Goal: Task Accomplishment & Management: Use online tool/utility

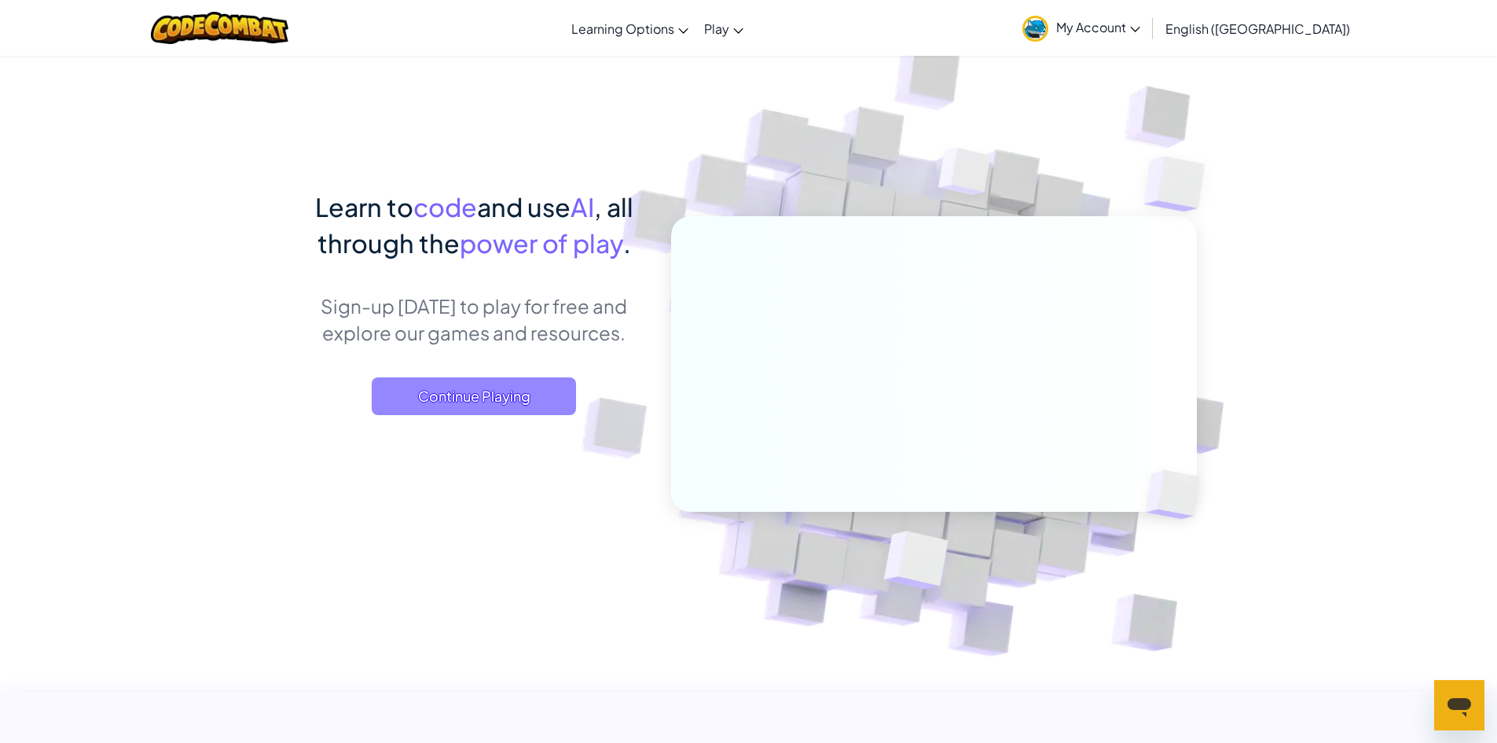
click at [519, 382] on span "Continue Playing" at bounding box center [474, 396] width 204 height 38
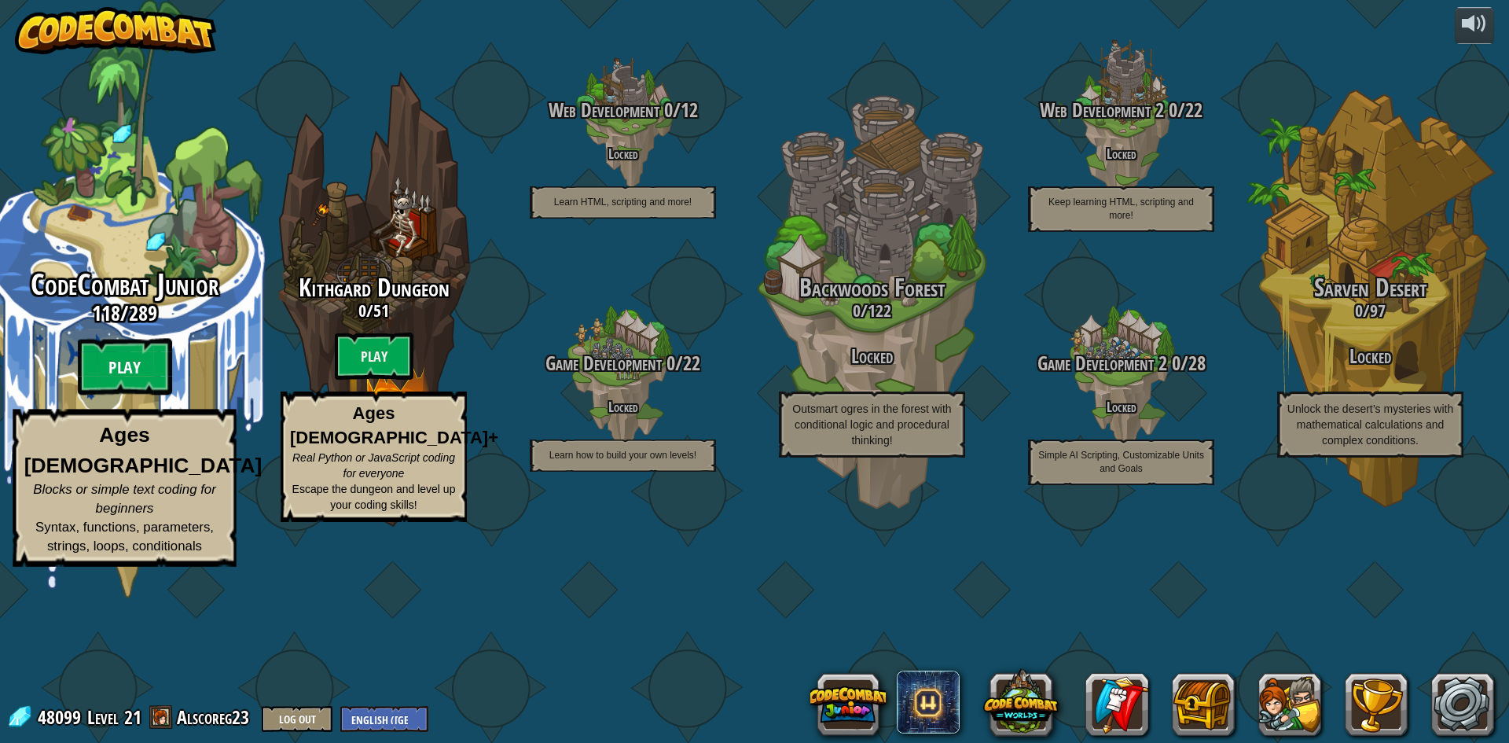
click at [162, 395] on btn "Play" at bounding box center [125, 367] width 94 height 57
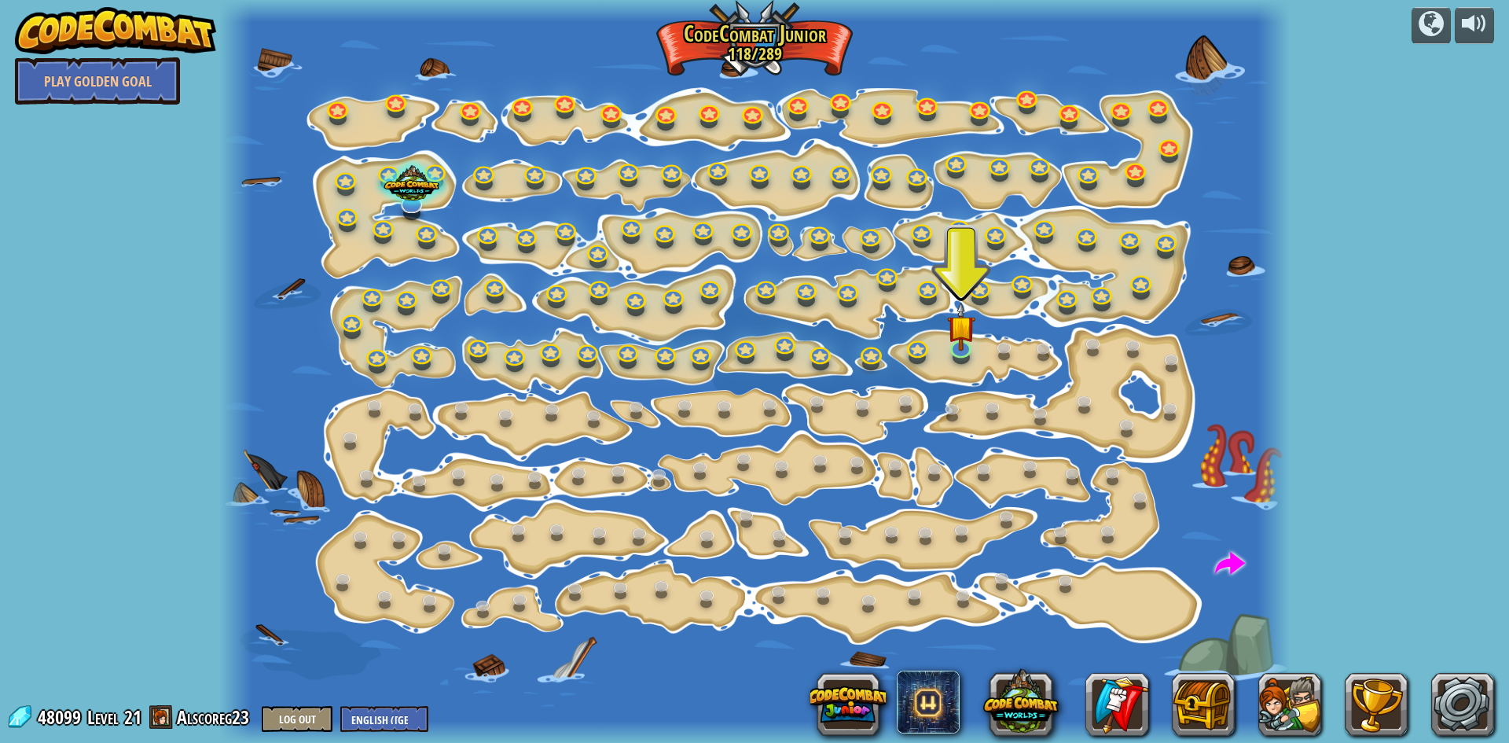
click at [165, 434] on div "powered by Play Golden Goal Step Change Change step arguments. 15a. Step Change…" at bounding box center [754, 371] width 1509 height 743
click at [970, 339] on img at bounding box center [961, 314] width 28 height 65
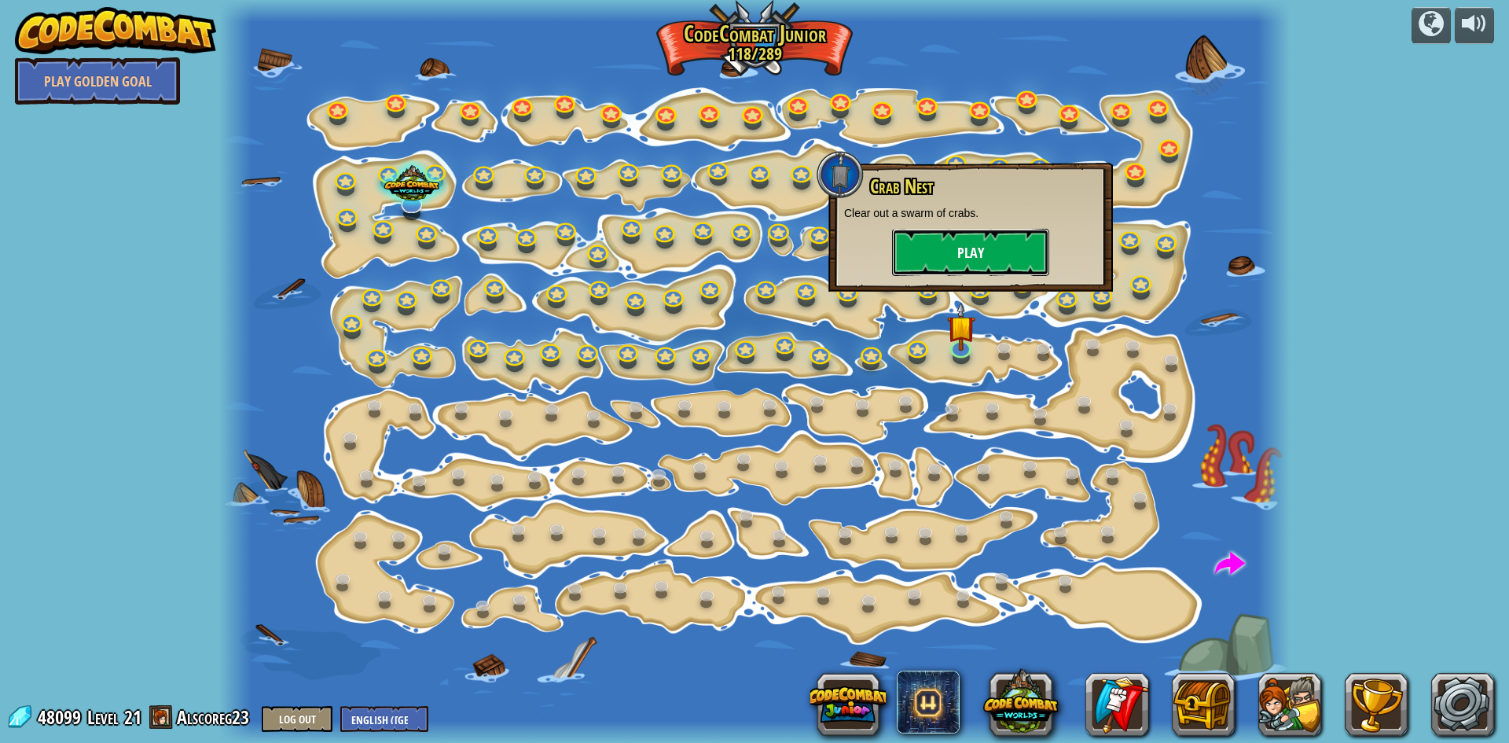
click at [965, 250] on button "Play" at bounding box center [970, 252] width 157 height 47
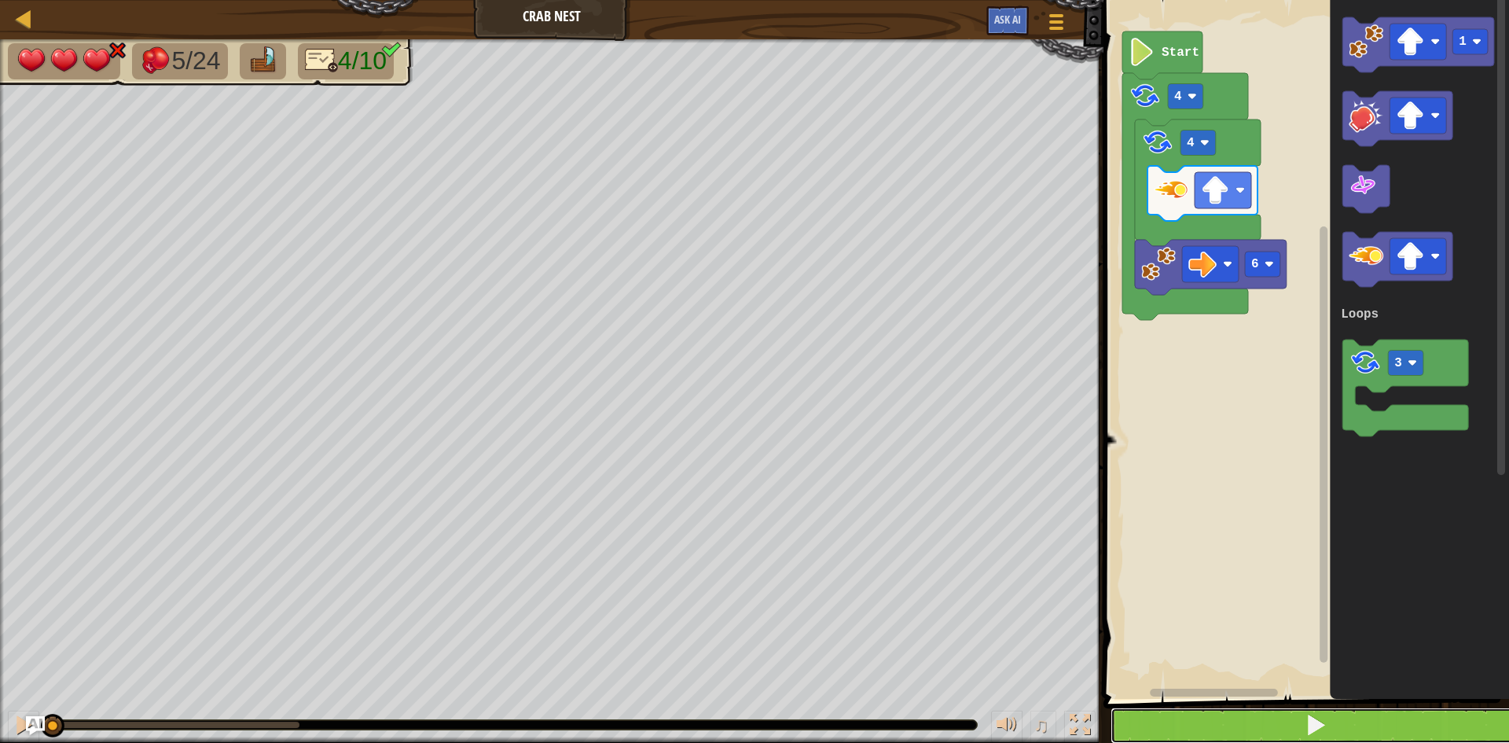
click at [1194, 721] on button at bounding box center [1315, 725] width 410 height 36
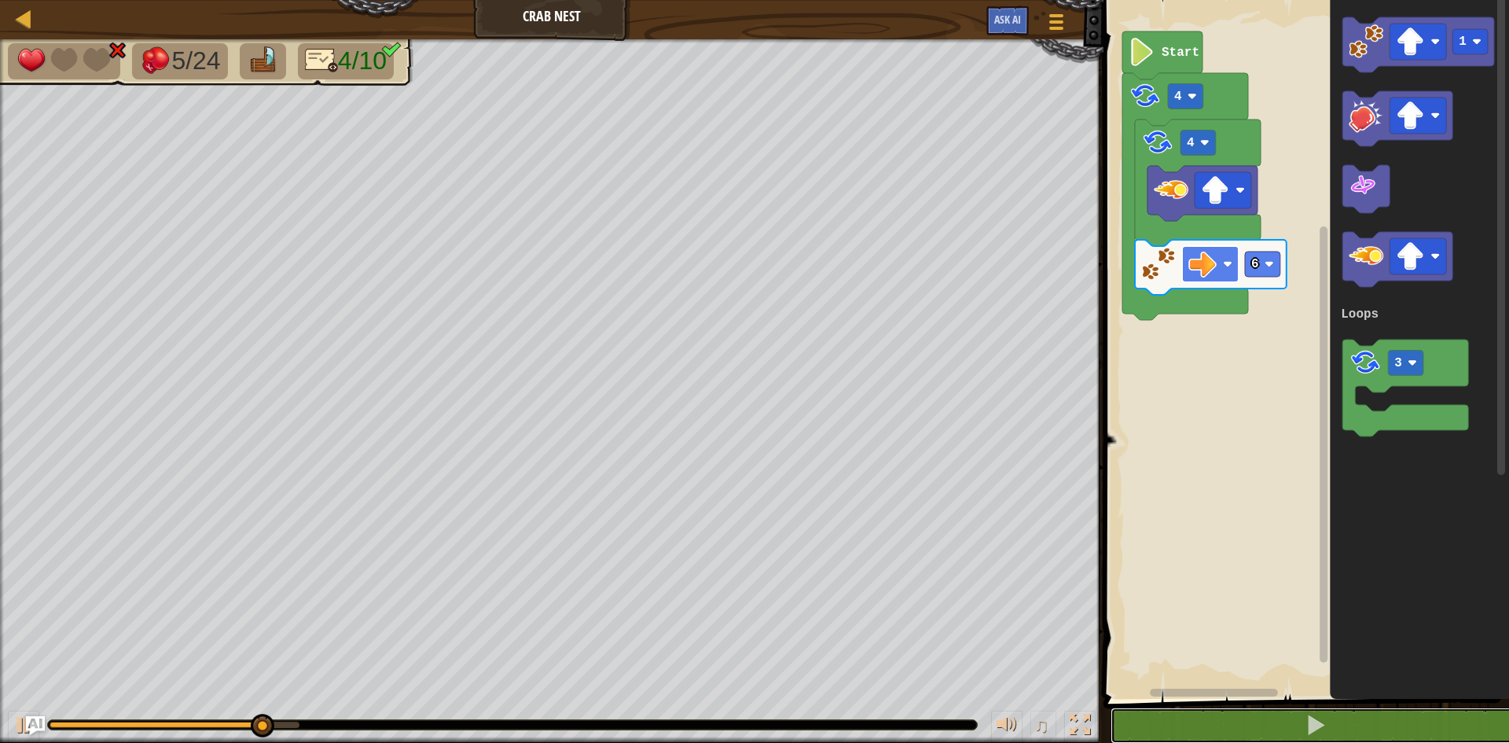
drag, startPoint x: 1194, startPoint y: 721, endPoint x: 1190, endPoint y: 274, distance: 447.1
click at [1190, 274] on div "1 2 3 4 5 for j in range ( 4 ) : for i in range ( 4 ) : zap ( 'up' ) go ( 'righ…" at bounding box center [1303, 385] width 410 height 754
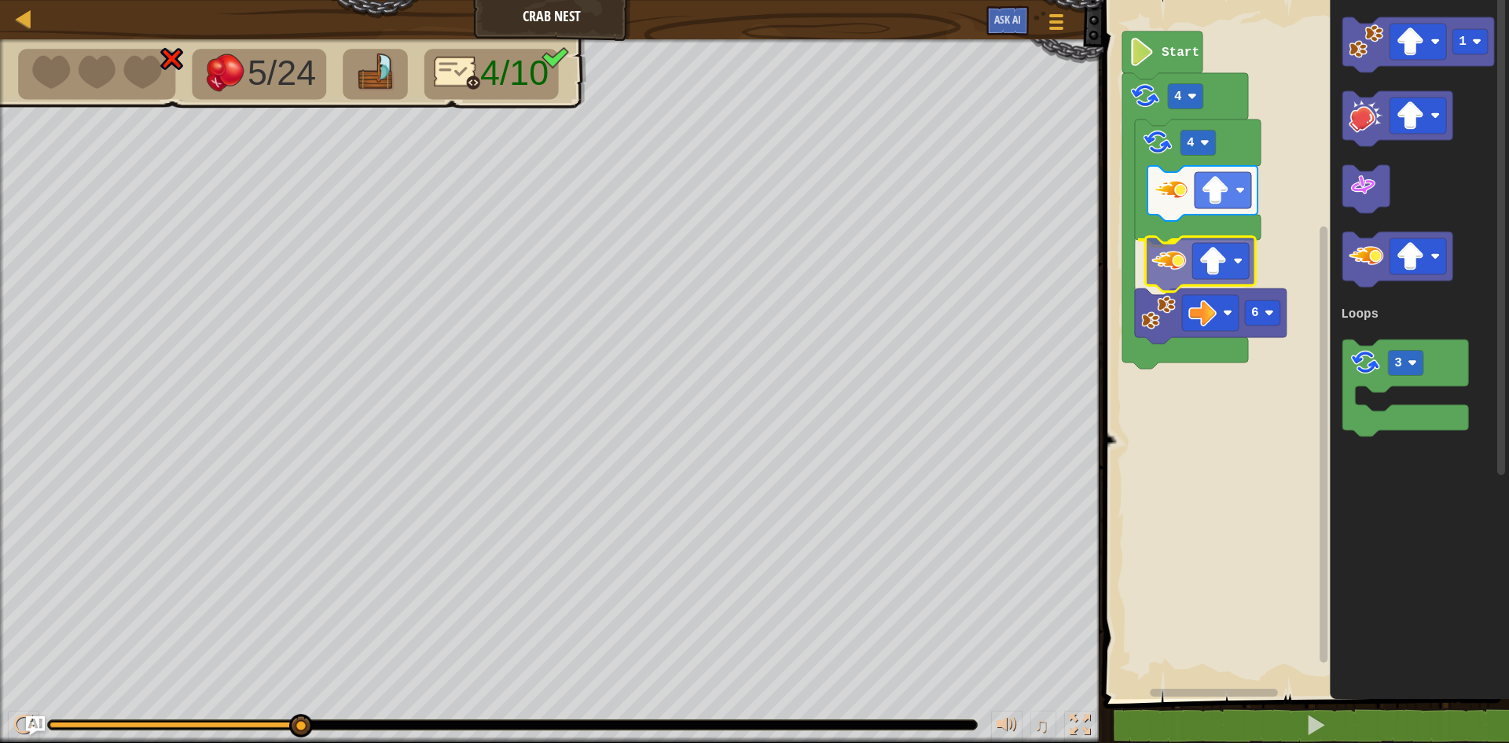
click at [1179, 262] on div "Loops 4 6 4 Start 1 3 Loops" at bounding box center [1303, 345] width 410 height 706
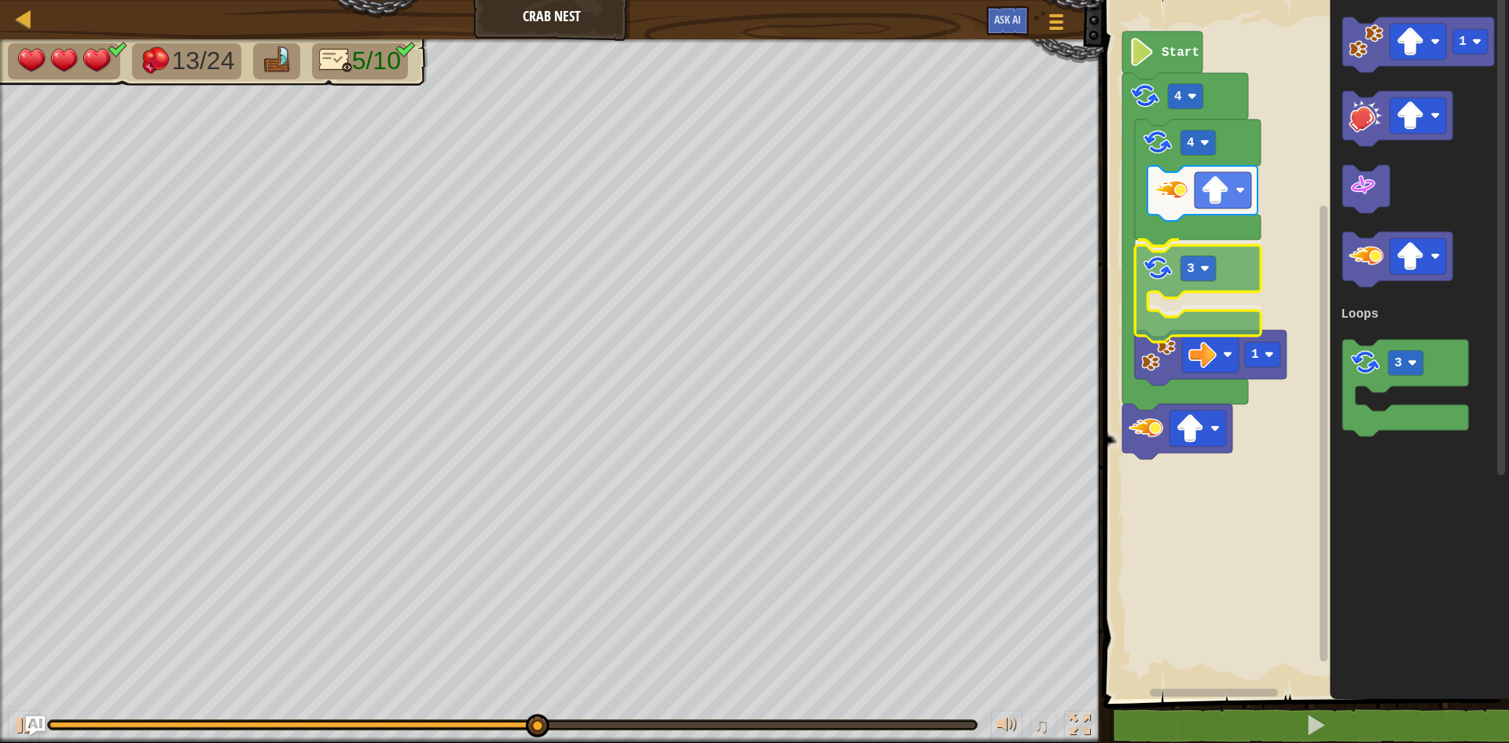
click at [1151, 256] on div "Loops Start 4 4 3 1 1 3 Loops 3" at bounding box center [1303, 345] width 410 height 706
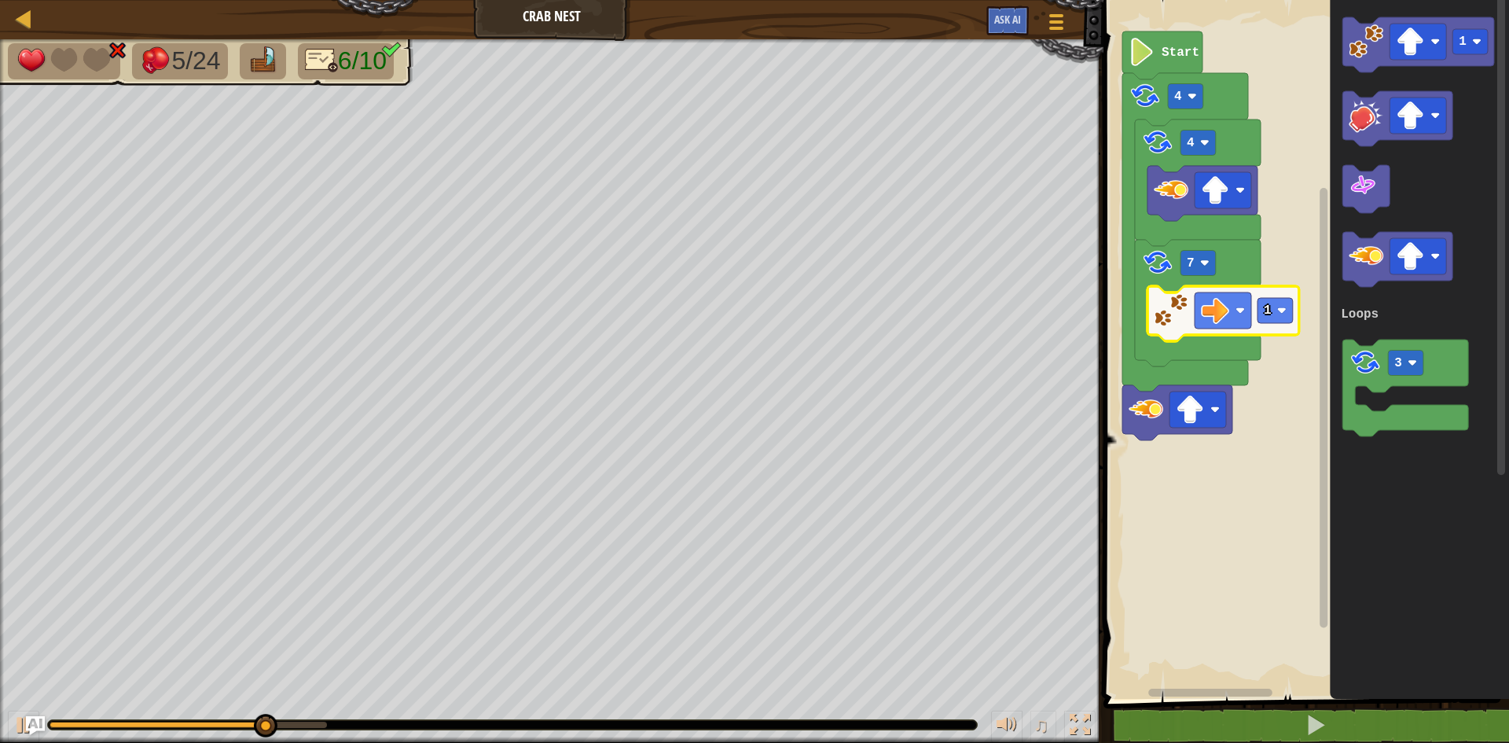
click at [1170, 299] on image "Blockly Workspace" at bounding box center [1170, 310] width 35 height 35
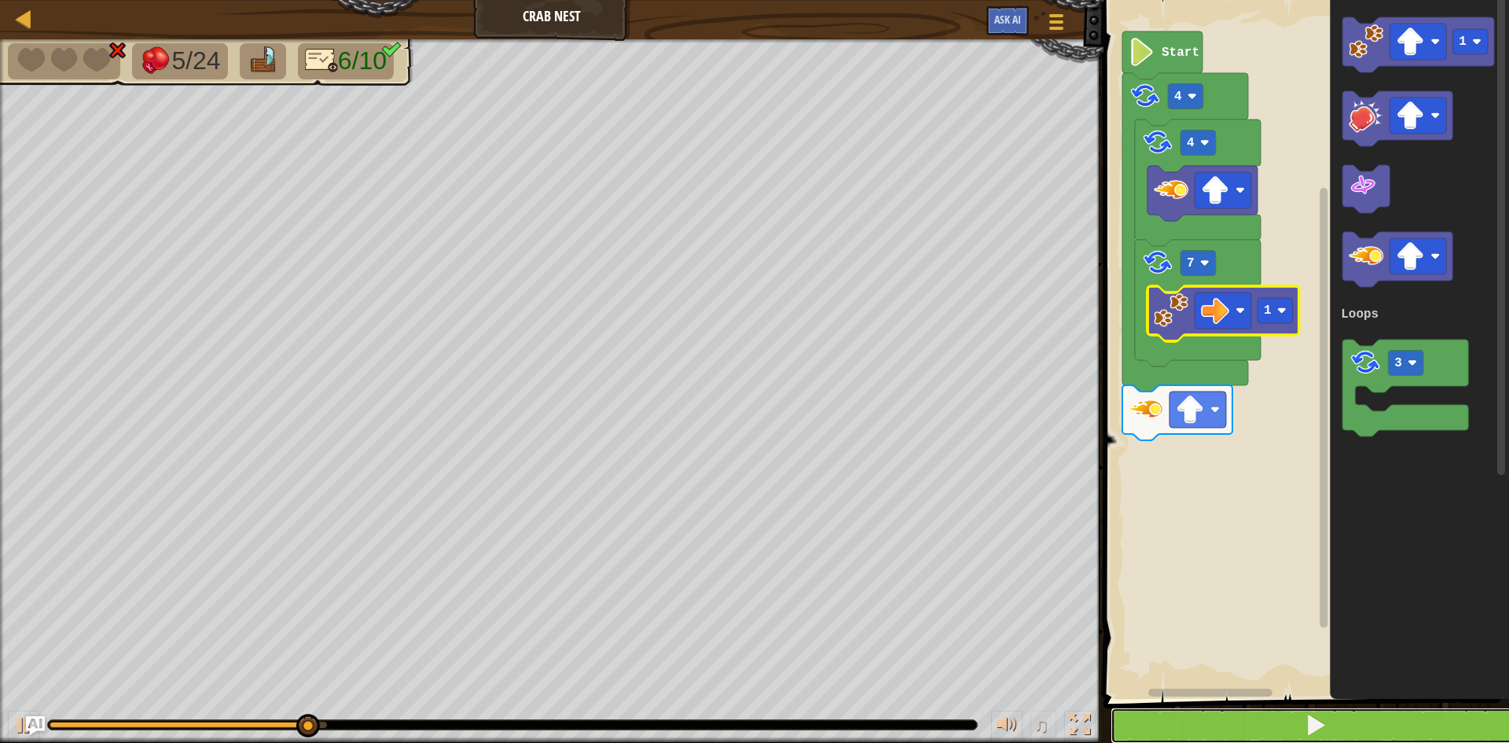
click at [1186, 724] on button at bounding box center [1315, 725] width 410 height 36
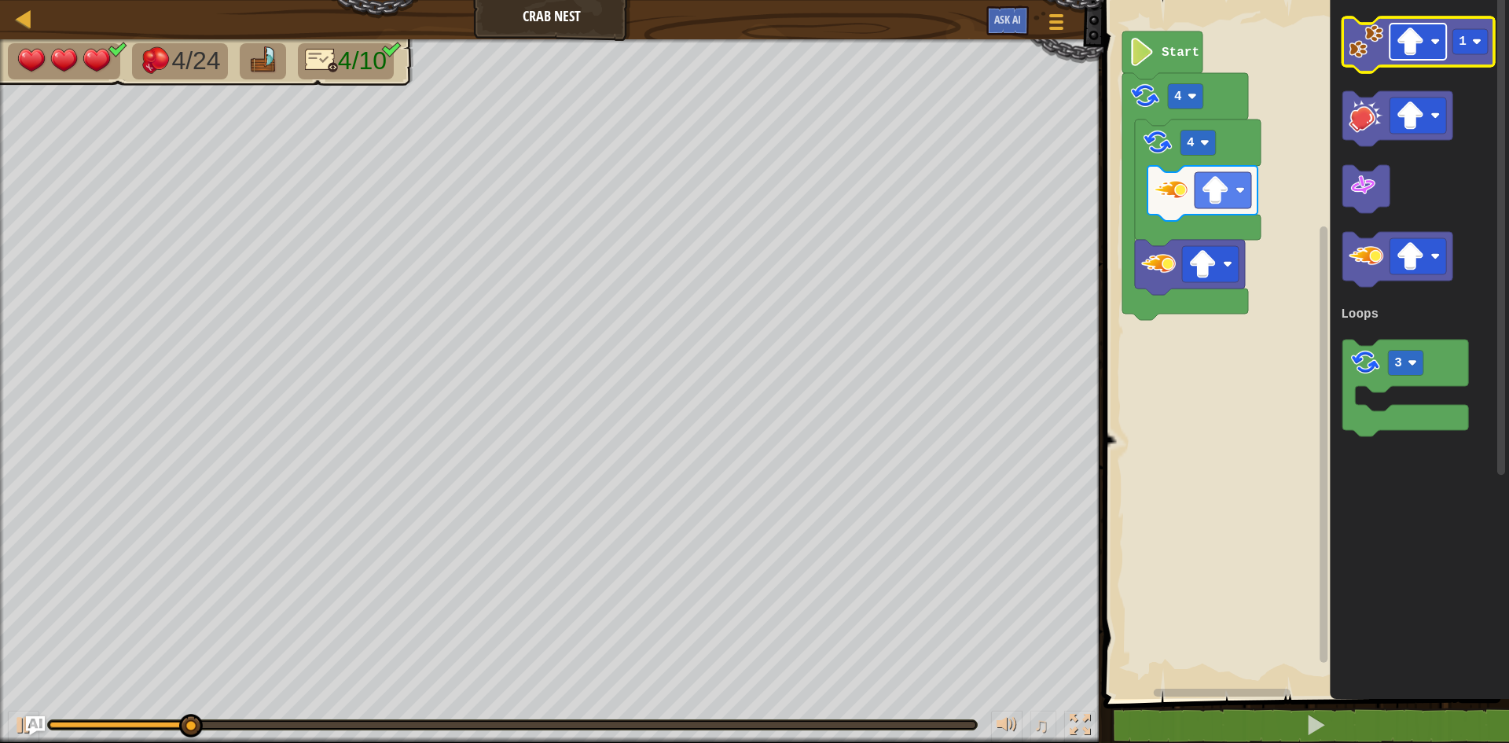
click at [1418, 49] on image "Blockly Workspace" at bounding box center [1409, 42] width 28 height 28
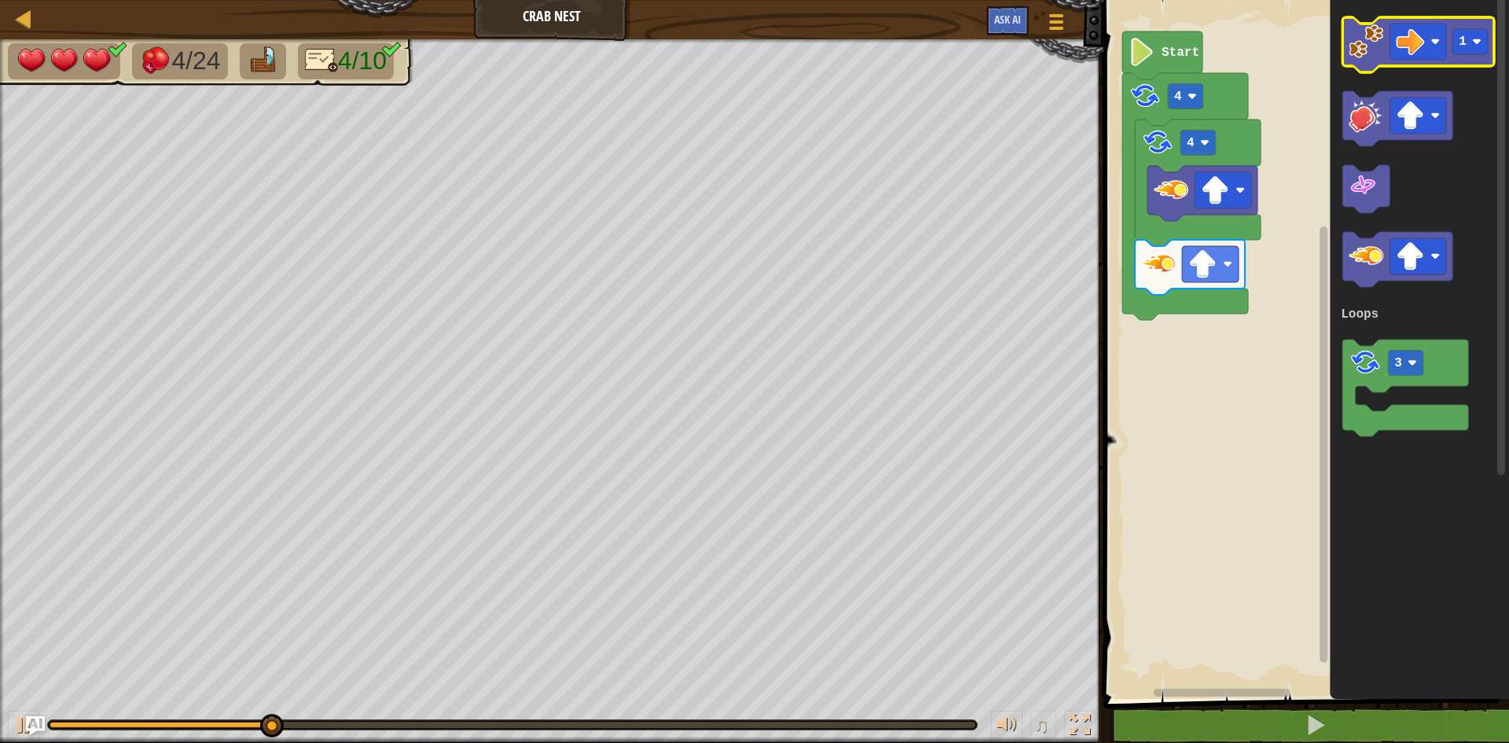
click at [1367, 46] on image "Blockly Workspace" at bounding box center [1365, 41] width 35 height 35
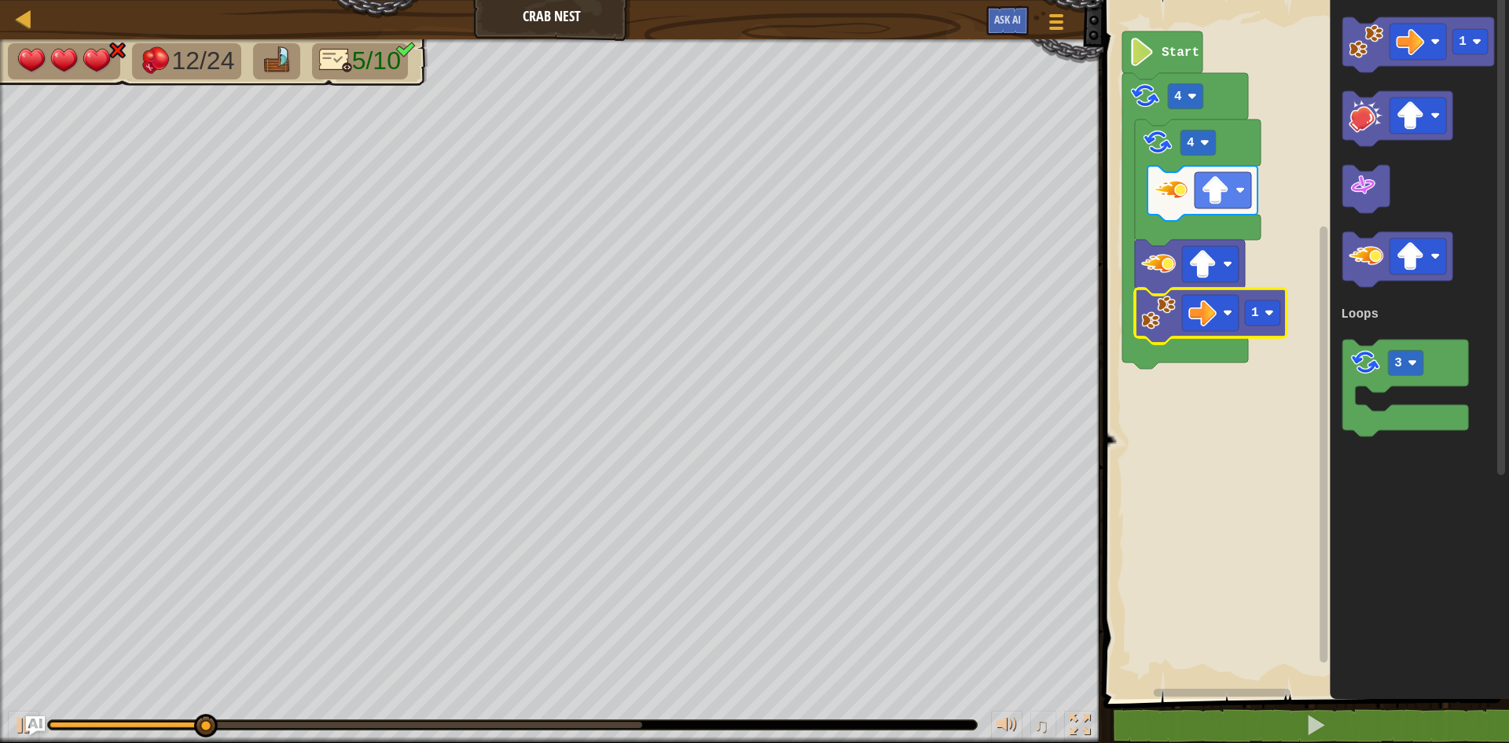
click at [1176, 318] on icon "Blockly Workspace" at bounding box center [1211, 315] width 152 height 55
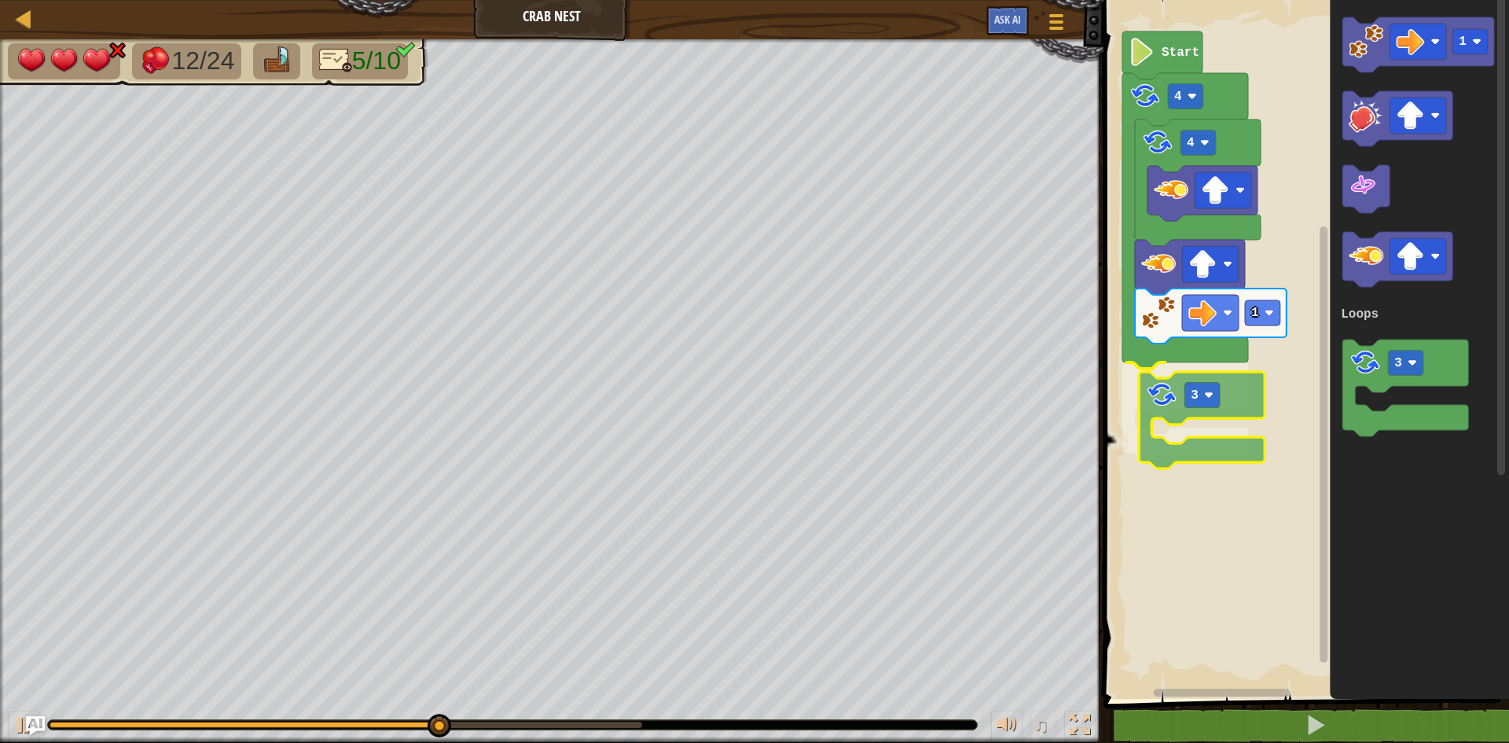
click at [1141, 452] on div "Loops Start 4 4 1 3 1 3 Loops 3" at bounding box center [1303, 345] width 410 height 706
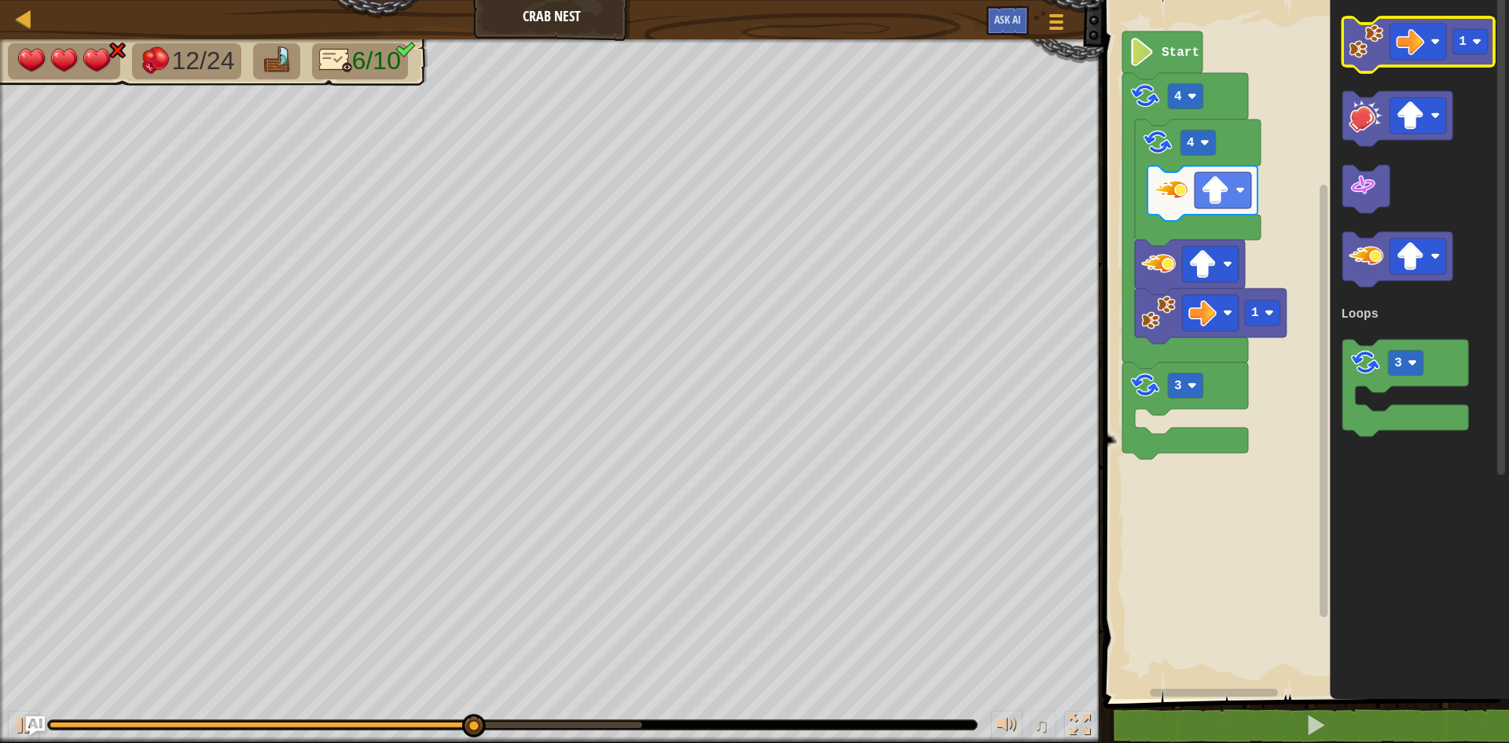
click at [1370, 52] on image "Blockly Workspace" at bounding box center [1365, 41] width 35 height 35
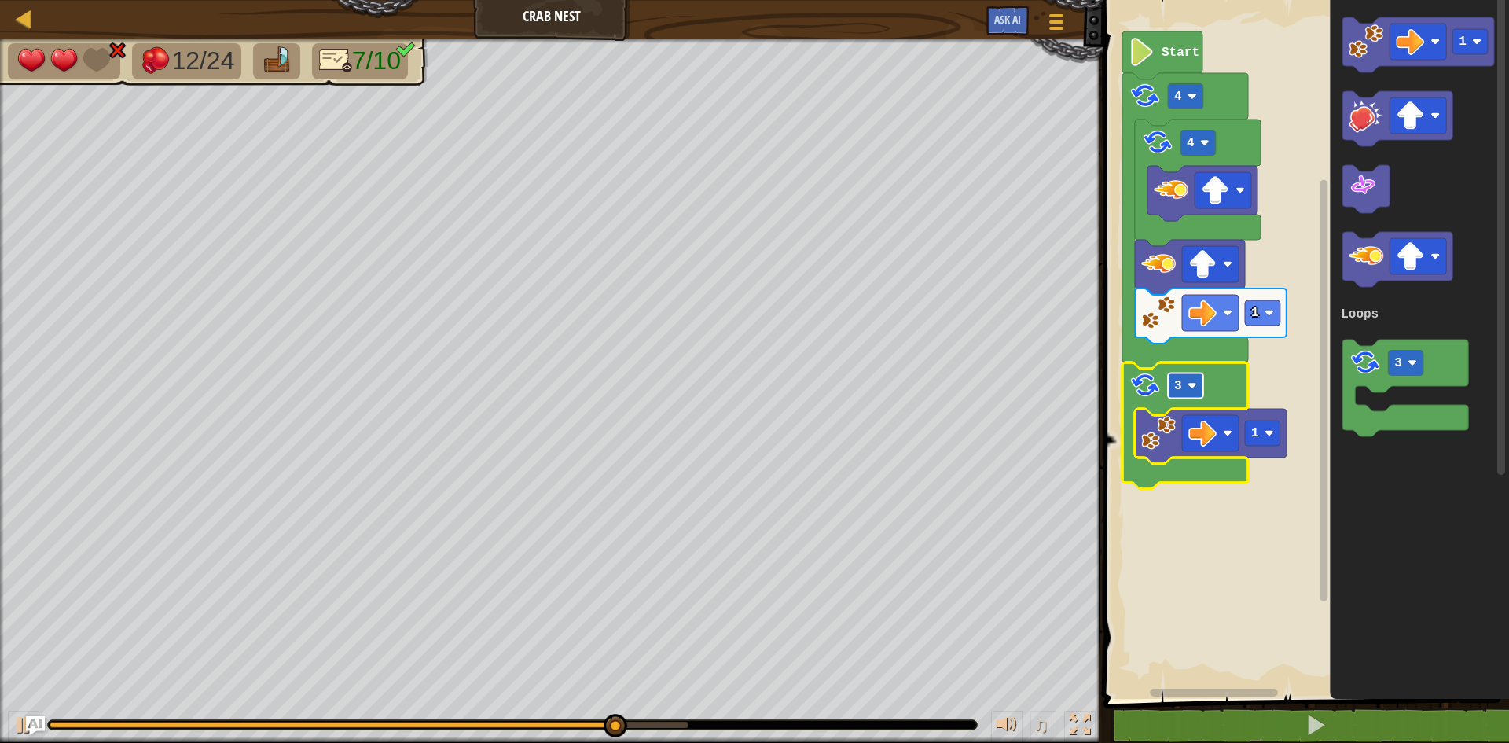
click at [1187, 393] on rect "Blockly Workspace" at bounding box center [1185, 385] width 35 height 25
click at [1200, 391] on rect "Blockly Workspace" at bounding box center [1185, 385] width 35 height 25
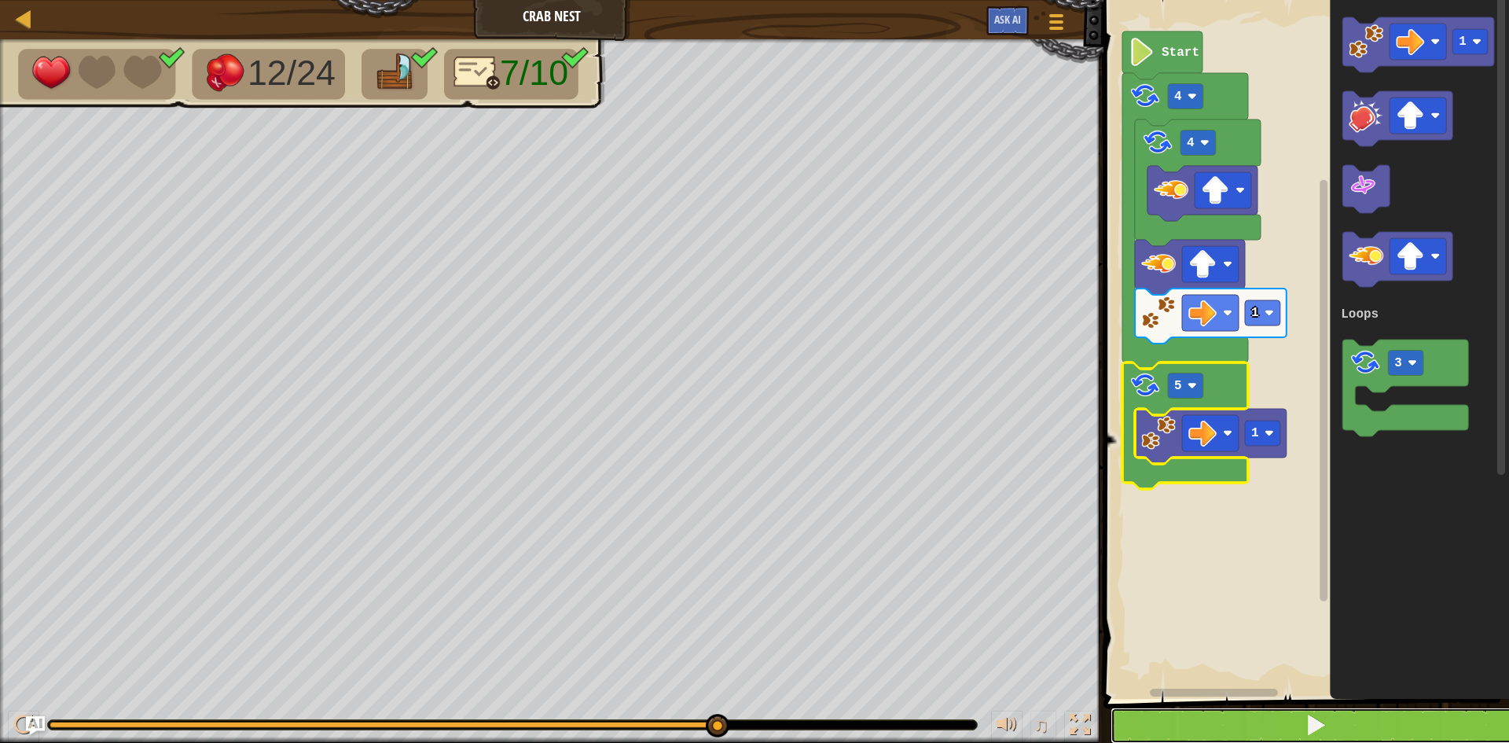
click at [1145, 724] on button at bounding box center [1315, 725] width 410 height 36
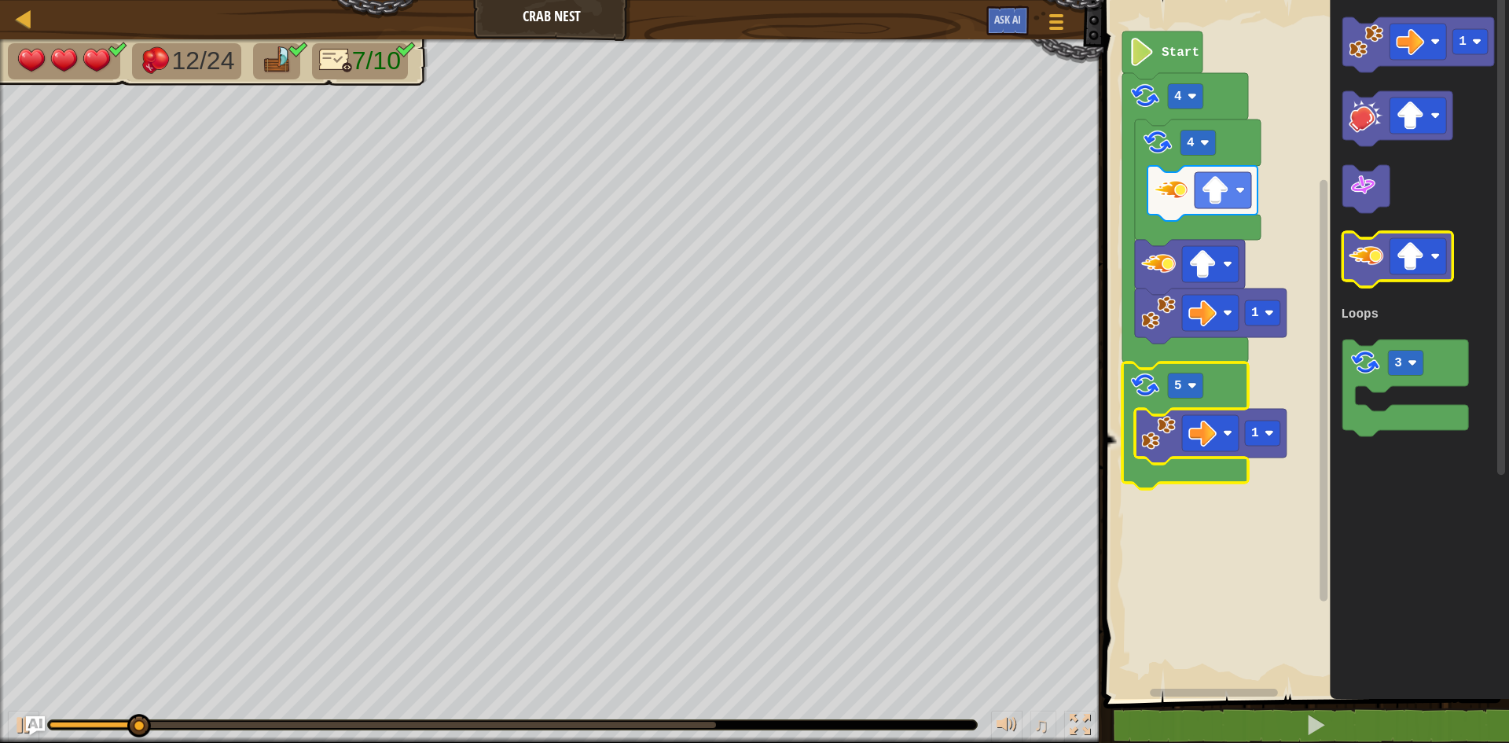
click at [1383, 250] on image "Blockly Workspace" at bounding box center [1365, 256] width 35 height 35
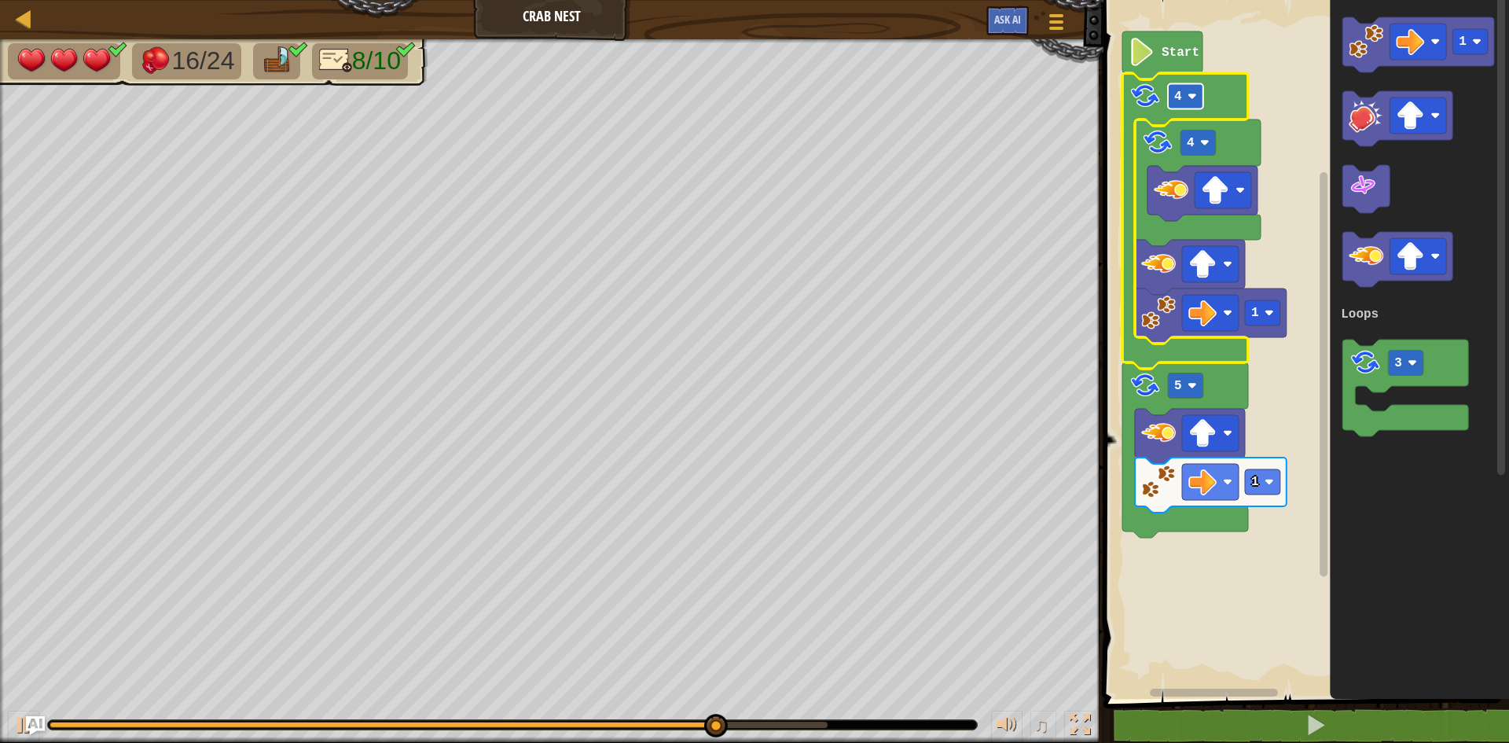
click at [1176, 86] on rect "Blockly Workspace" at bounding box center [1185, 96] width 35 height 25
click at [1201, 105] on rect "Blockly Workspace" at bounding box center [1185, 96] width 35 height 25
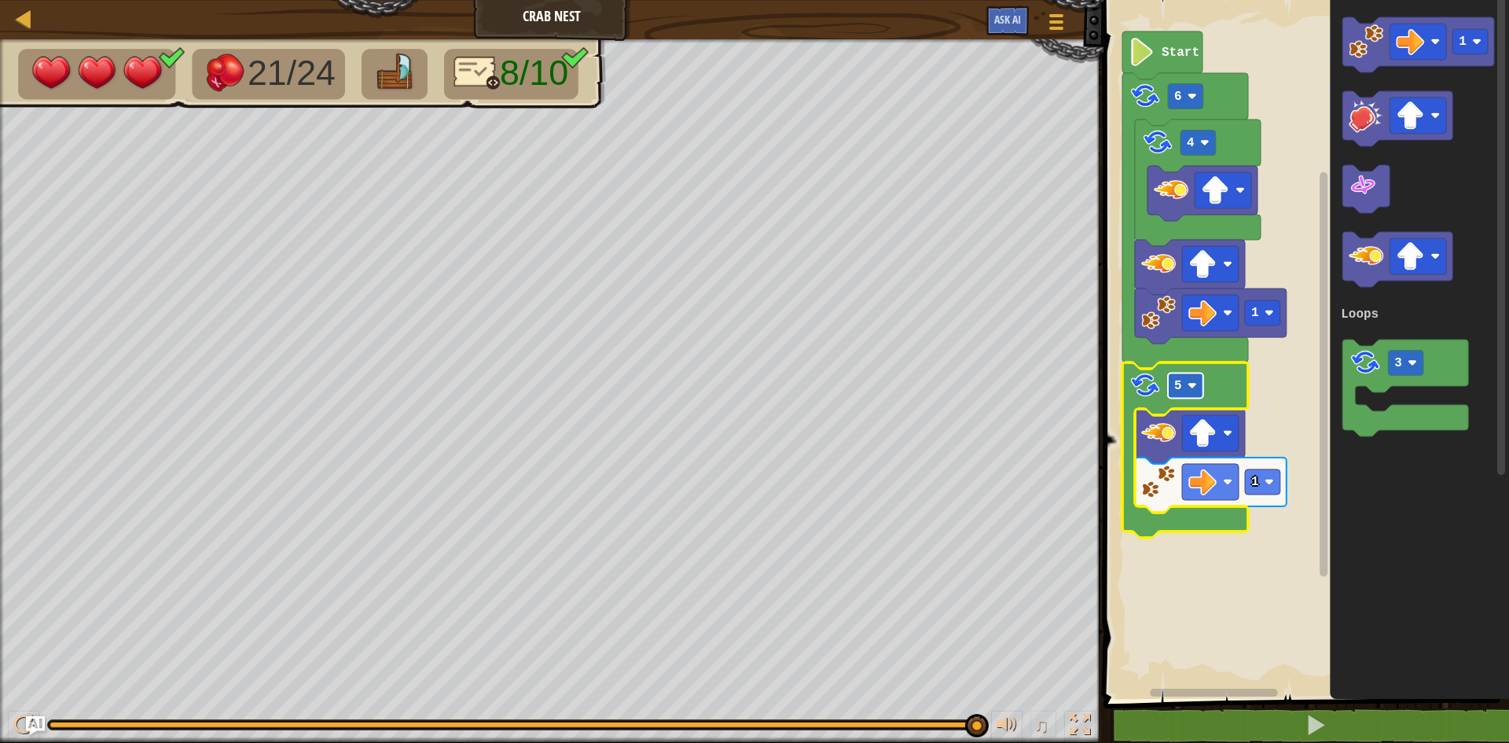
click at [1193, 394] on rect "Blockly Workspace" at bounding box center [1185, 385] width 35 height 25
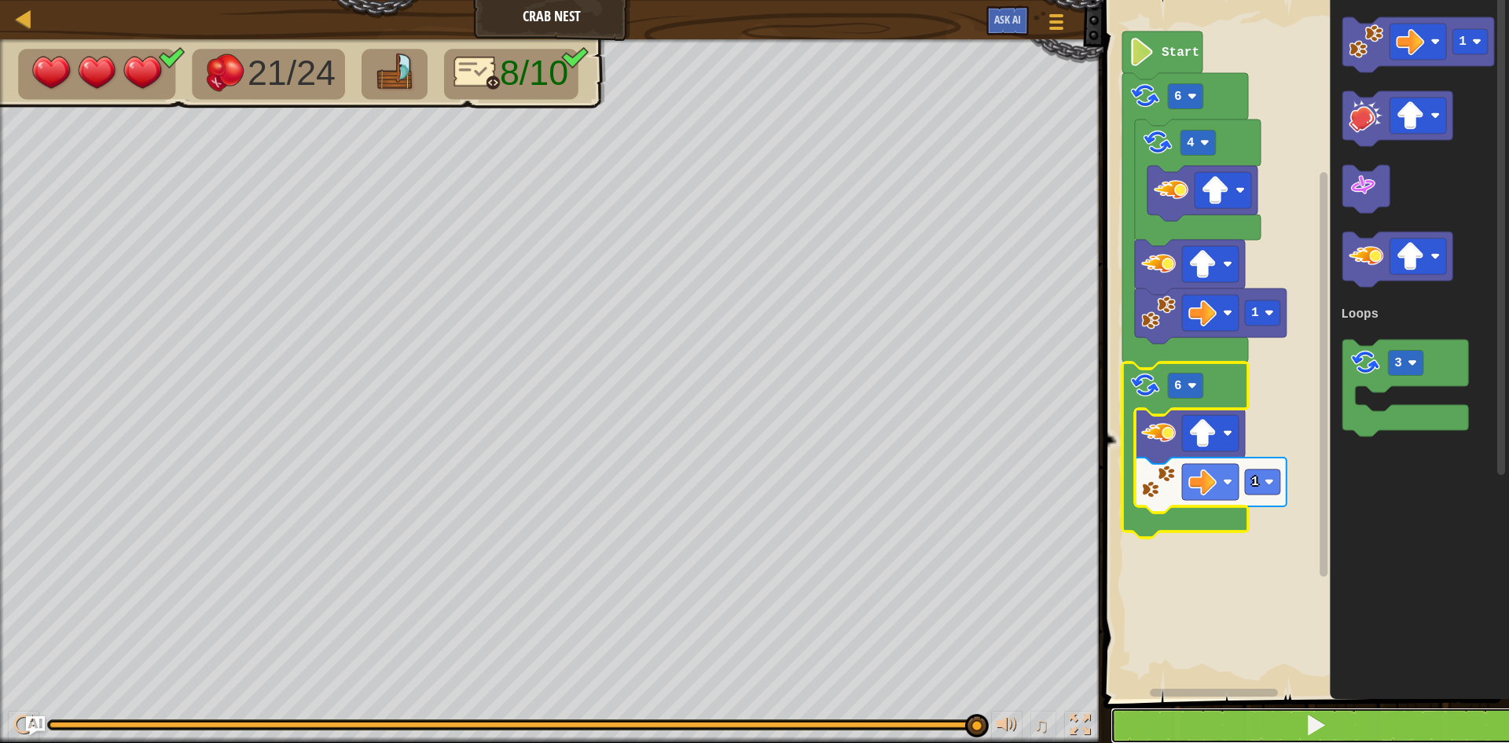
click at [1146, 724] on button at bounding box center [1315, 725] width 410 height 36
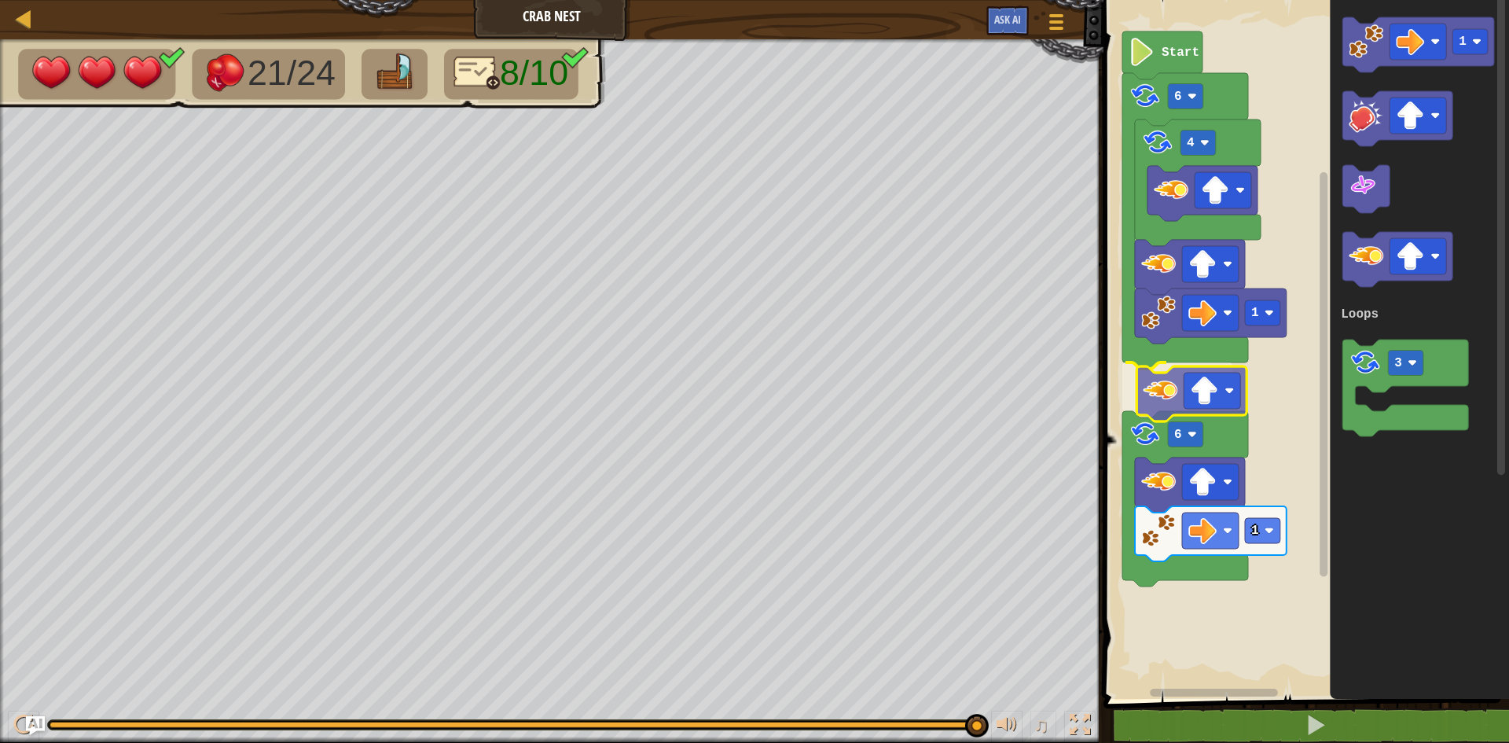
click at [1169, 386] on div "Loops Start 6 4 1 6 1 1 3 Loops" at bounding box center [1303, 345] width 410 height 706
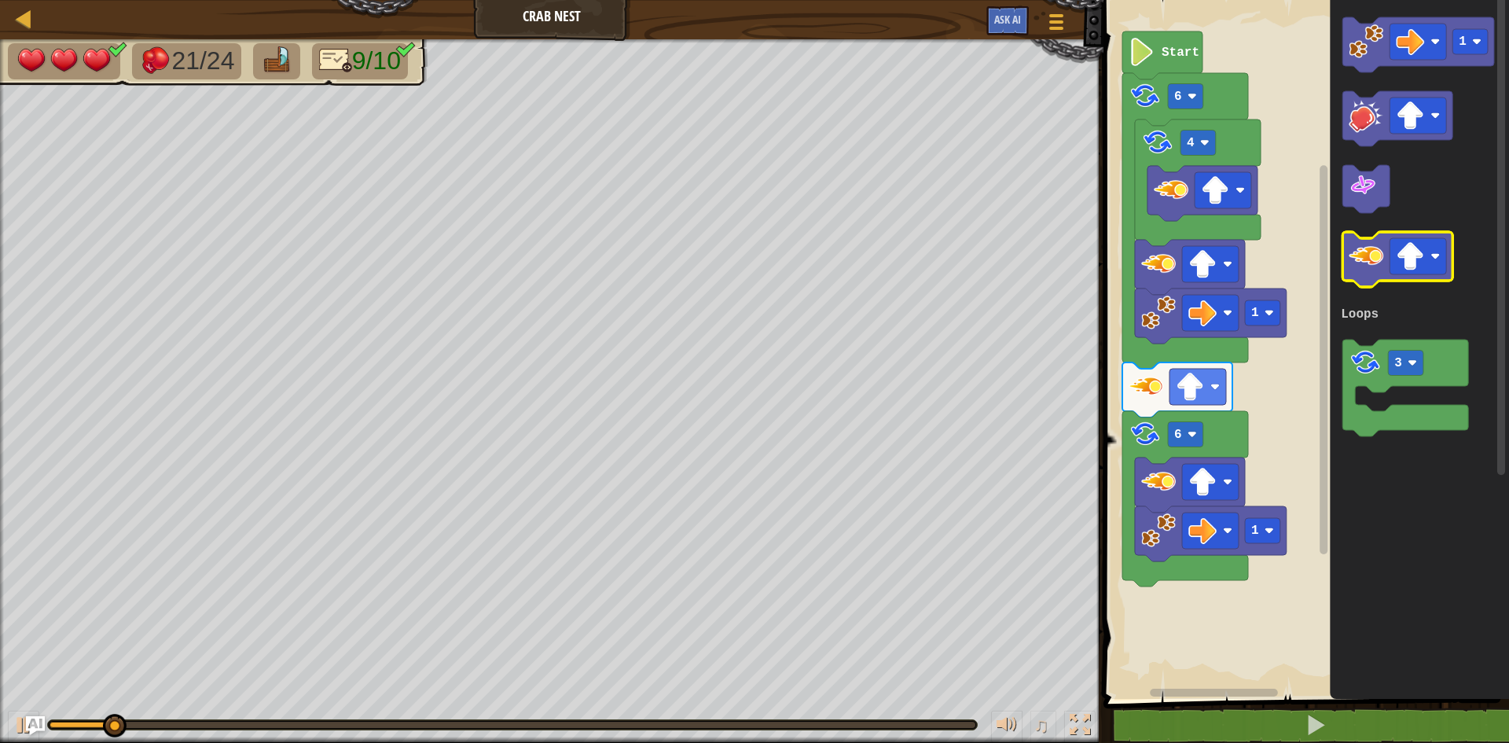
click at [1381, 241] on image "Blockly Workspace" at bounding box center [1365, 256] width 35 height 35
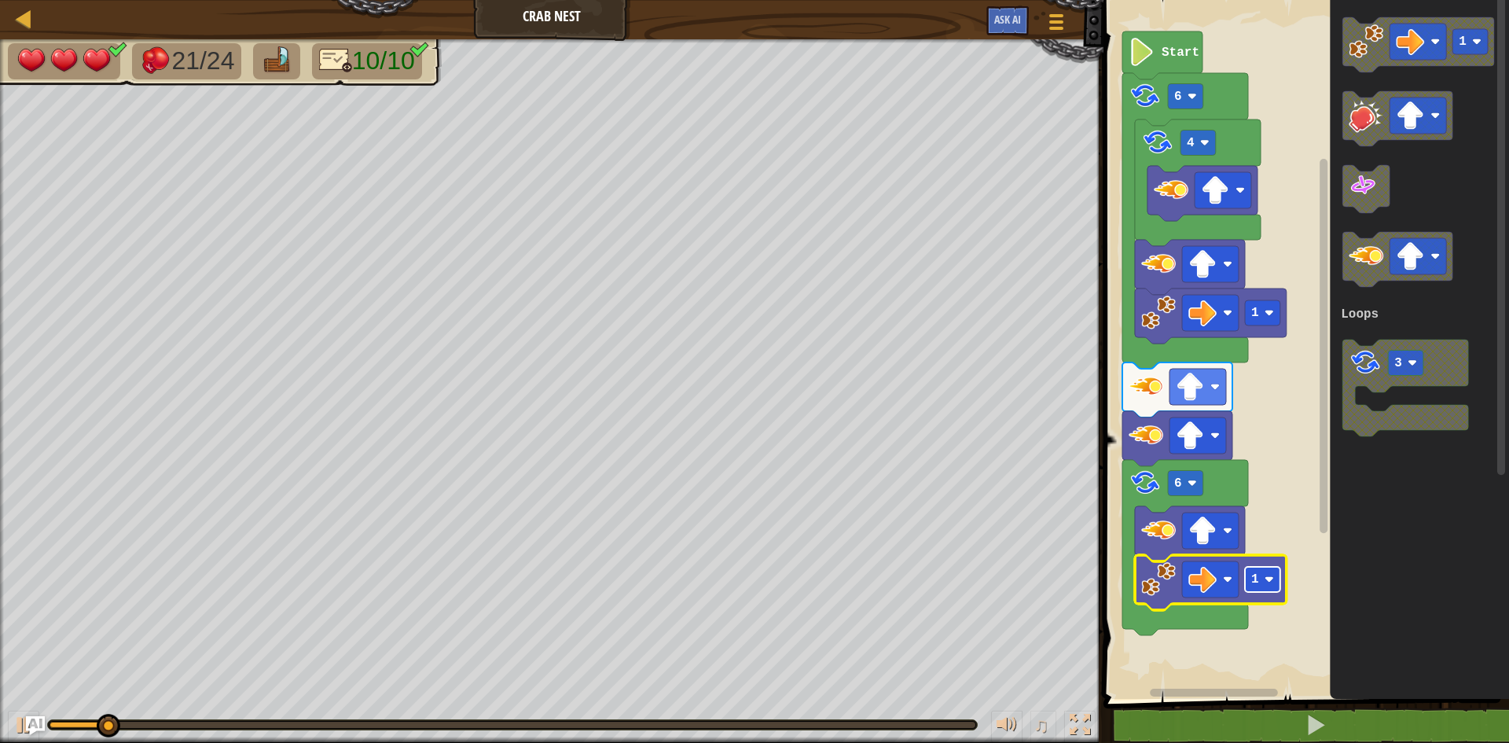
click at [1260, 580] on rect "Blockly Workspace" at bounding box center [1262, 579] width 35 height 25
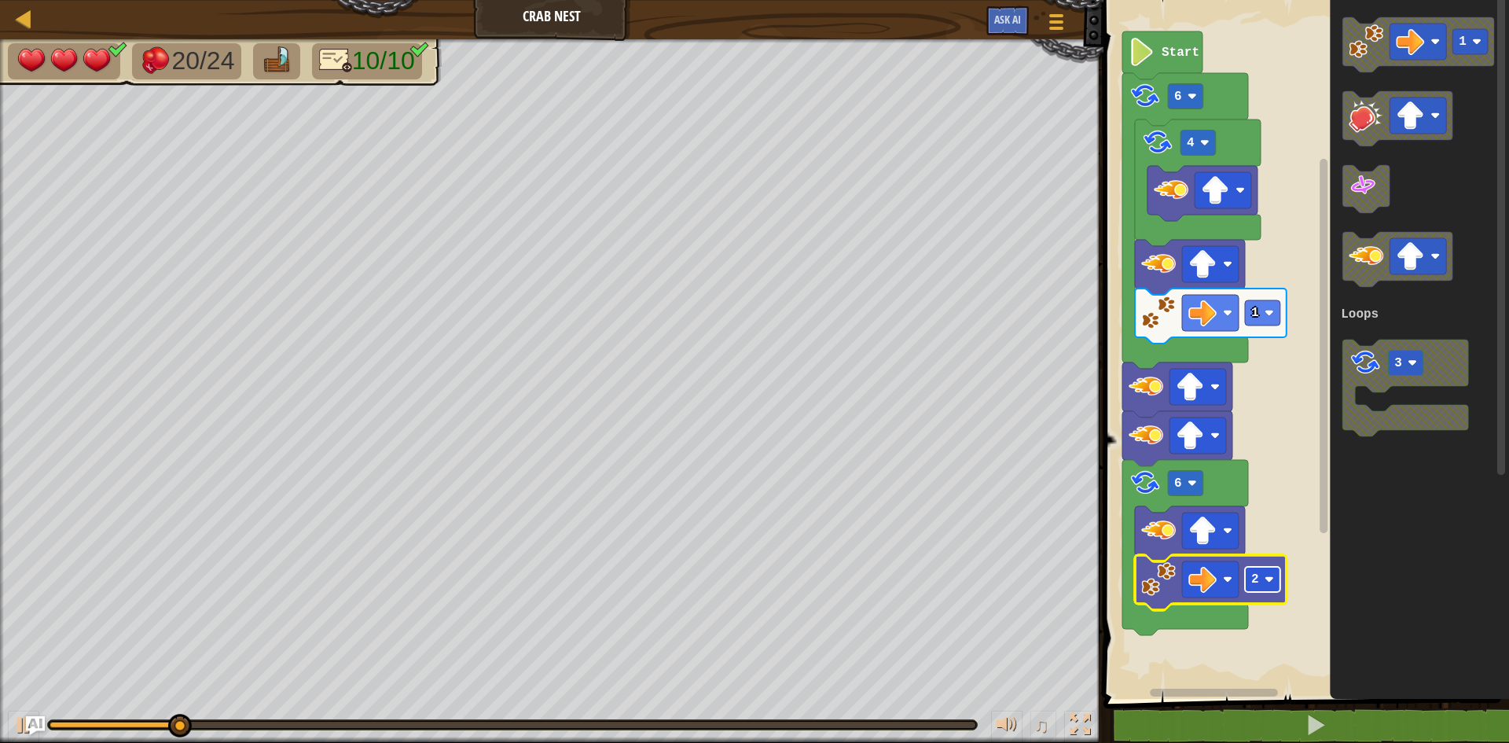
click at [1264, 577] on image "Blockly Workspace" at bounding box center [1268, 578] width 9 height 9
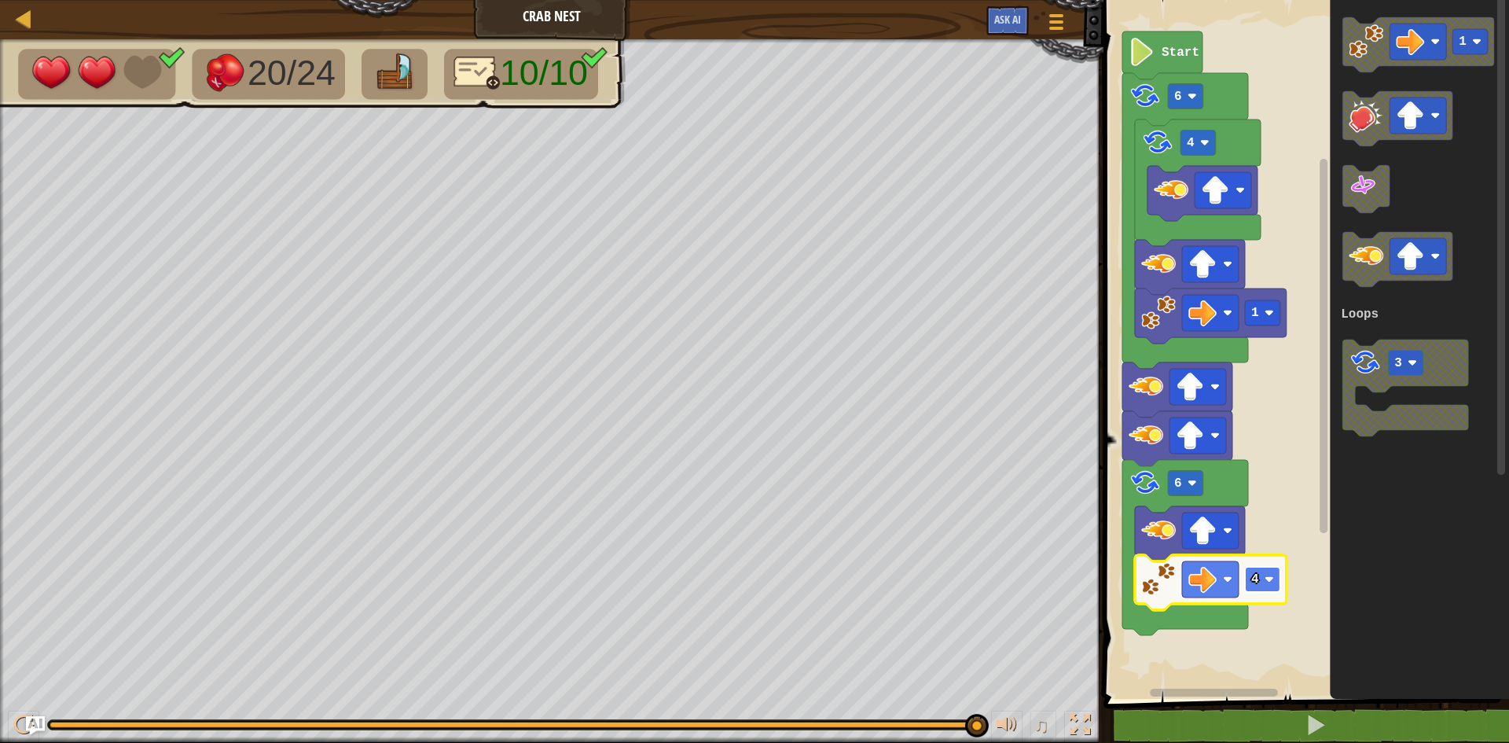
click at [1267, 578] on image "Blockly Workspace" at bounding box center [1268, 578] width 9 height 9
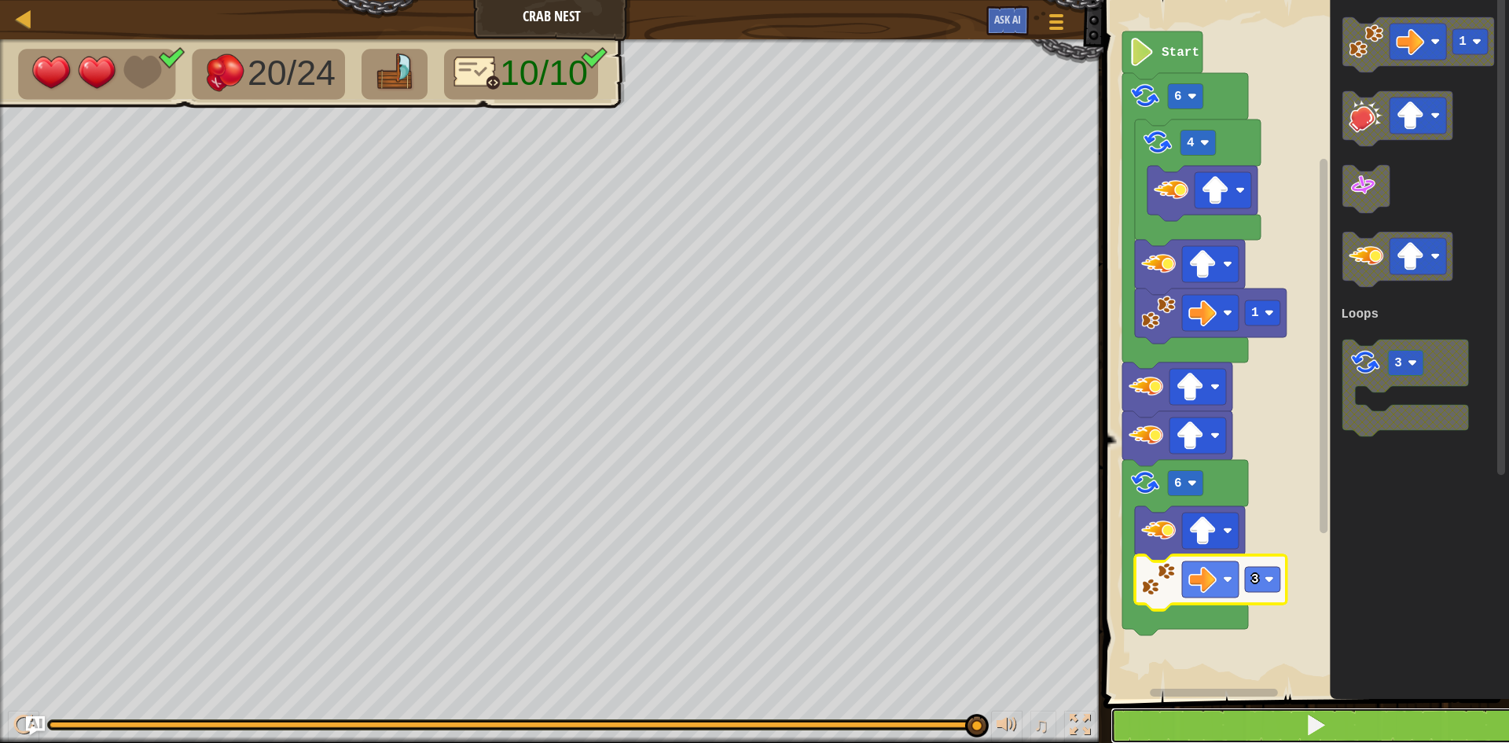
click at [1230, 730] on button at bounding box center [1315, 725] width 410 height 36
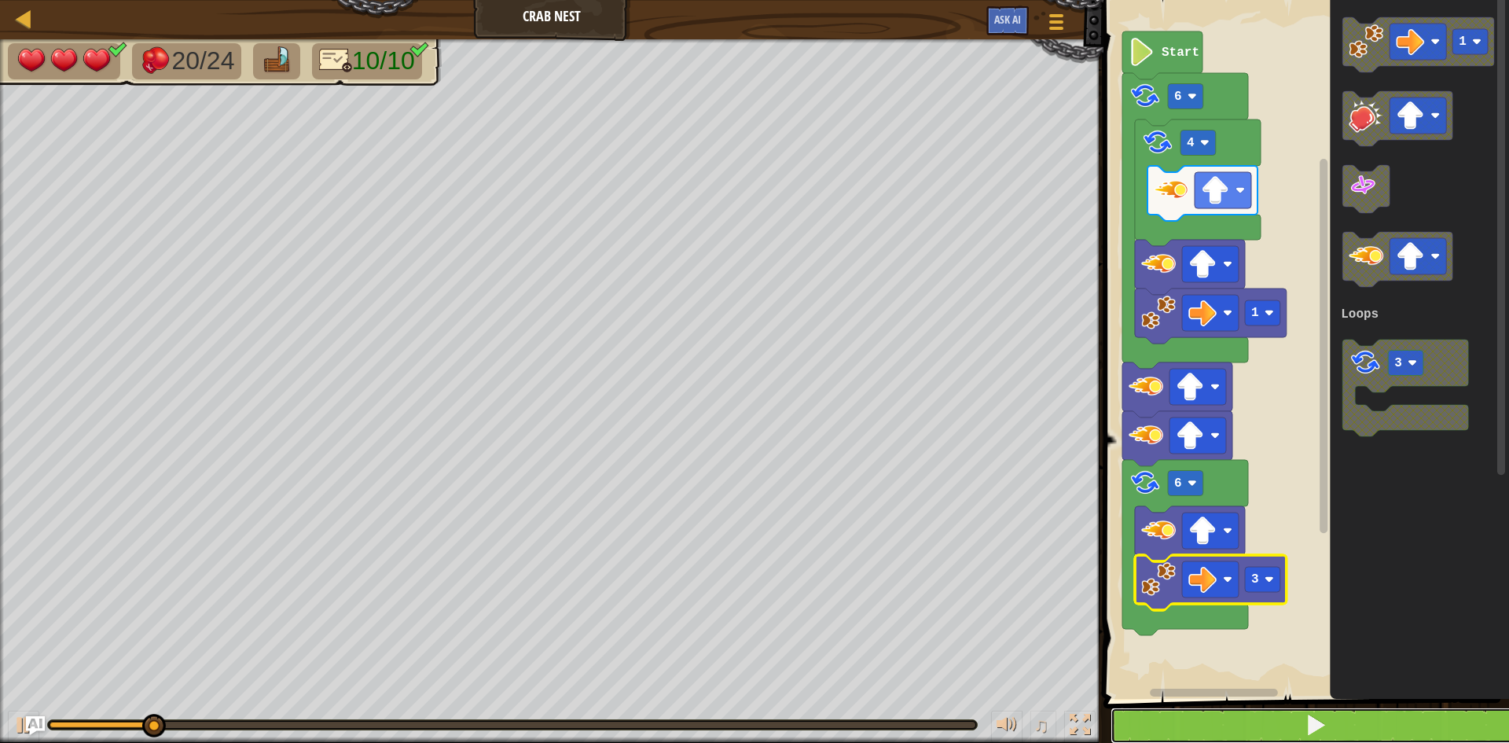
click at [1271, 739] on button at bounding box center [1315, 725] width 410 height 36
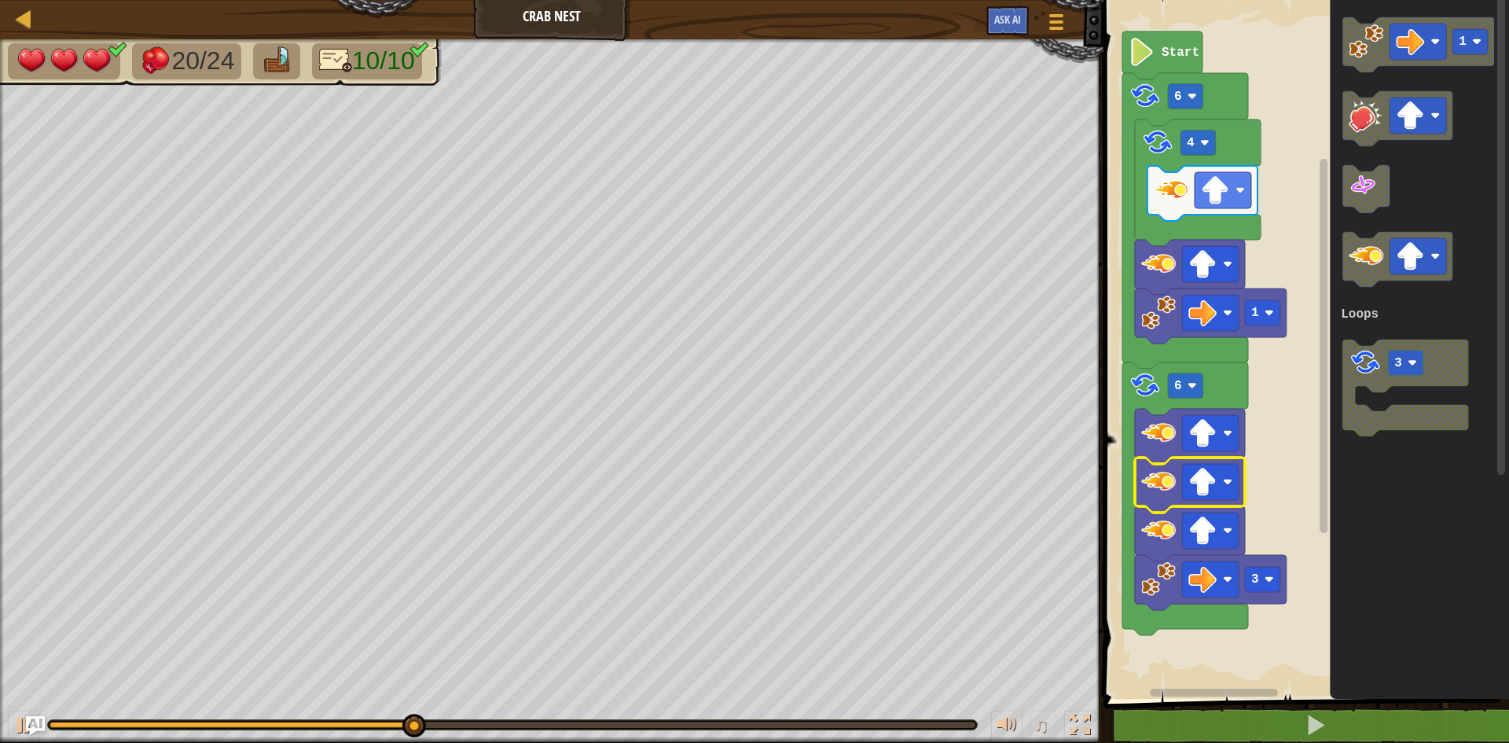
click at [1294, 427] on rect "Blockly Workspace" at bounding box center [1303, 345] width 410 height 706
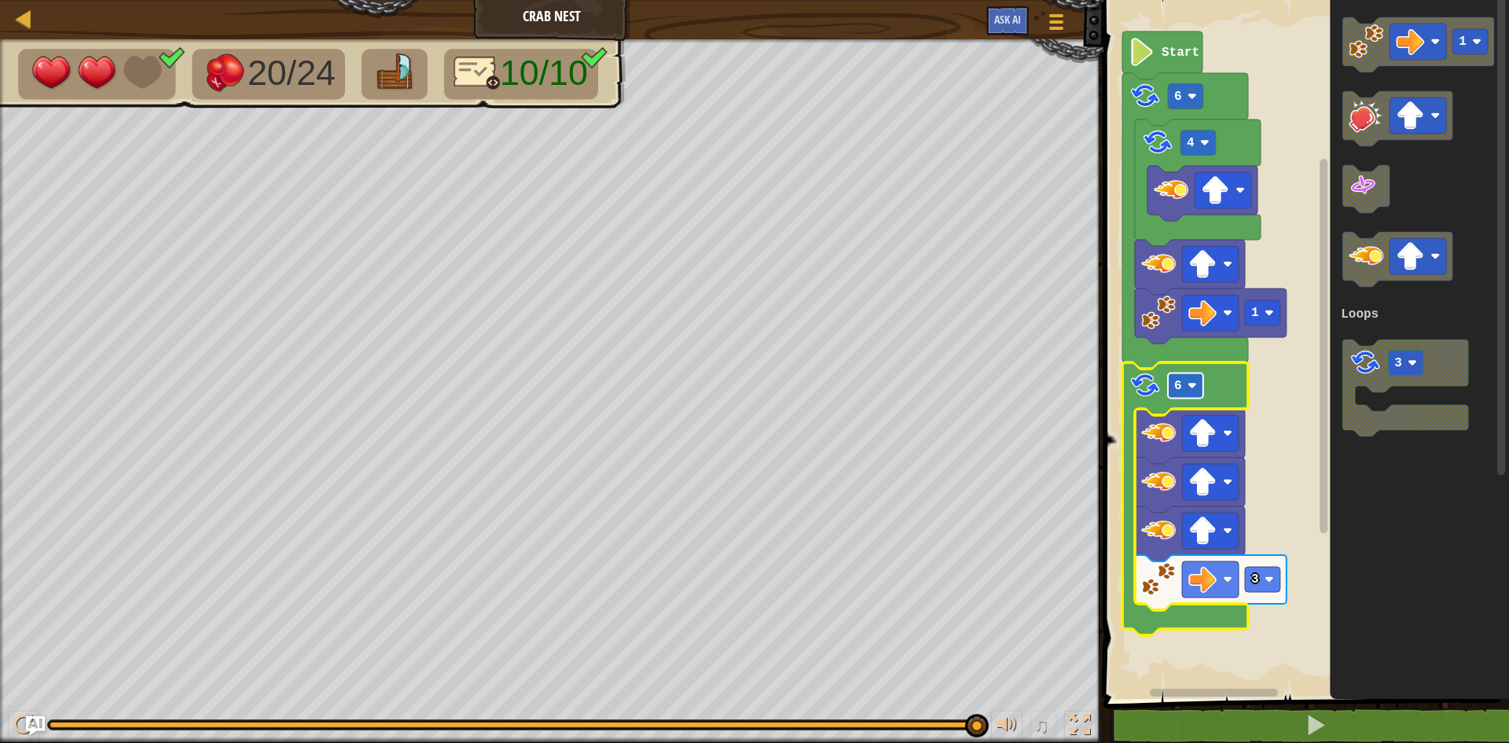
click at [1196, 386] on image "Blockly Workspace" at bounding box center [1191, 385] width 9 height 9
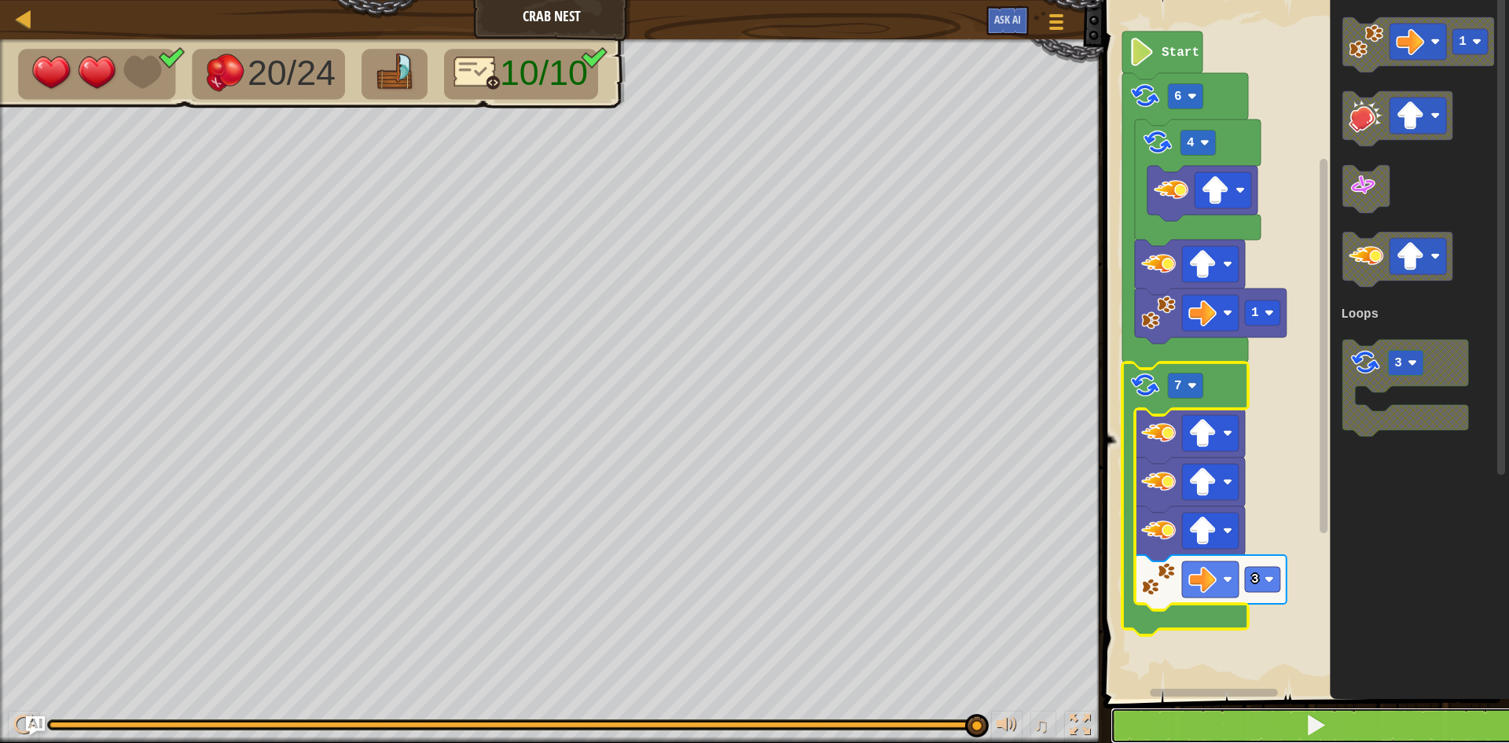
click at [1226, 716] on button at bounding box center [1315, 725] width 410 height 36
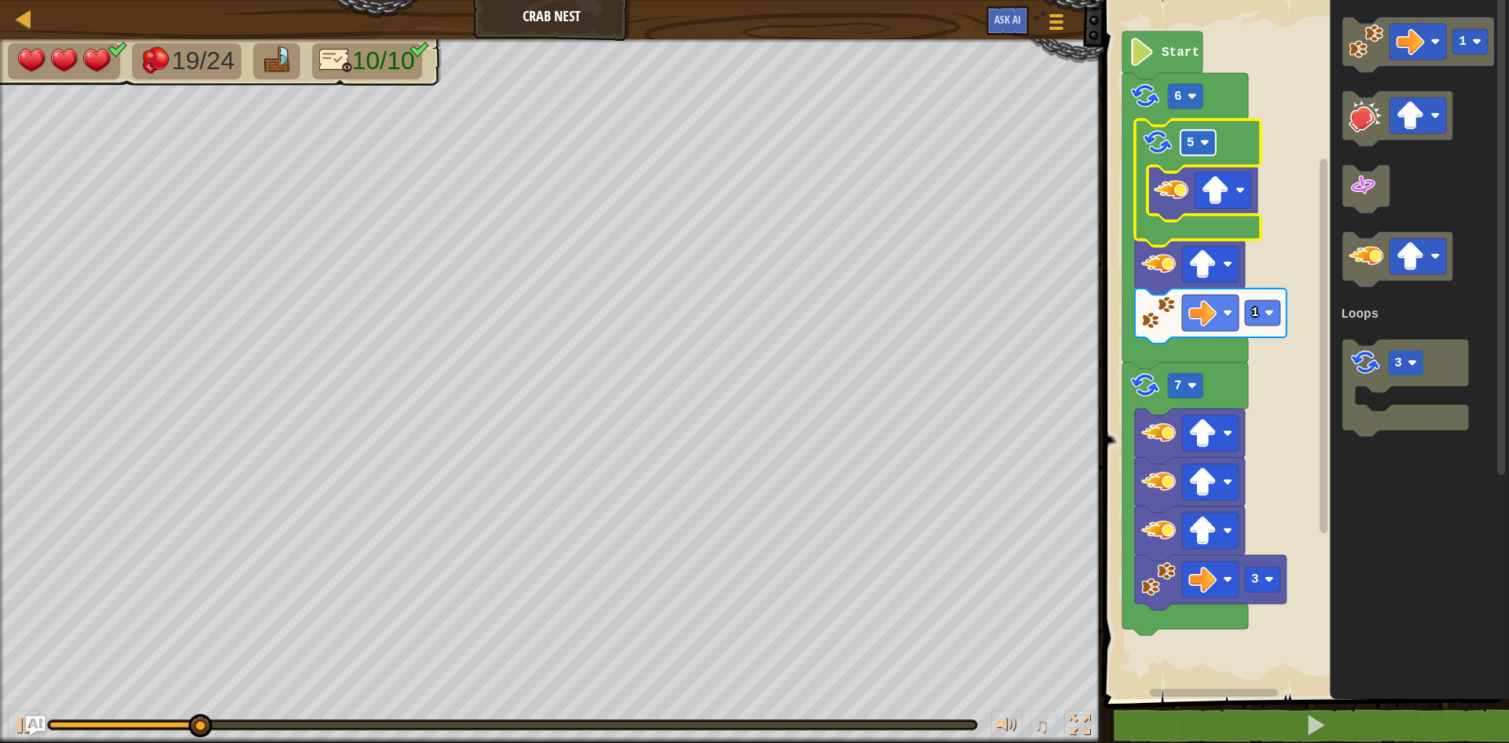
click at [1194, 152] on rect "Blockly Workspace" at bounding box center [1197, 142] width 35 height 25
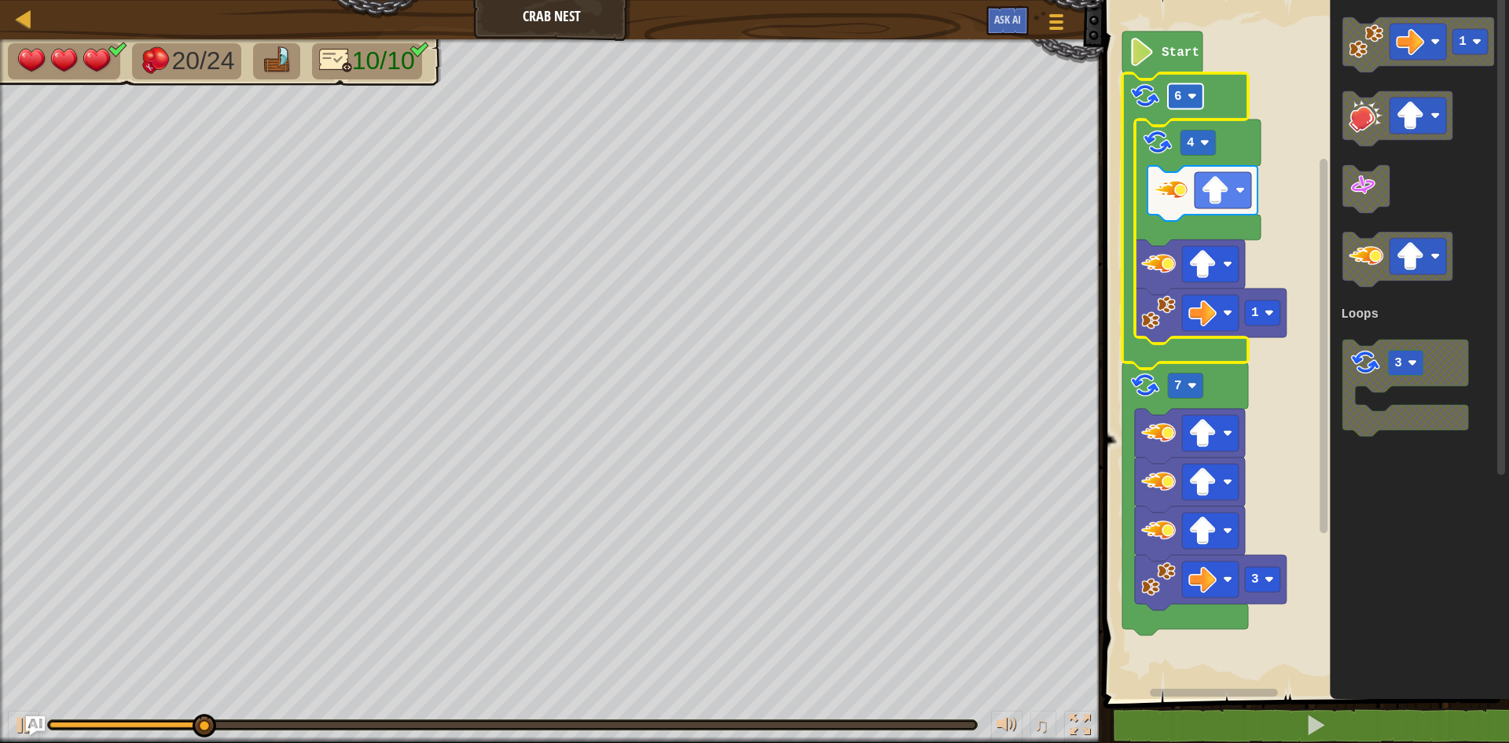
click at [1191, 104] on rect "Blockly Workspace" at bounding box center [1185, 96] width 35 height 25
click at [1181, 101] on rect "Blockly Workspace" at bounding box center [1185, 96] width 35 height 25
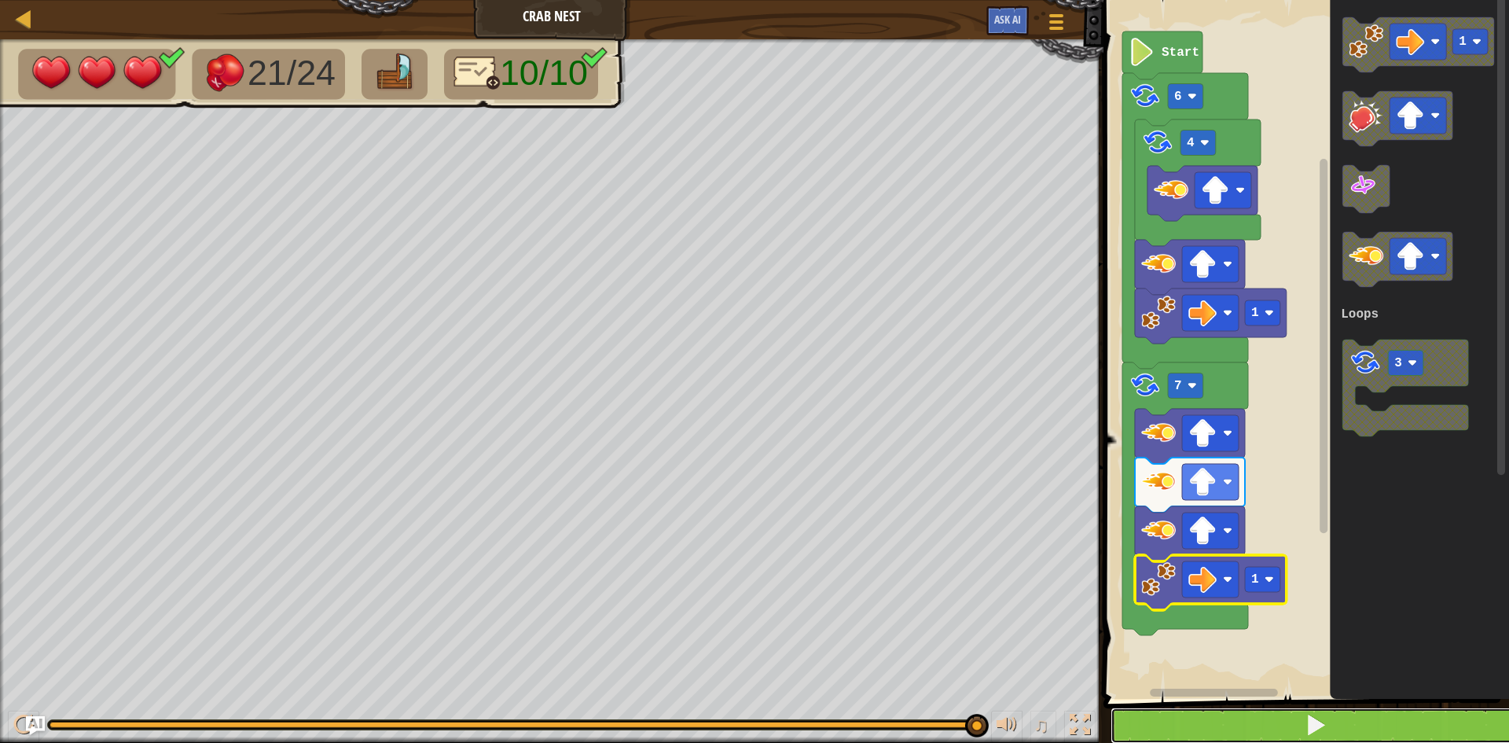
click at [1183, 720] on button at bounding box center [1315, 725] width 410 height 36
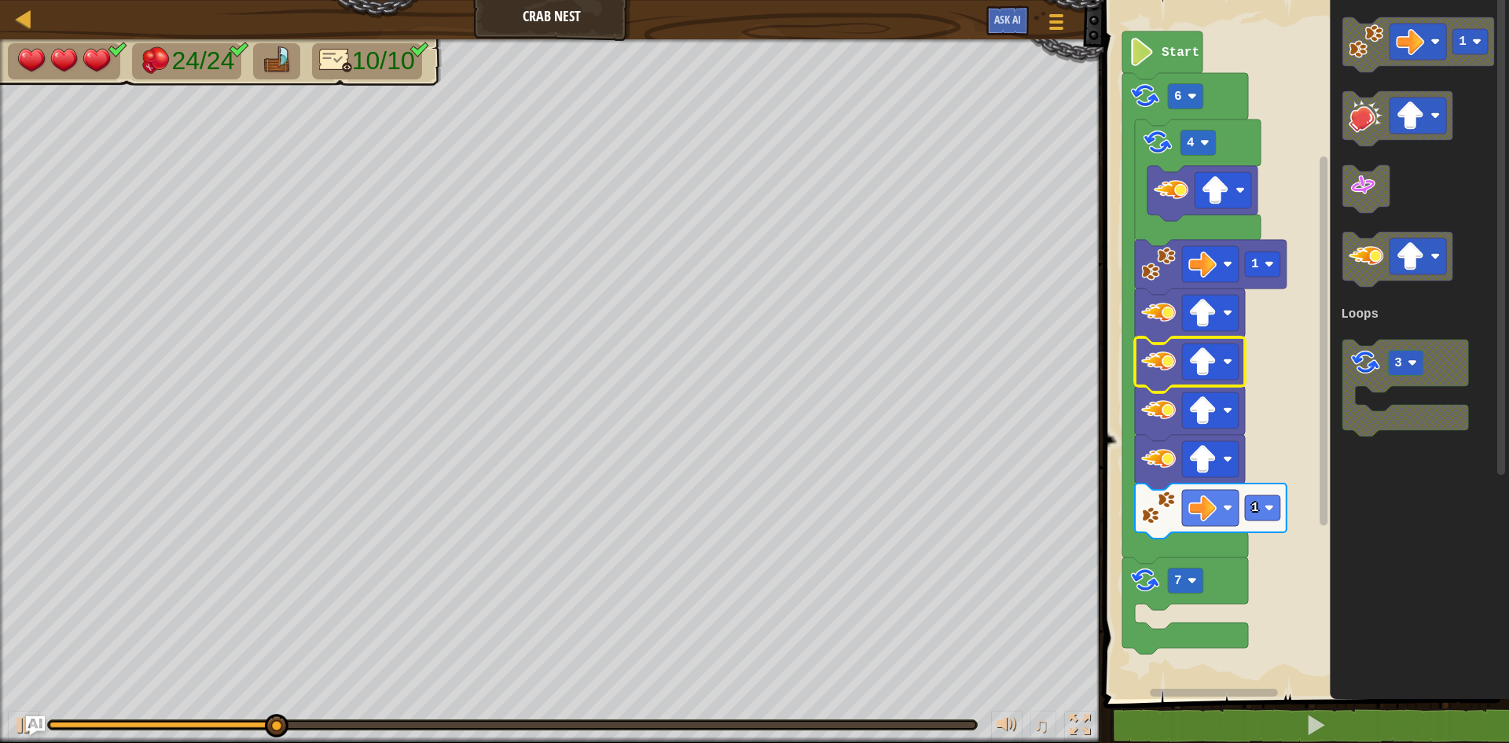
click at [1150, 618] on rect "Blockly Workspace" at bounding box center [1303, 345] width 410 height 706
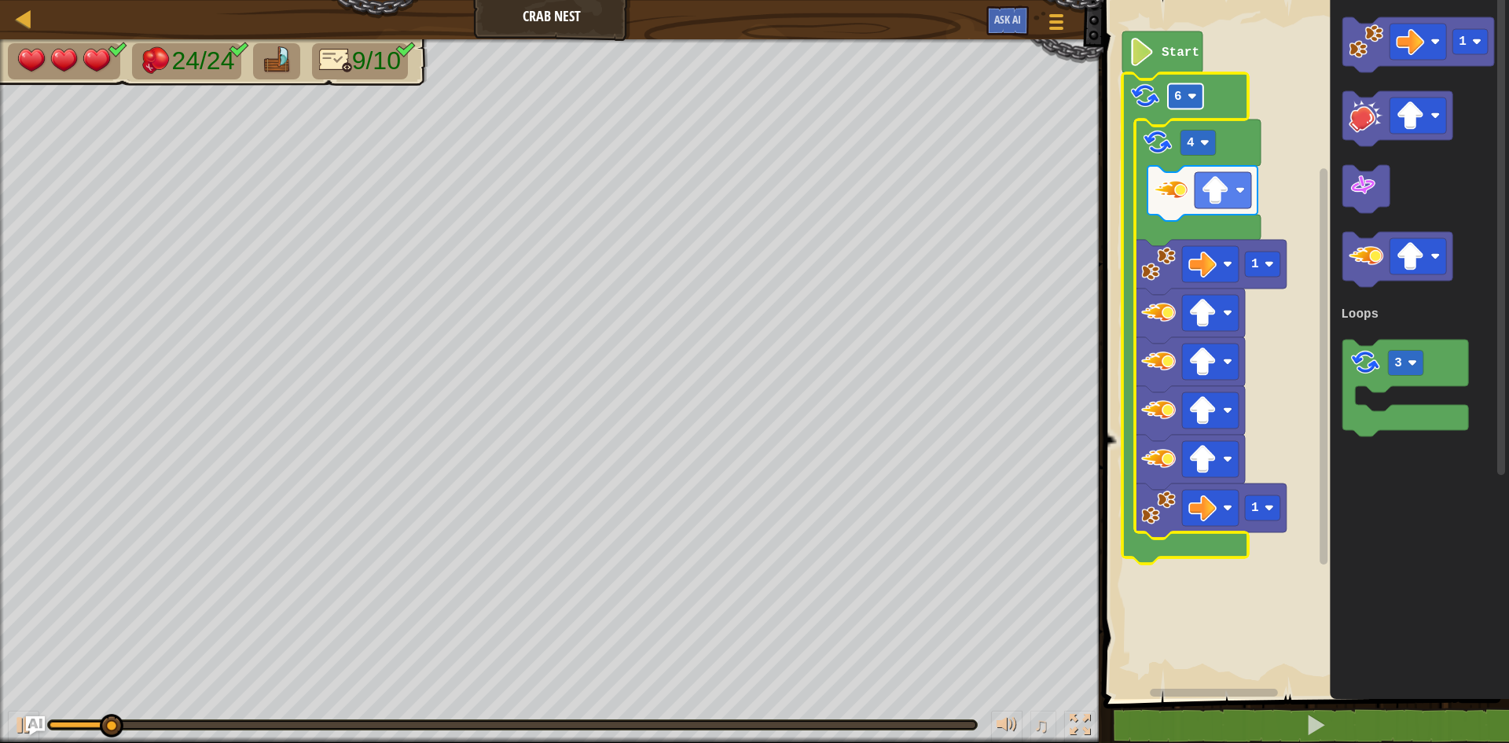
click at [1179, 100] on text "6" at bounding box center [1178, 97] width 8 height 14
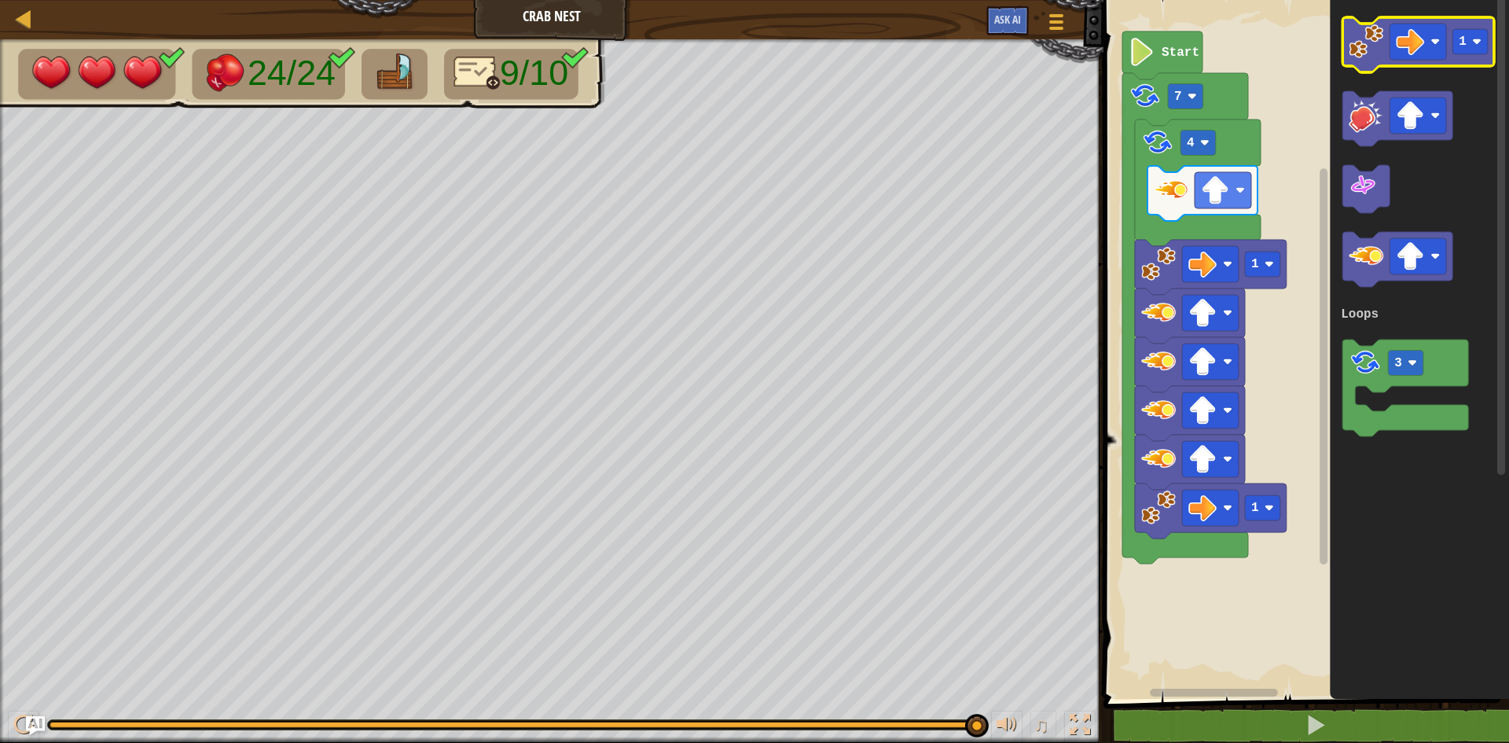
click at [1385, 46] on icon "Blockly Workspace" at bounding box center [1418, 44] width 152 height 55
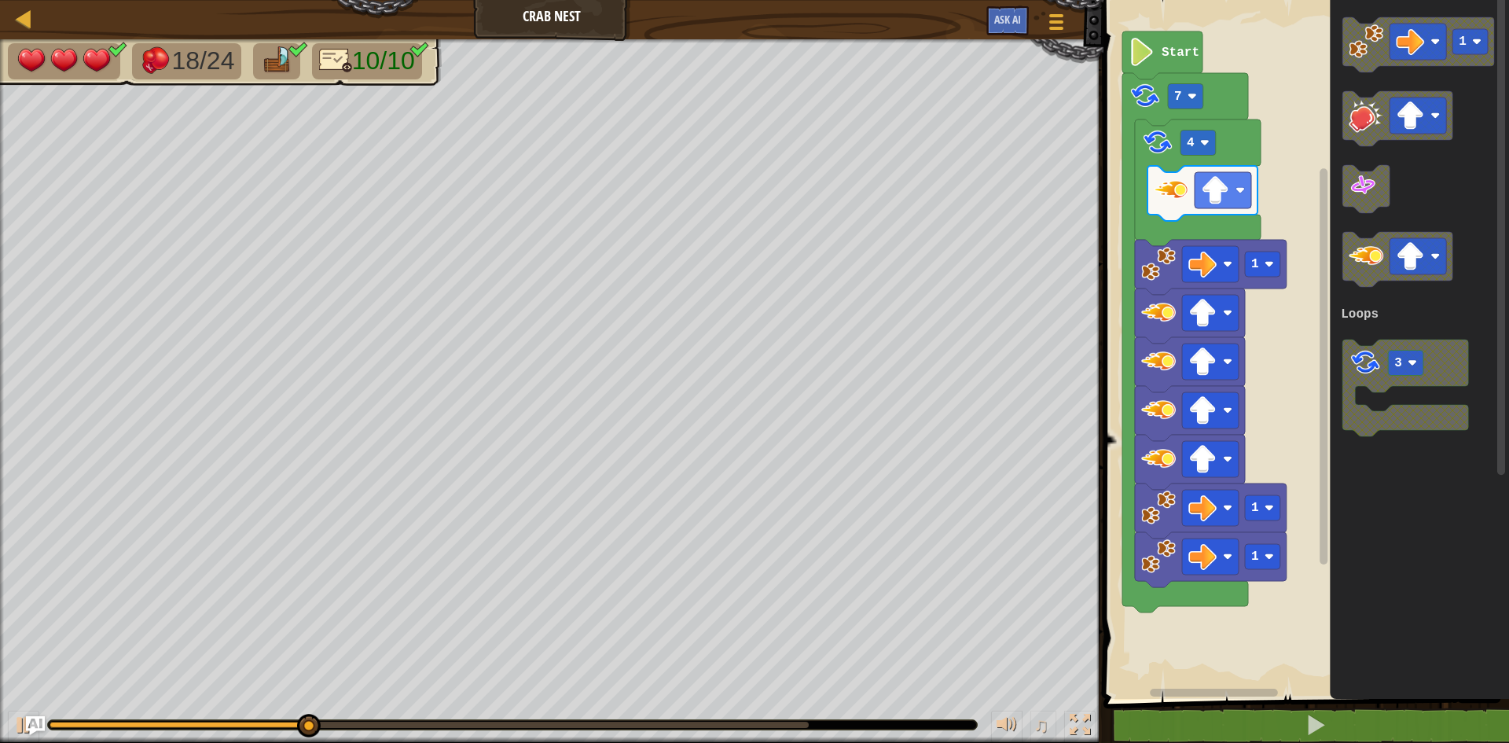
click at [1365, 557] on icon "Blockly Workspace" at bounding box center [1418, 345] width 179 height 706
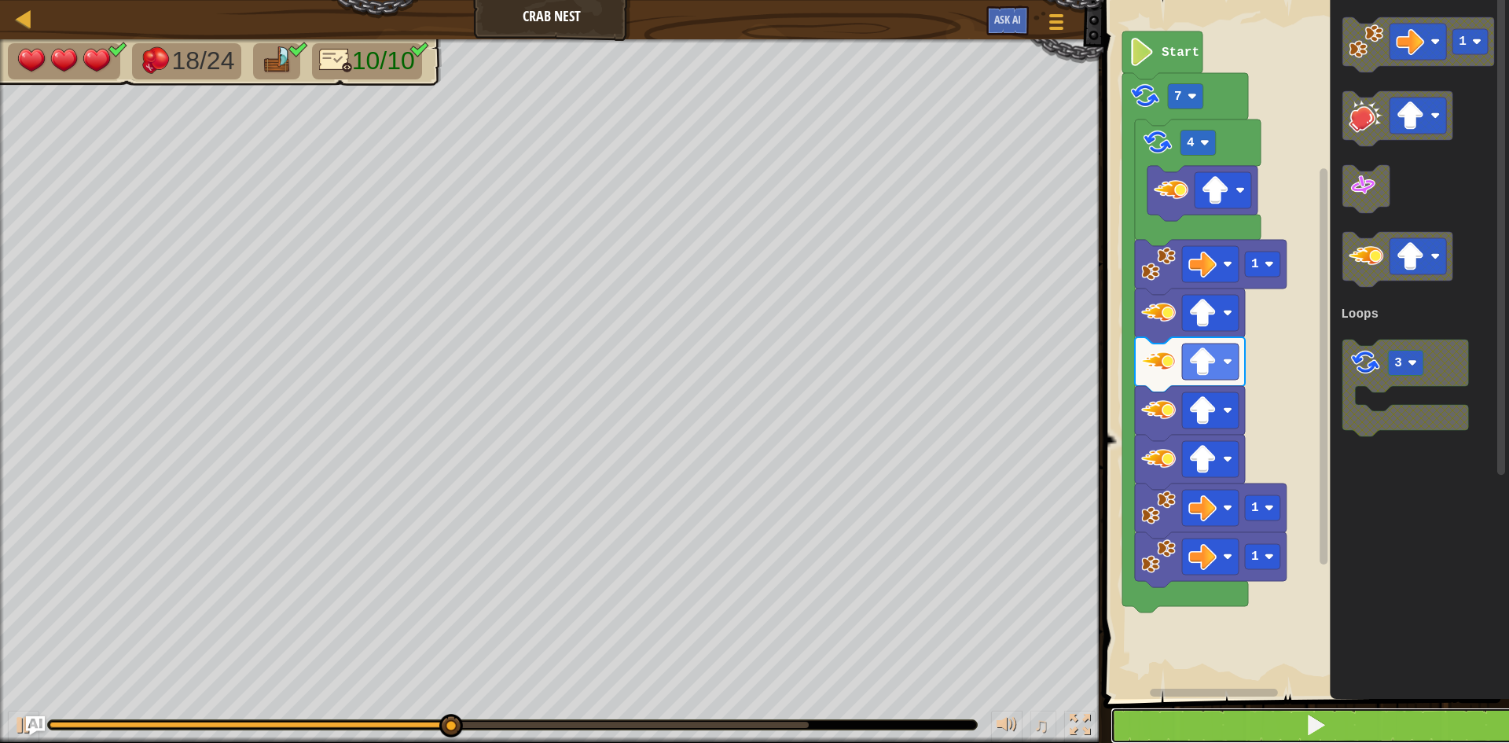
click at [1296, 724] on button at bounding box center [1315, 725] width 410 height 36
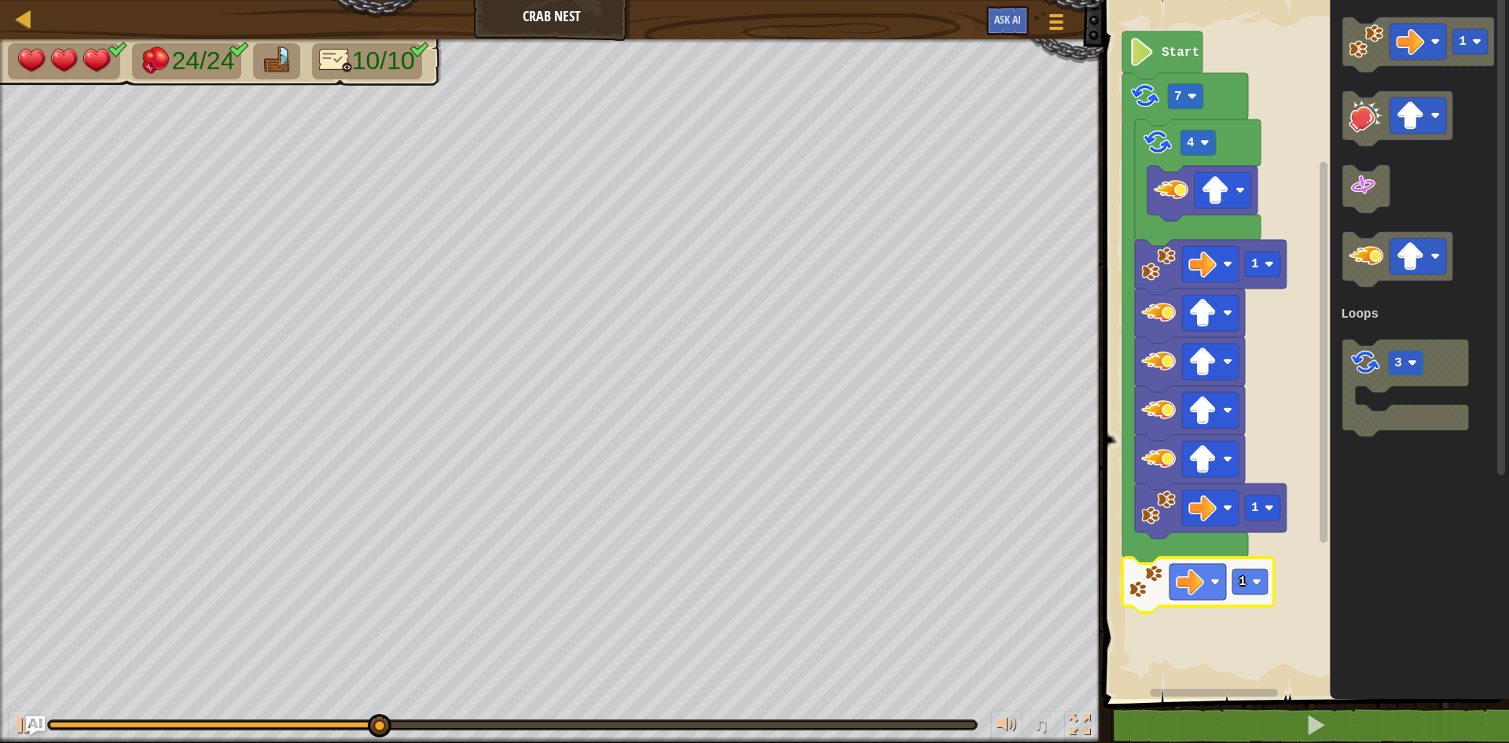
click at [1242, 596] on icon "Blockly Workspace" at bounding box center [1198, 584] width 152 height 55
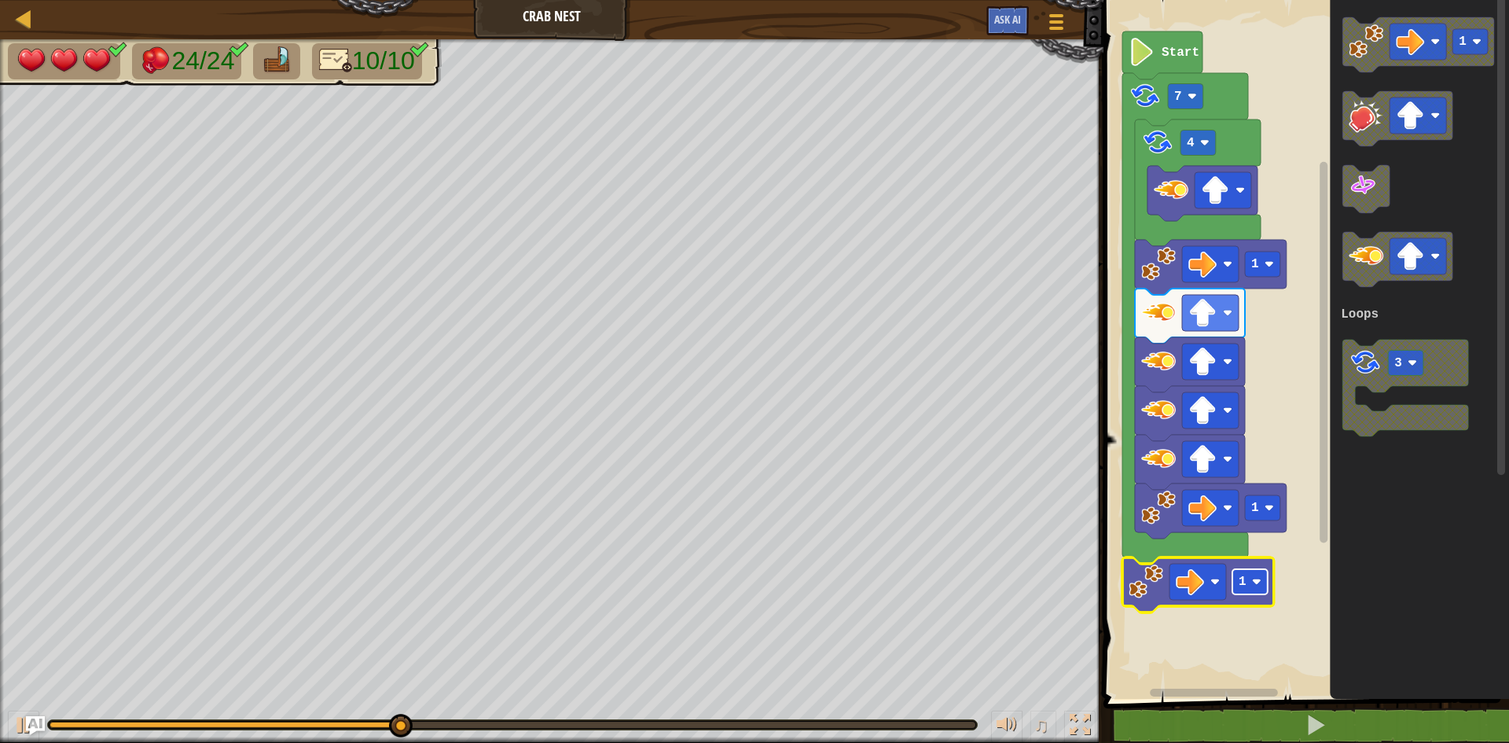
click at [1250, 588] on rect "Blockly Workspace" at bounding box center [1249, 581] width 35 height 25
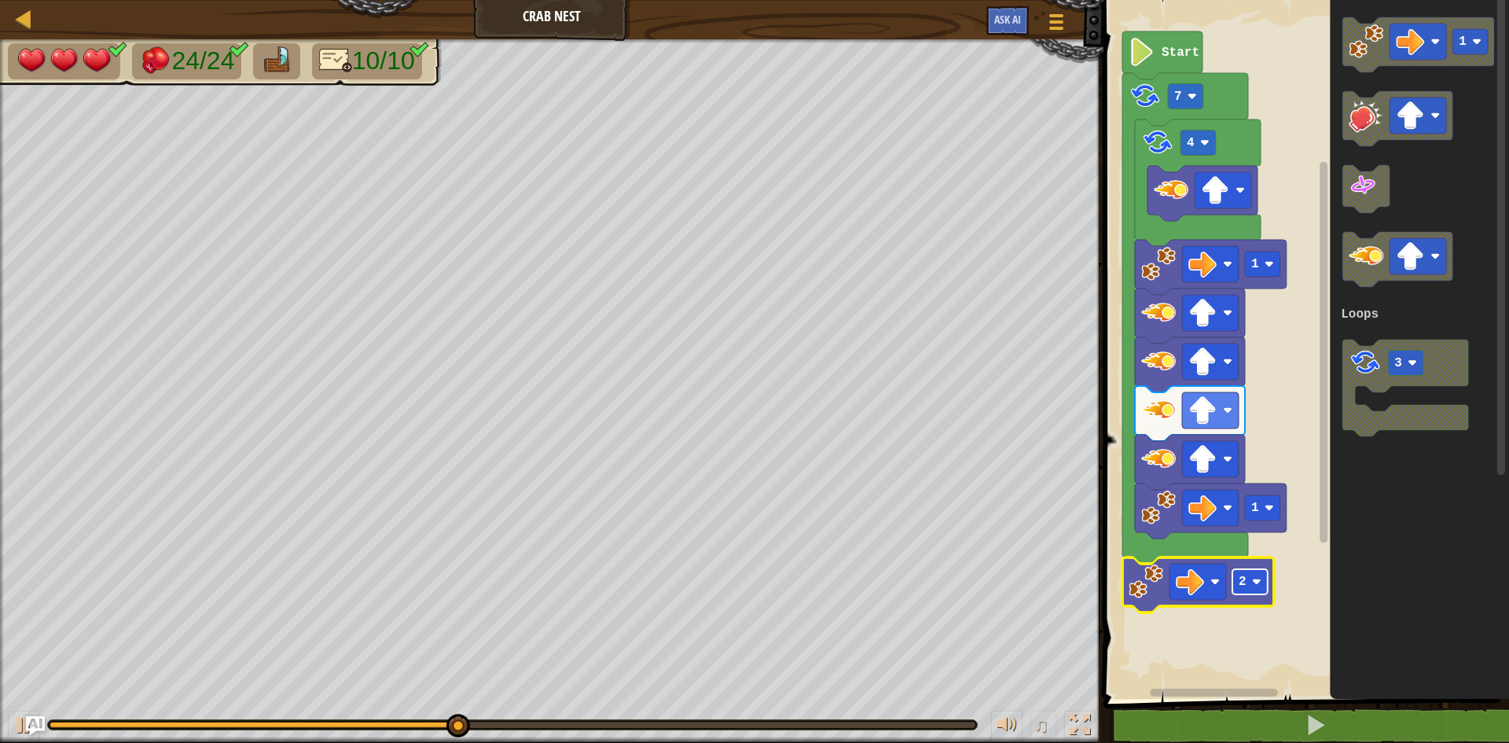
click at [1255, 581] on image "Blockly Workspace" at bounding box center [1256, 581] width 9 height 9
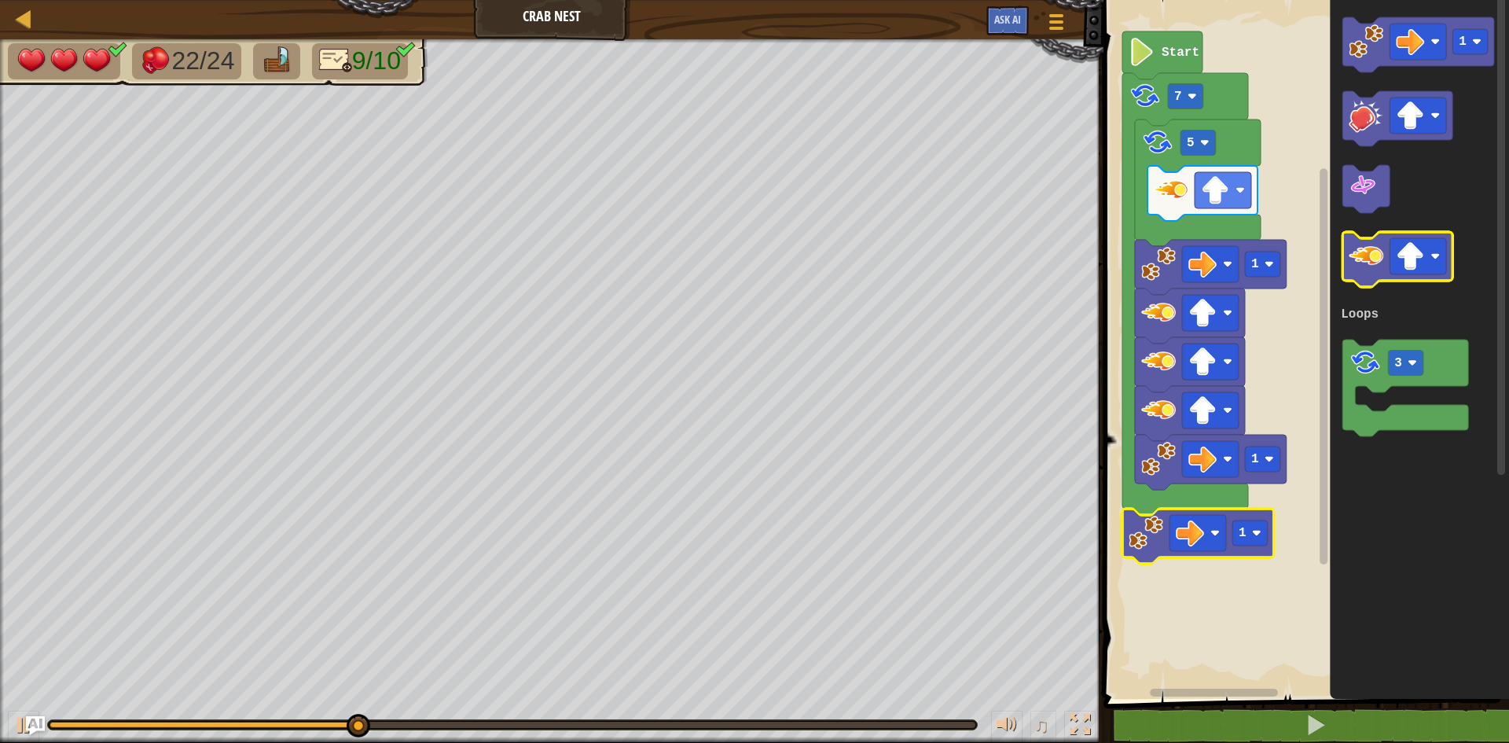
click at [1378, 250] on image "Blockly Workspace" at bounding box center [1365, 256] width 35 height 35
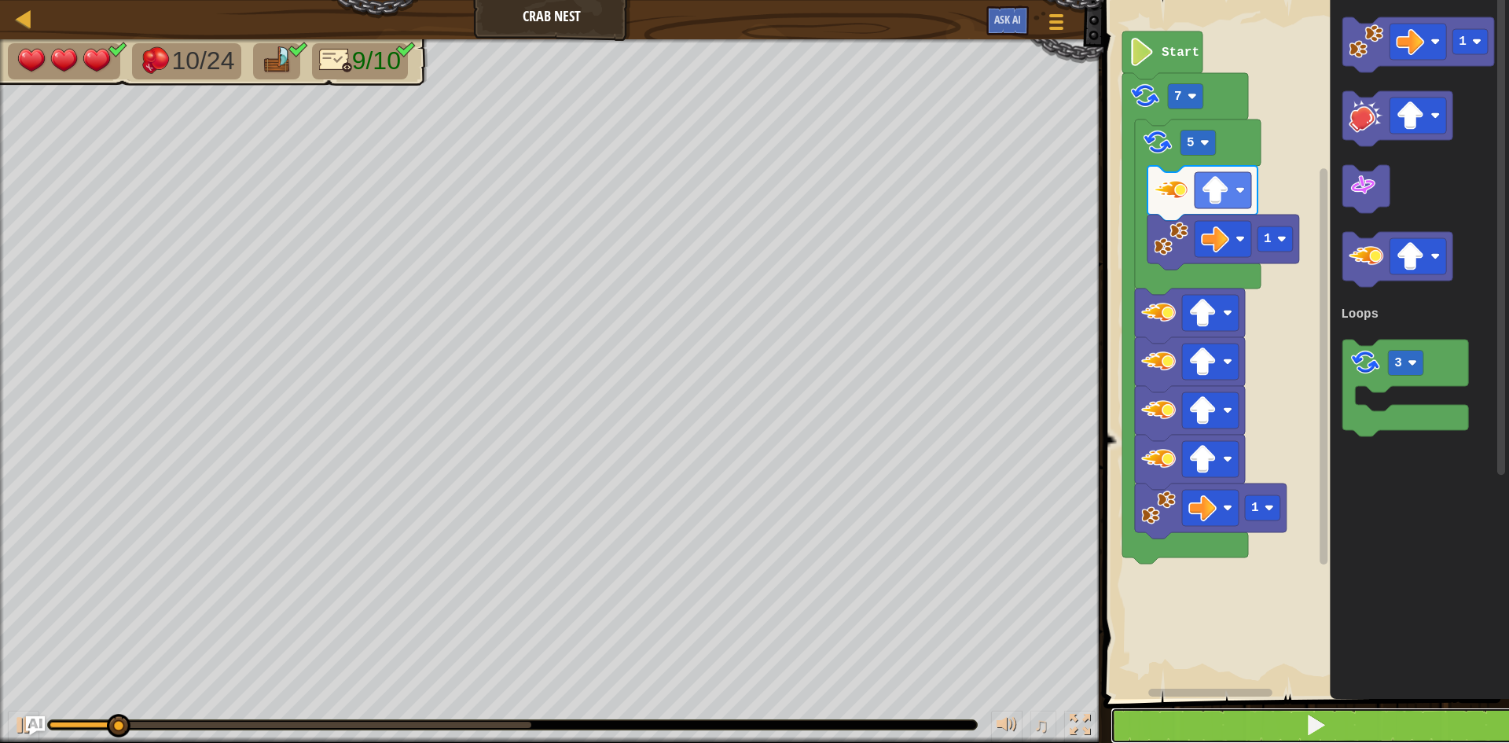
click at [1294, 728] on button at bounding box center [1315, 725] width 410 height 36
click at [1256, 731] on button at bounding box center [1315, 725] width 410 height 36
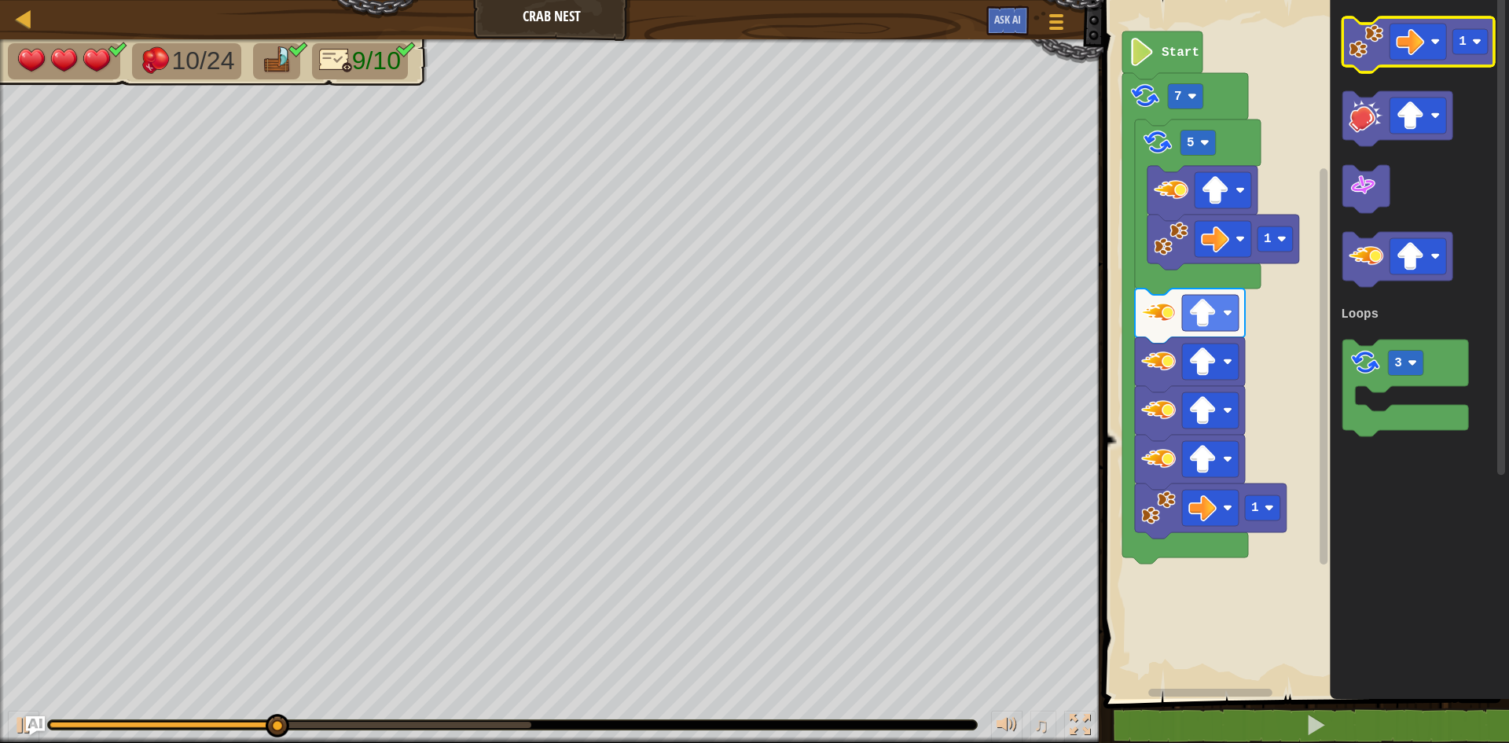
click at [1381, 42] on image "Blockly Workspace" at bounding box center [1365, 41] width 35 height 35
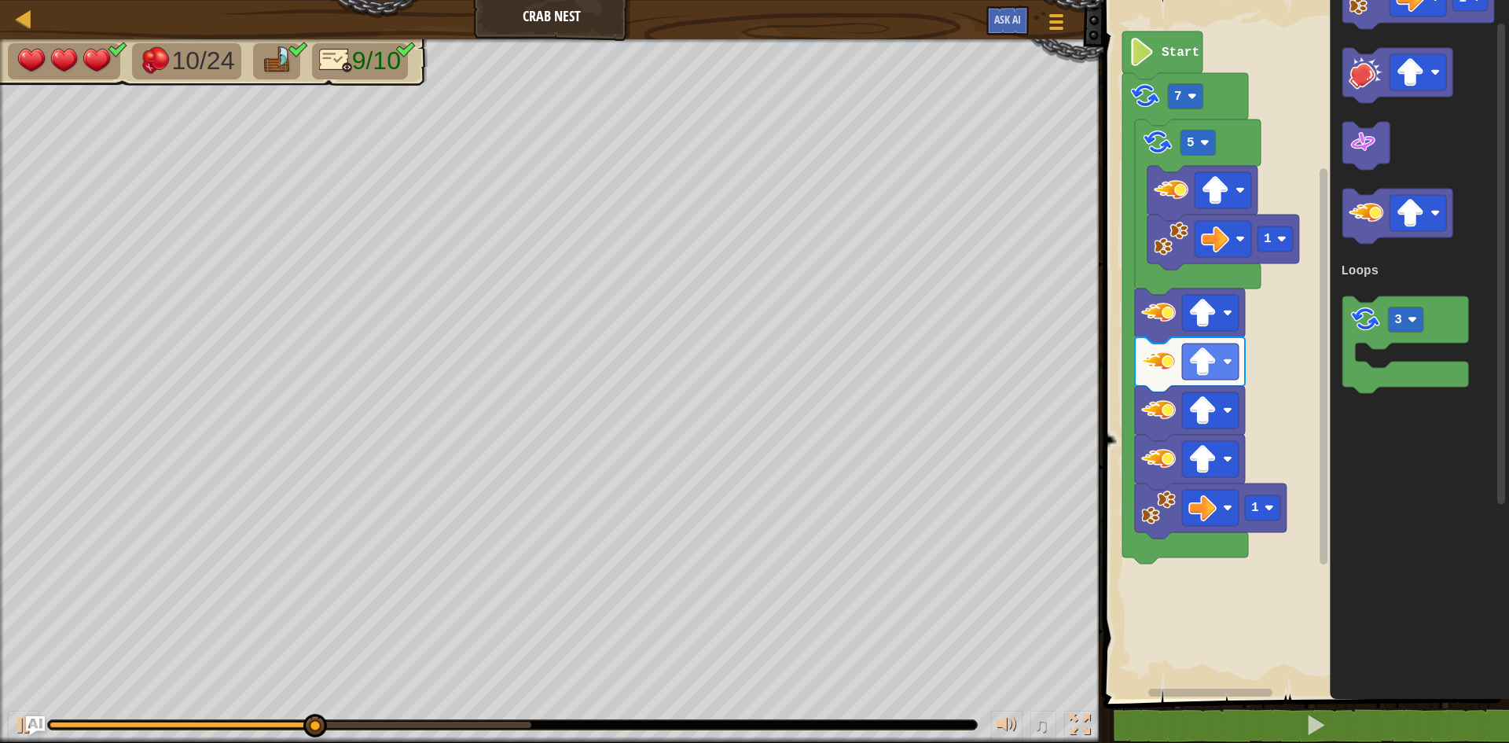
click at [1281, 220] on div "Loops Start 7 1 5 1 1 3 Loops" at bounding box center [1303, 345] width 410 height 706
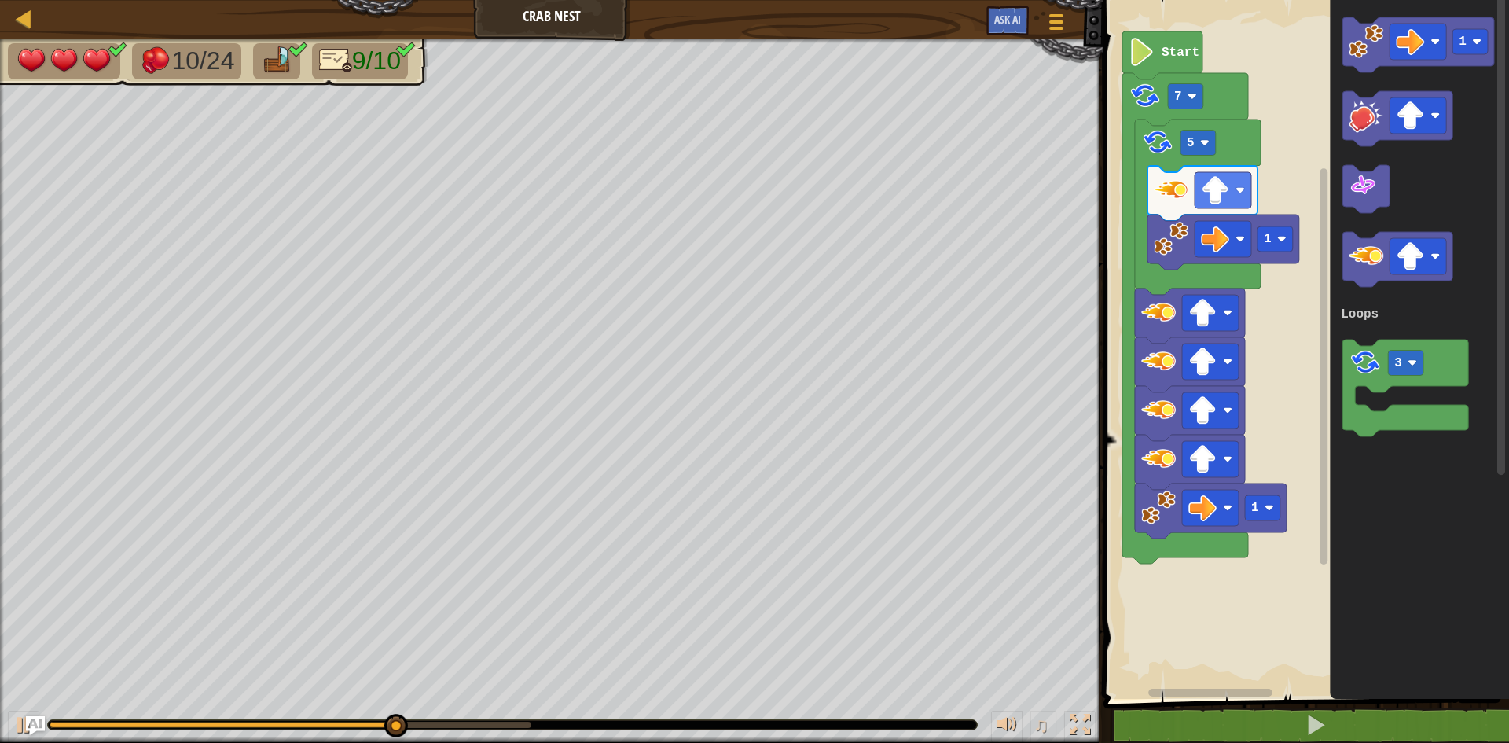
click at [1496, 437] on icon "Blockly Workspace" at bounding box center [1418, 345] width 179 height 706
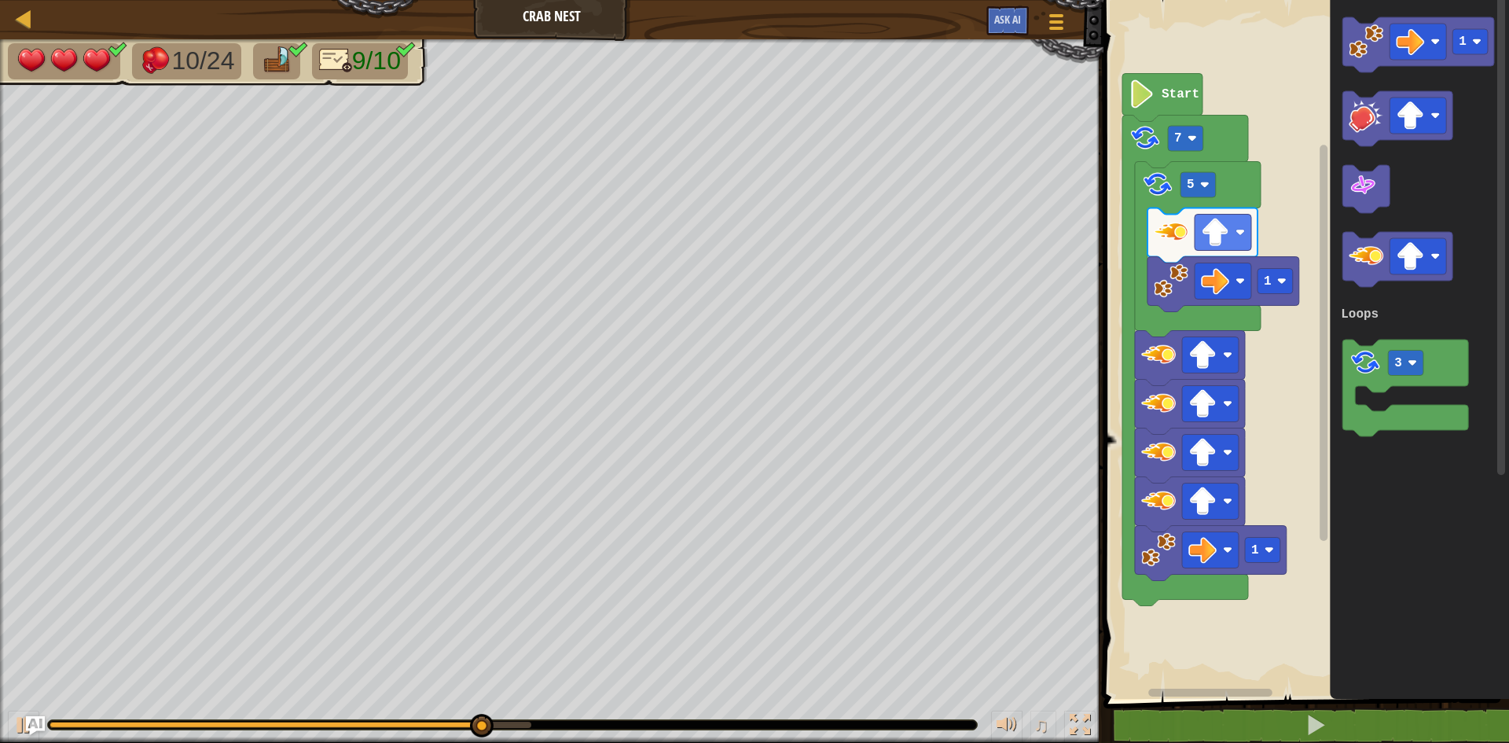
click at [1316, 452] on div "Loops Start 7 1 5 1 1 3 Loops" at bounding box center [1303, 345] width 410 height 706
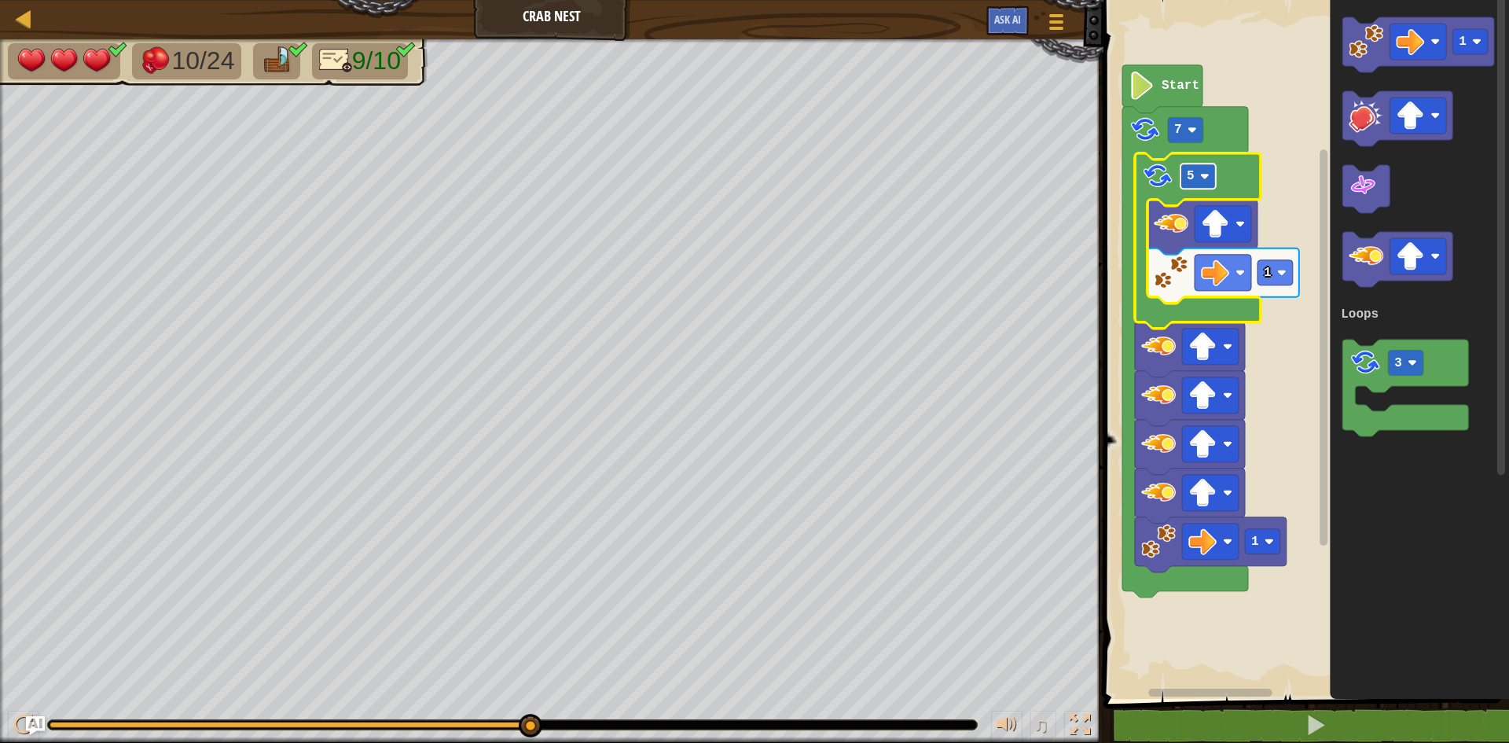
click at [1199, 182] on rect "Blockly Workspace" at bounding box center [1197, 175] width 35 height 25
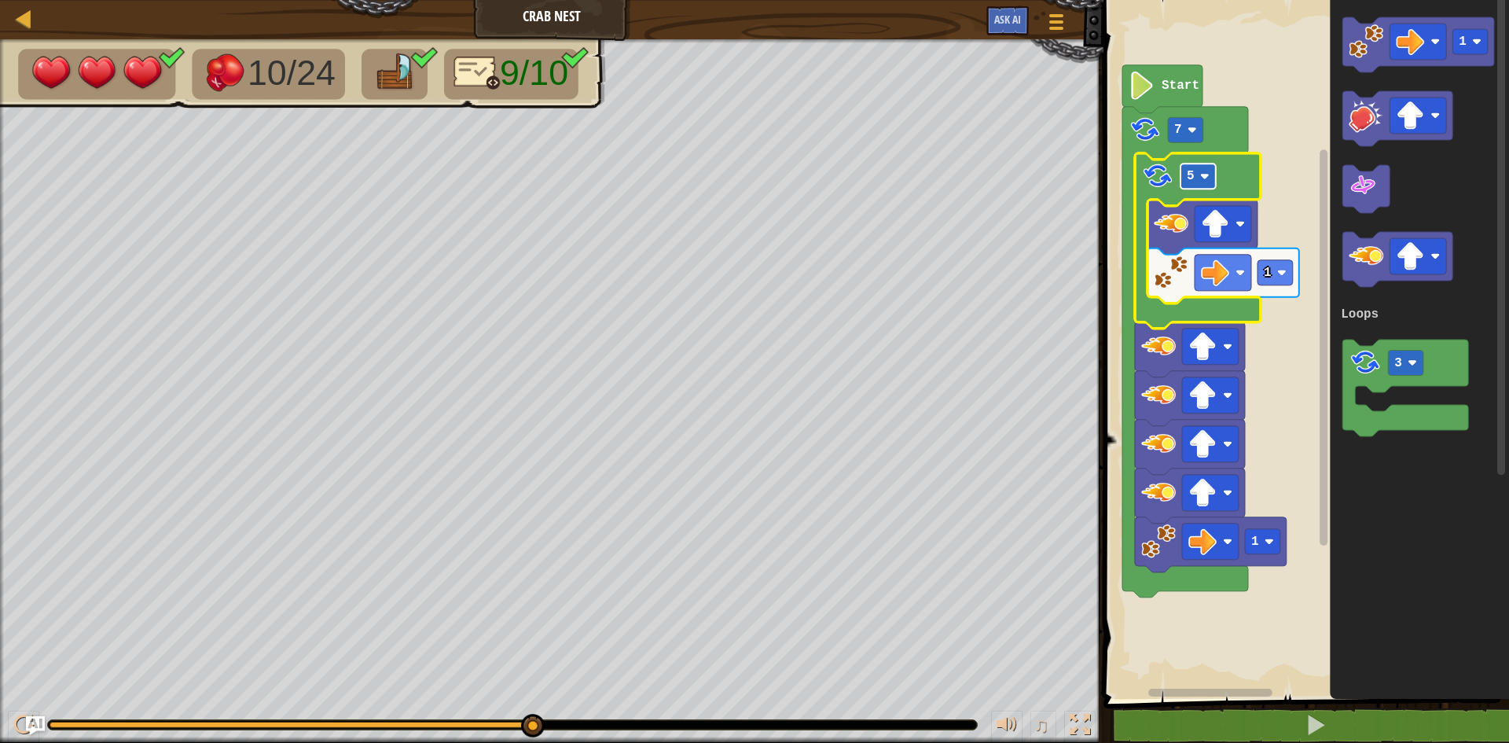
click at [1199, 182] on rect "Blockly Workspace" at bounding box center [1197, 175] width 35 height 25
click at [1198, 182] on rect "Blockly Workspace" at bounding box center [1197, 175] width 35 height 25
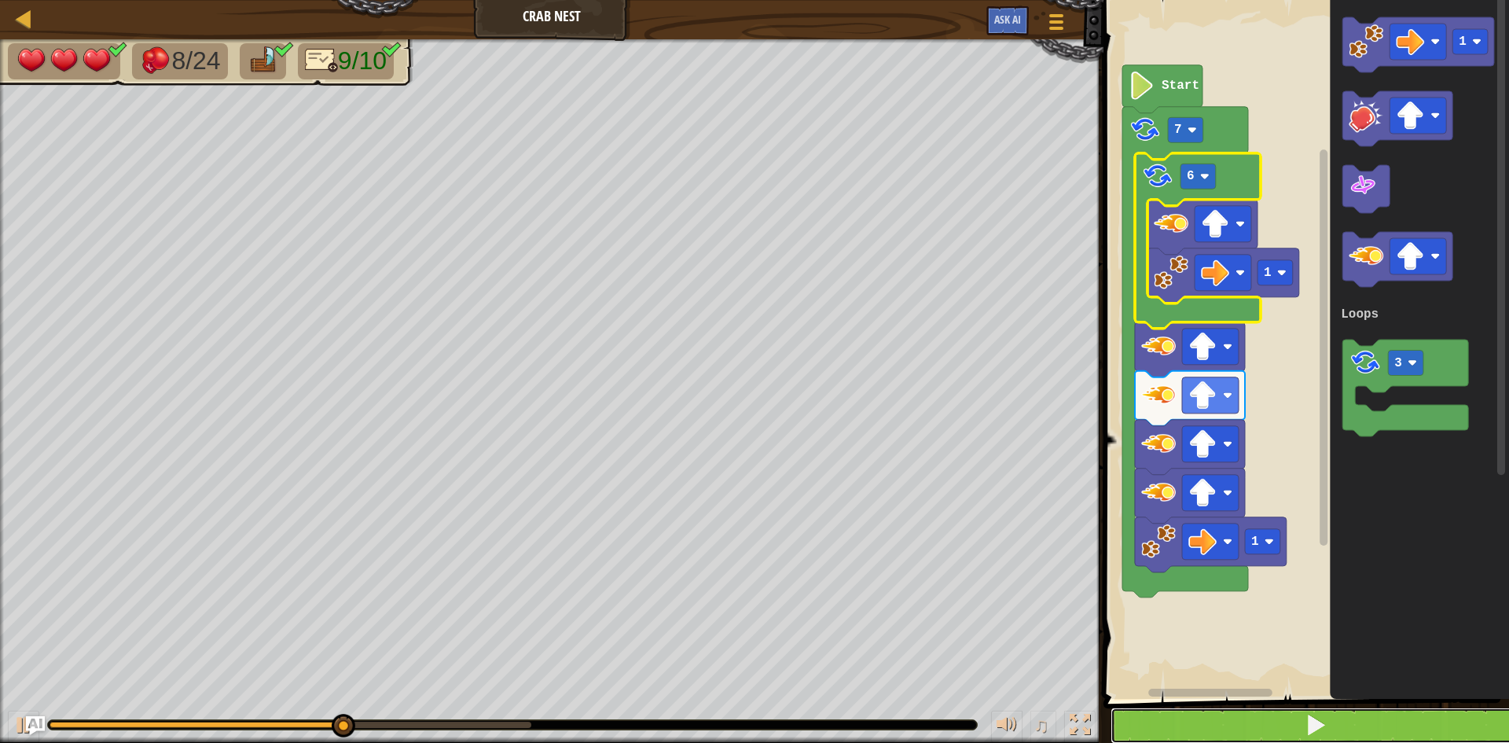
click at [1267, 722] on button at bounding box center [1315, 725] width 410 height 36
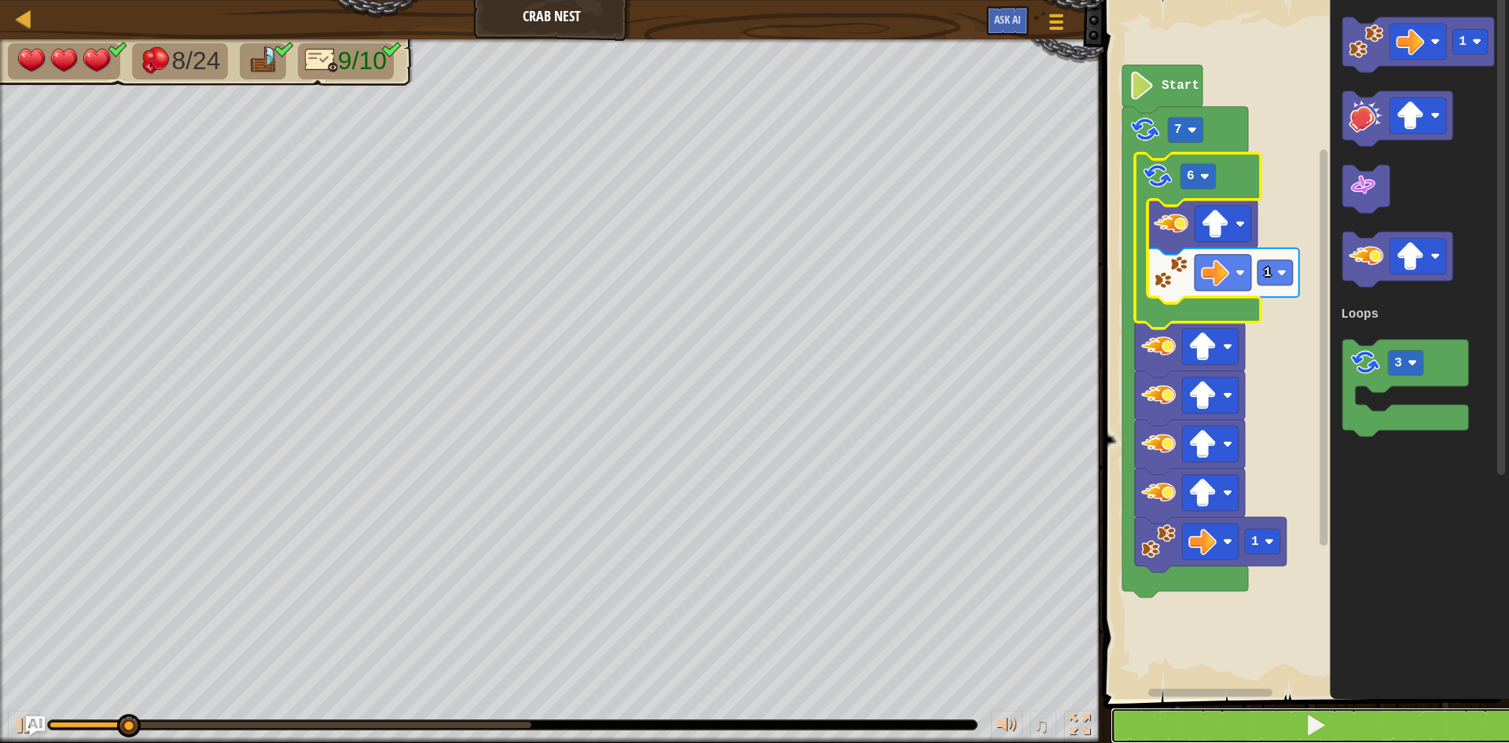
click at [1263, 724] on button at bounding box center [1315, 725] width 410 height 36
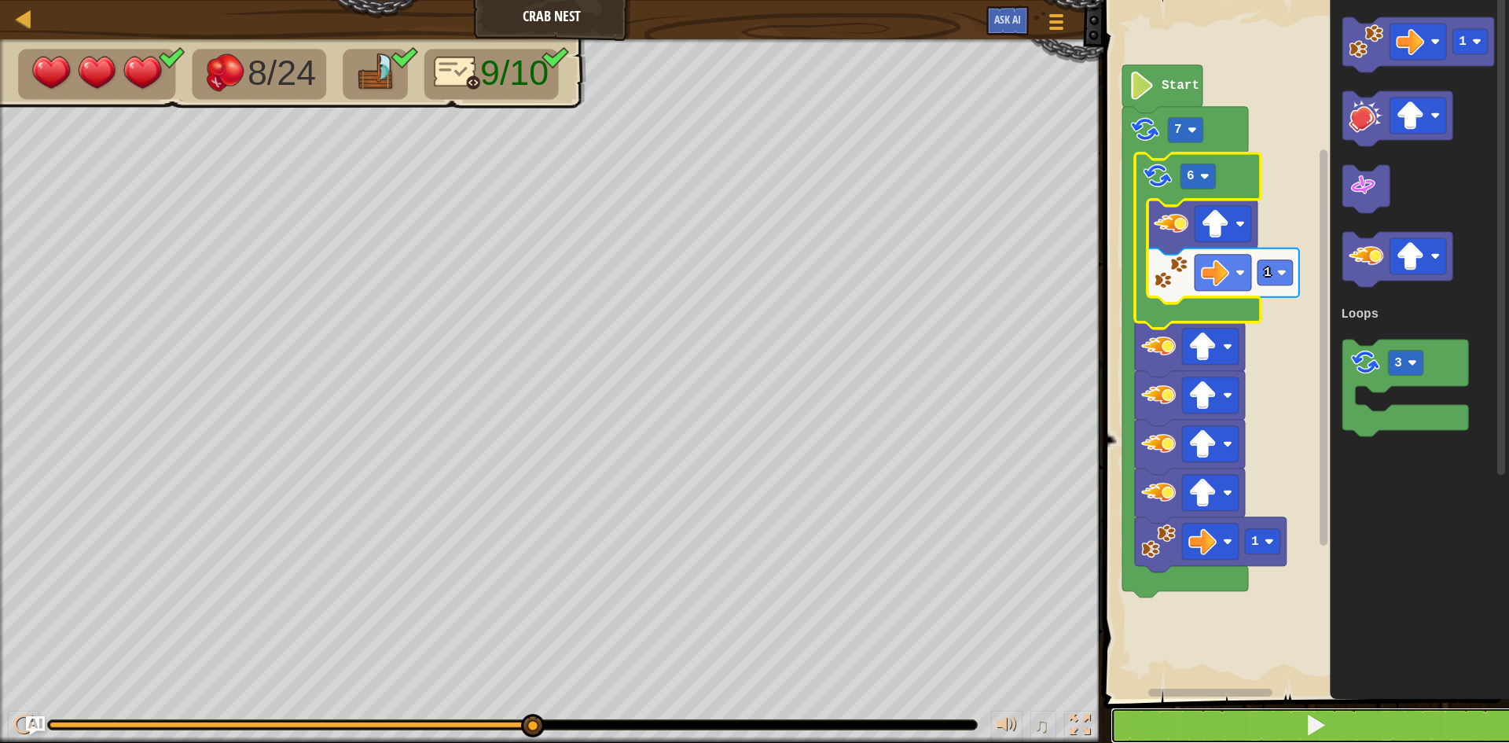
click at [1263, 724] on button at bounding box center [1315, 725] width 410 height 36
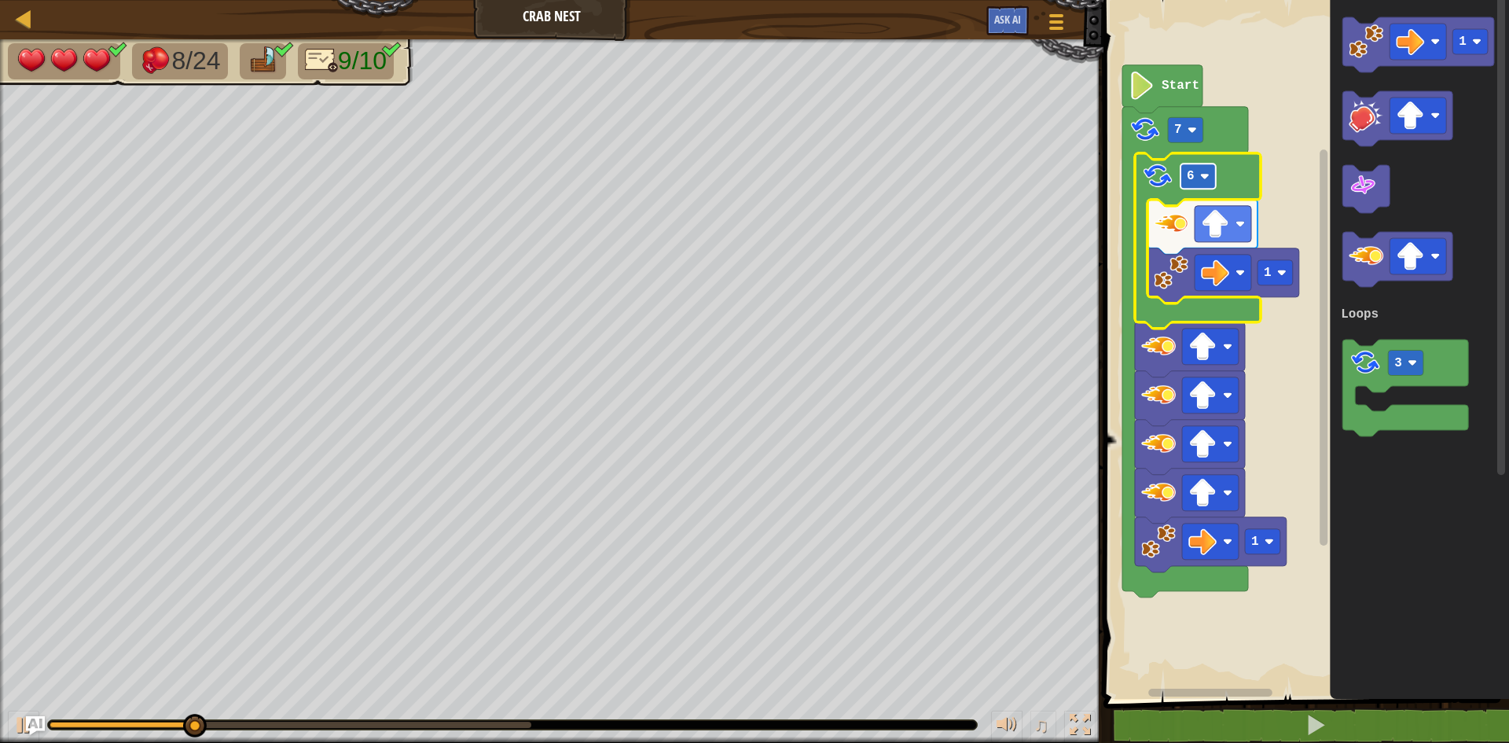
click at [1200, 175] on image "Blockly Workspace" at bounding box center [1204, 175] width 9 height 9
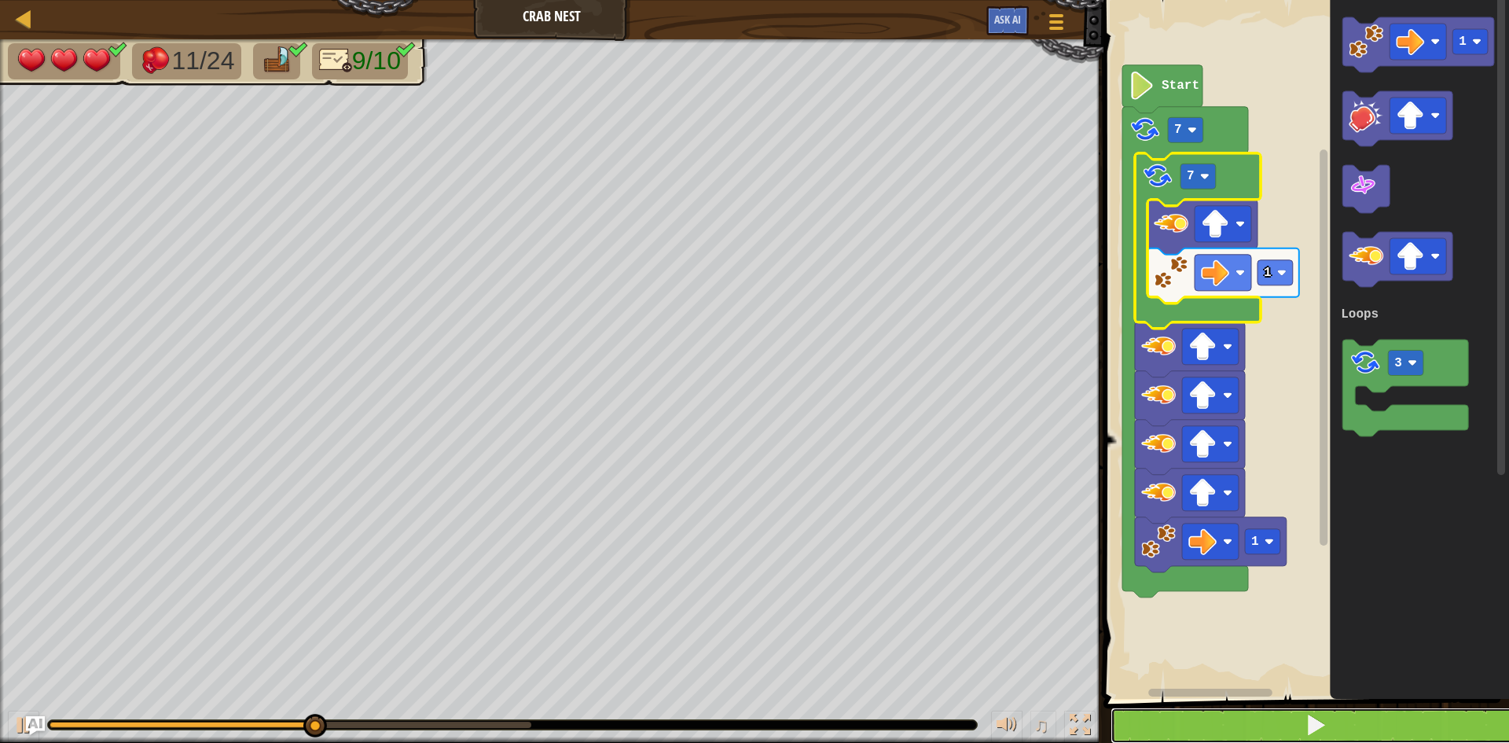
click at [1160, 717] on button at bounding box center [1315, 725] width 410 height 36
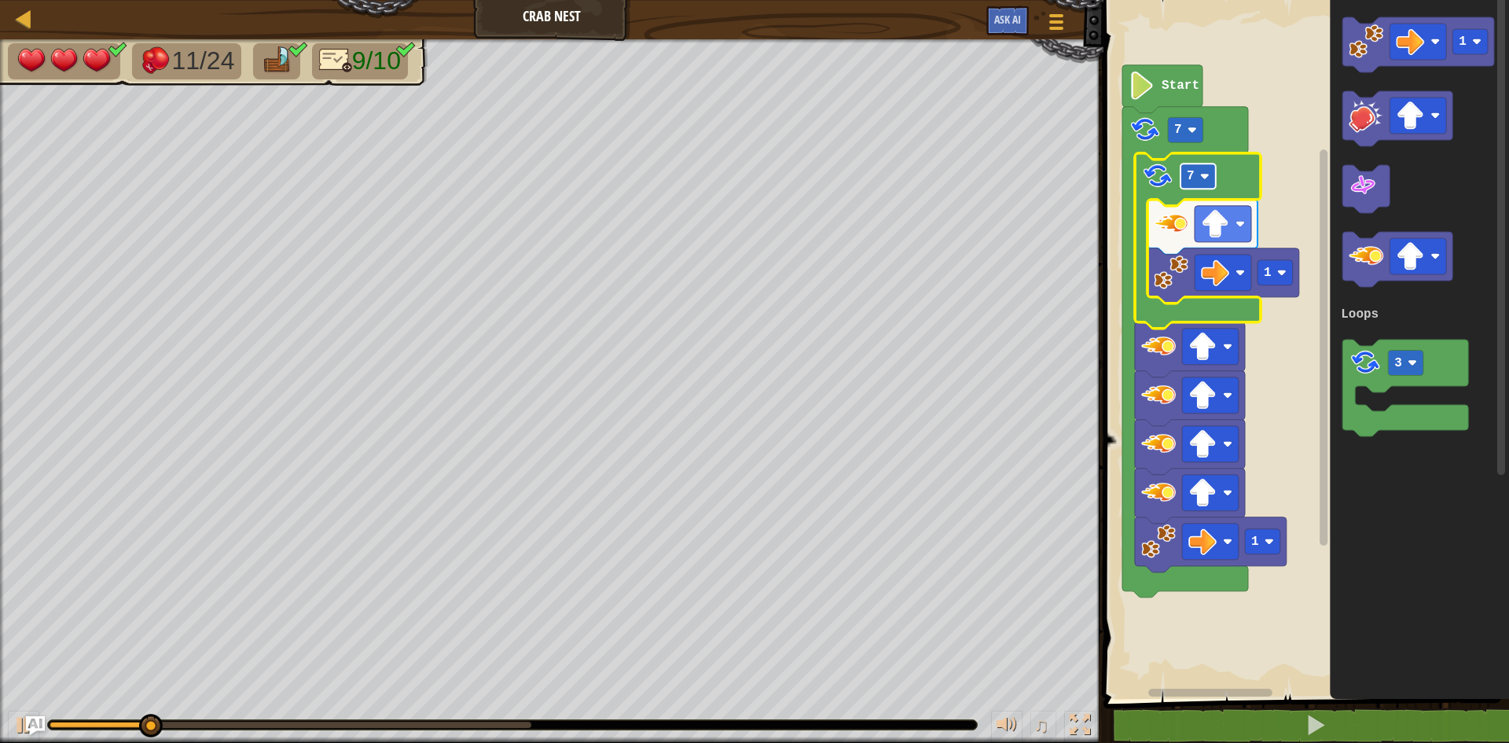
click at [1208, 184] on rect "Blockly Workspace" at bounding box center [1197, 175] width 35 height 25
click at [1281, 183] on rect "Blockly Workspace" at bounding box center [1303, 345] width 410 height 706
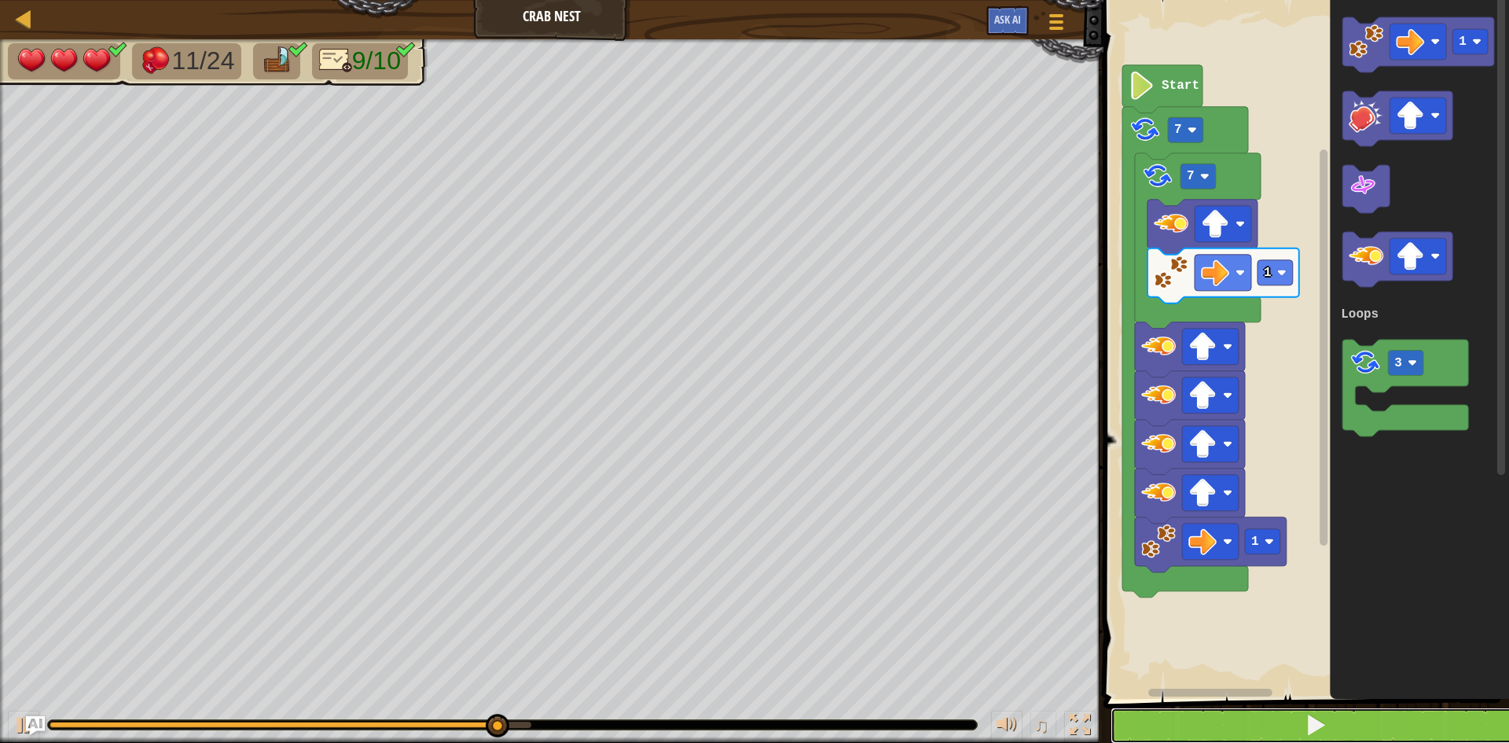
click at [1187, 717] on button at bounding box center [1315, 725] width 410 height 36
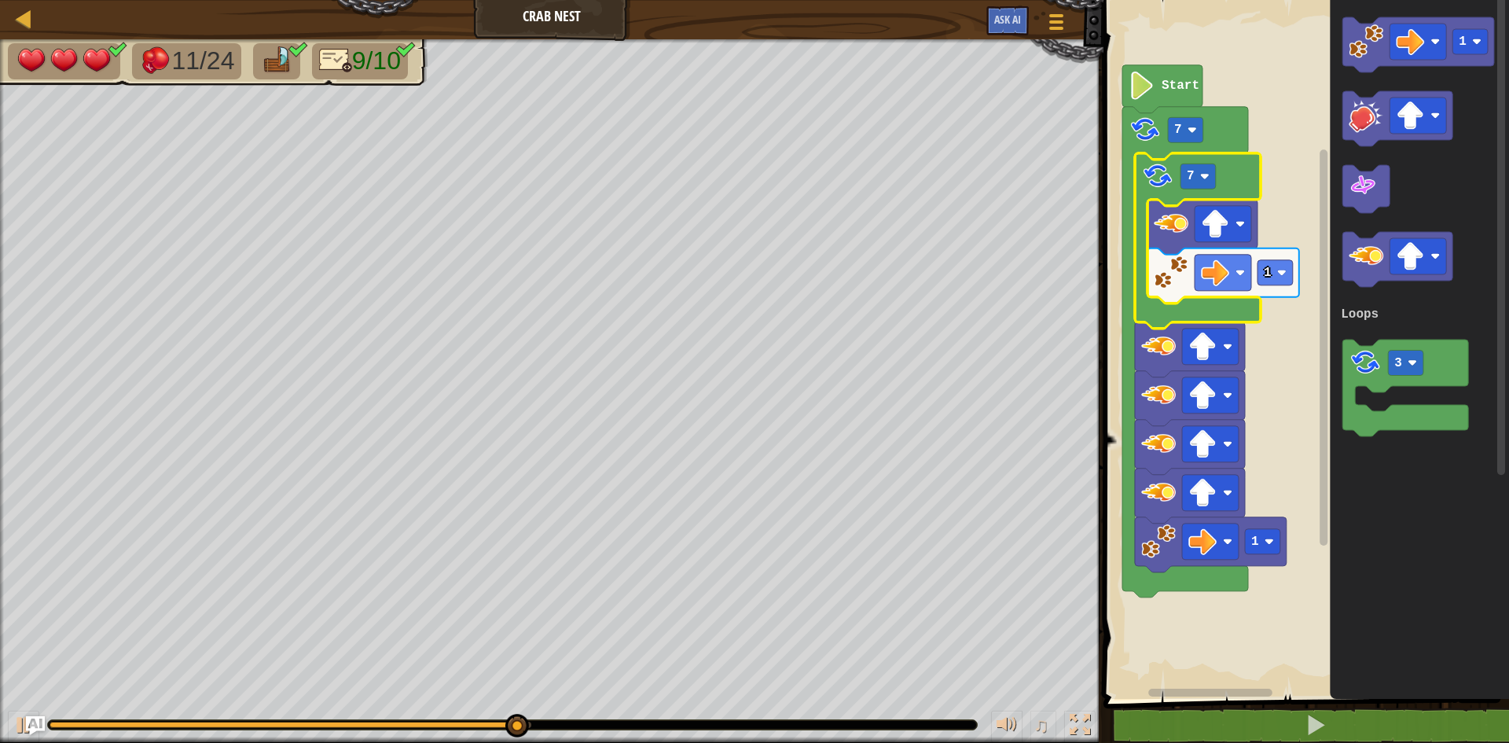
click at [1249, 354] on rect "Blockly Workspace" at bounding box center [1303, 345] width 410 height 706
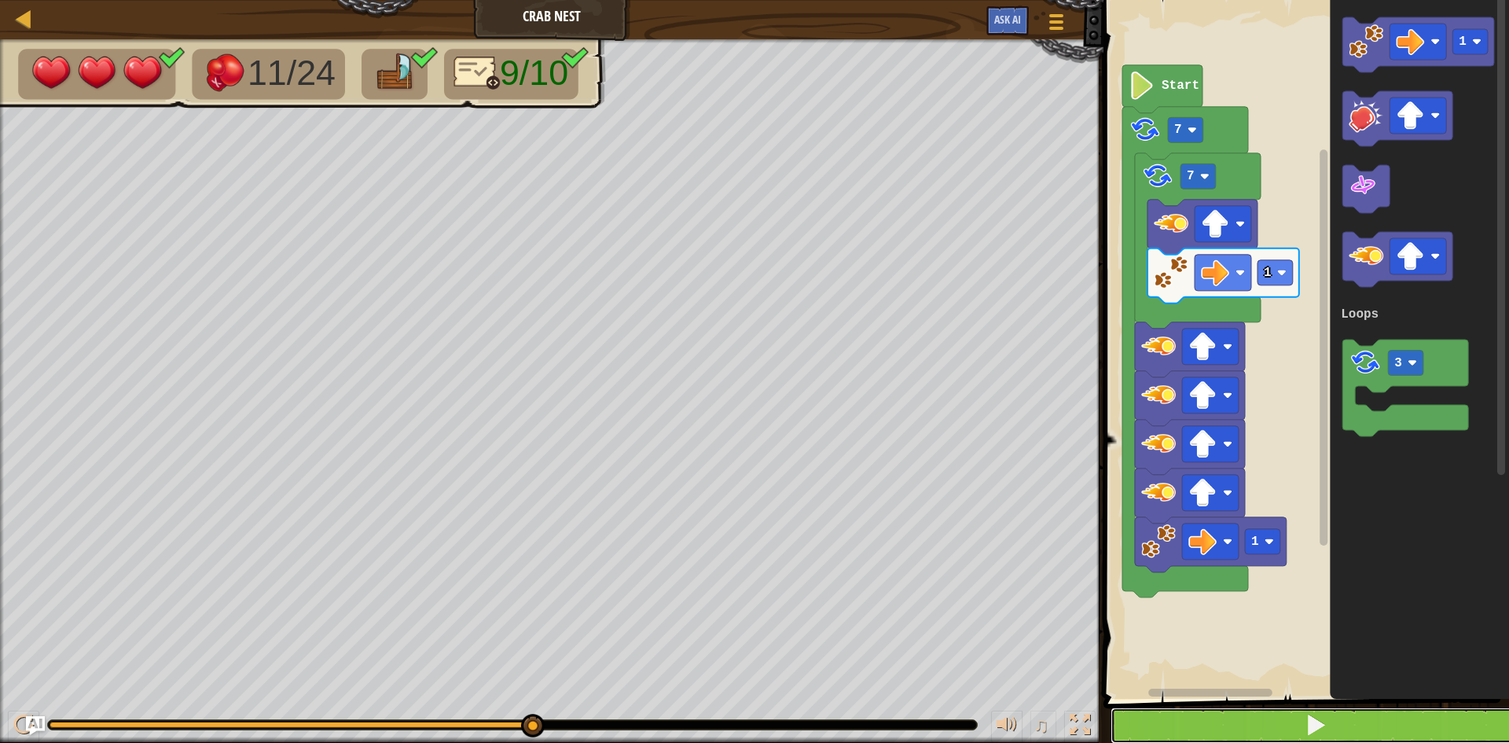
click at [1175, 737] on button at bounding box center [1315, 725] width 410 height 36
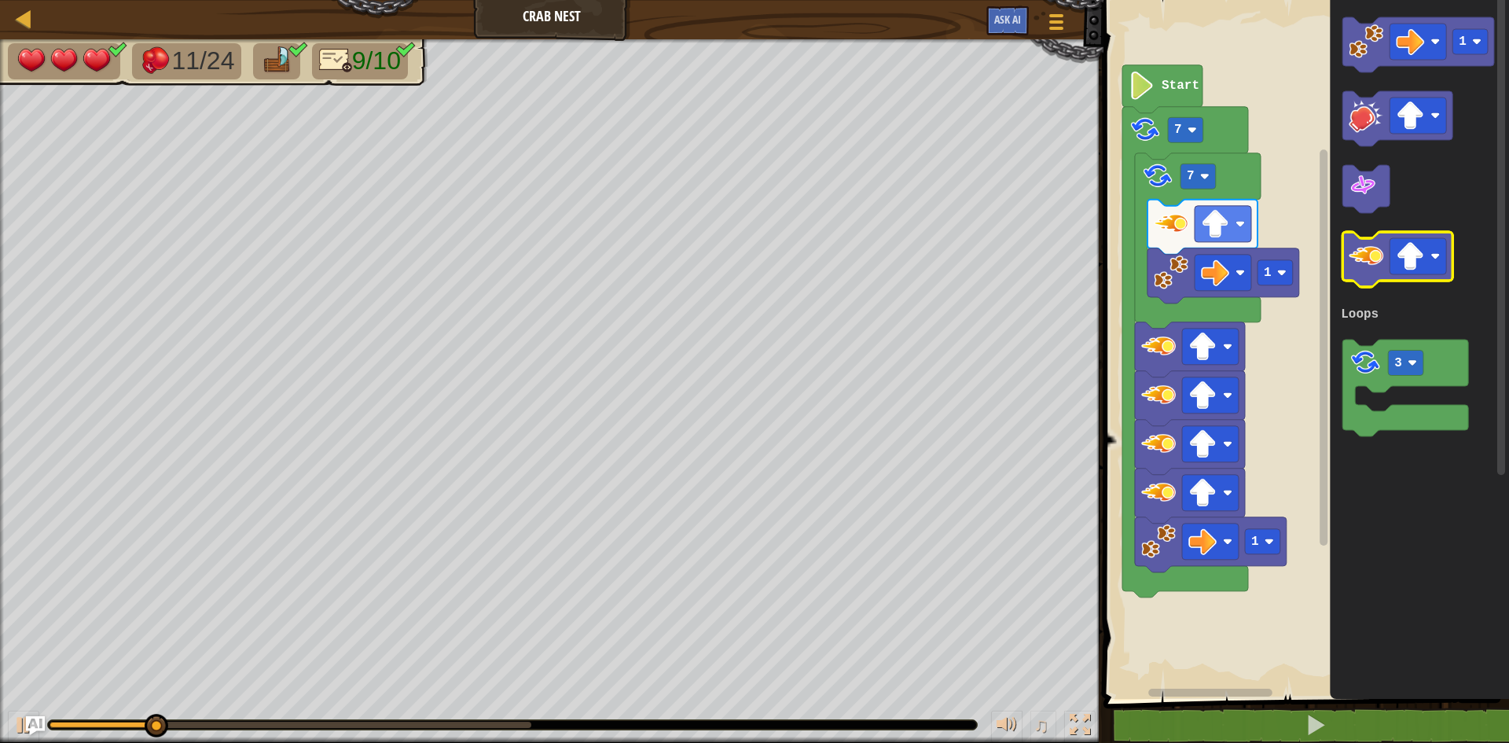
click at [1366, 262] on image "Blockly Workspace" at bounding box center [1365, 256] width 35 height 35
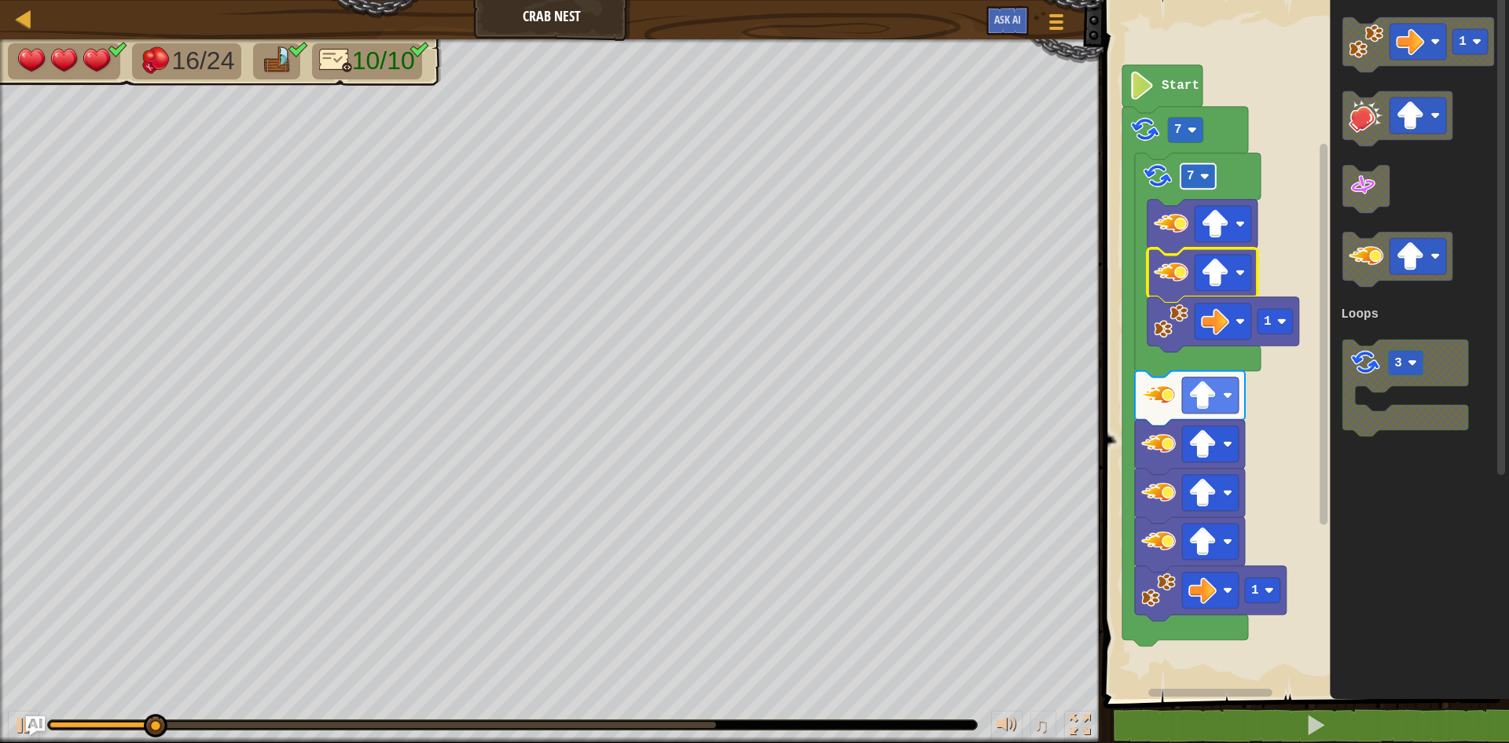
click at [1201, 176] on image "Blockly Workspace" at bounding box center [1204, 175] width 9 height 9
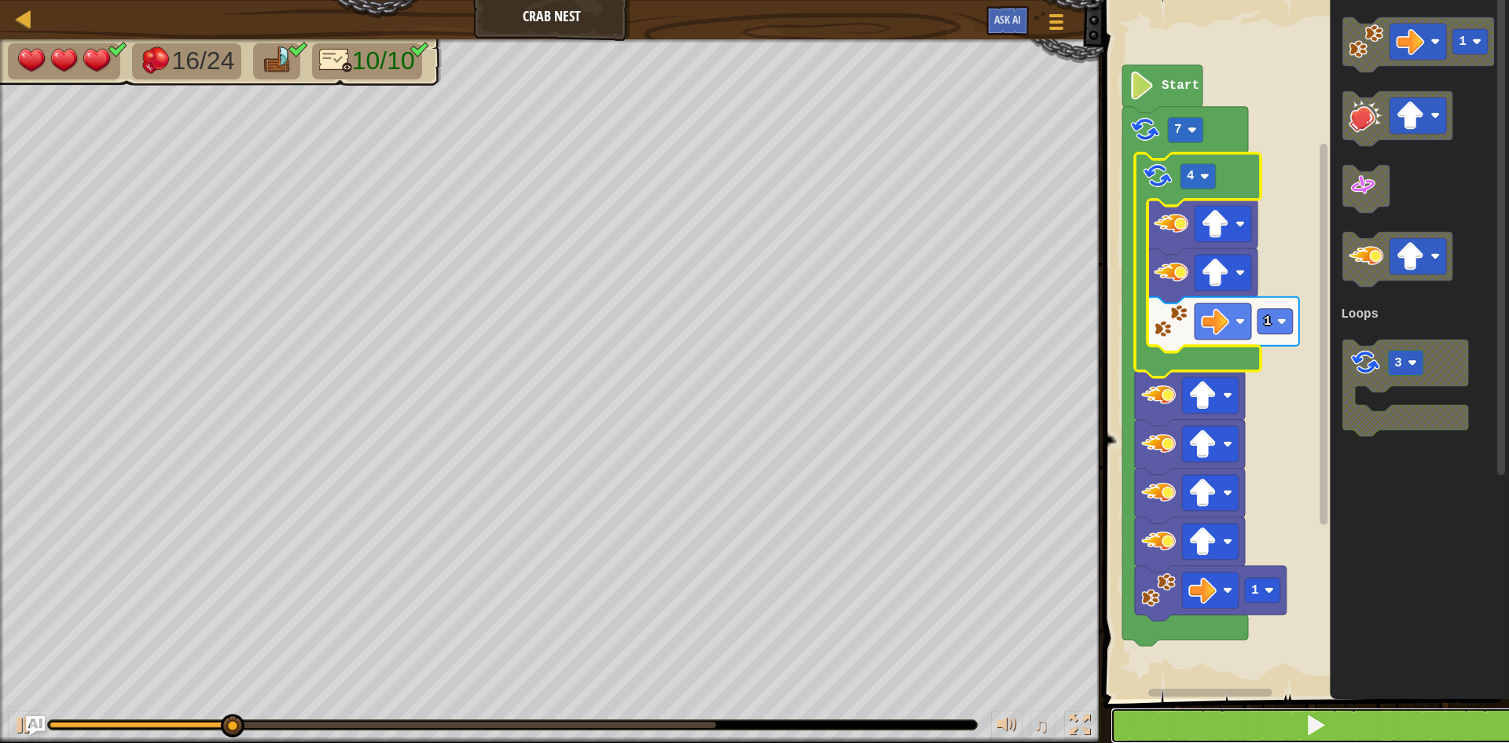
click at [1131, 732] on button at bounding box center [1315, 725] width 410 height 36
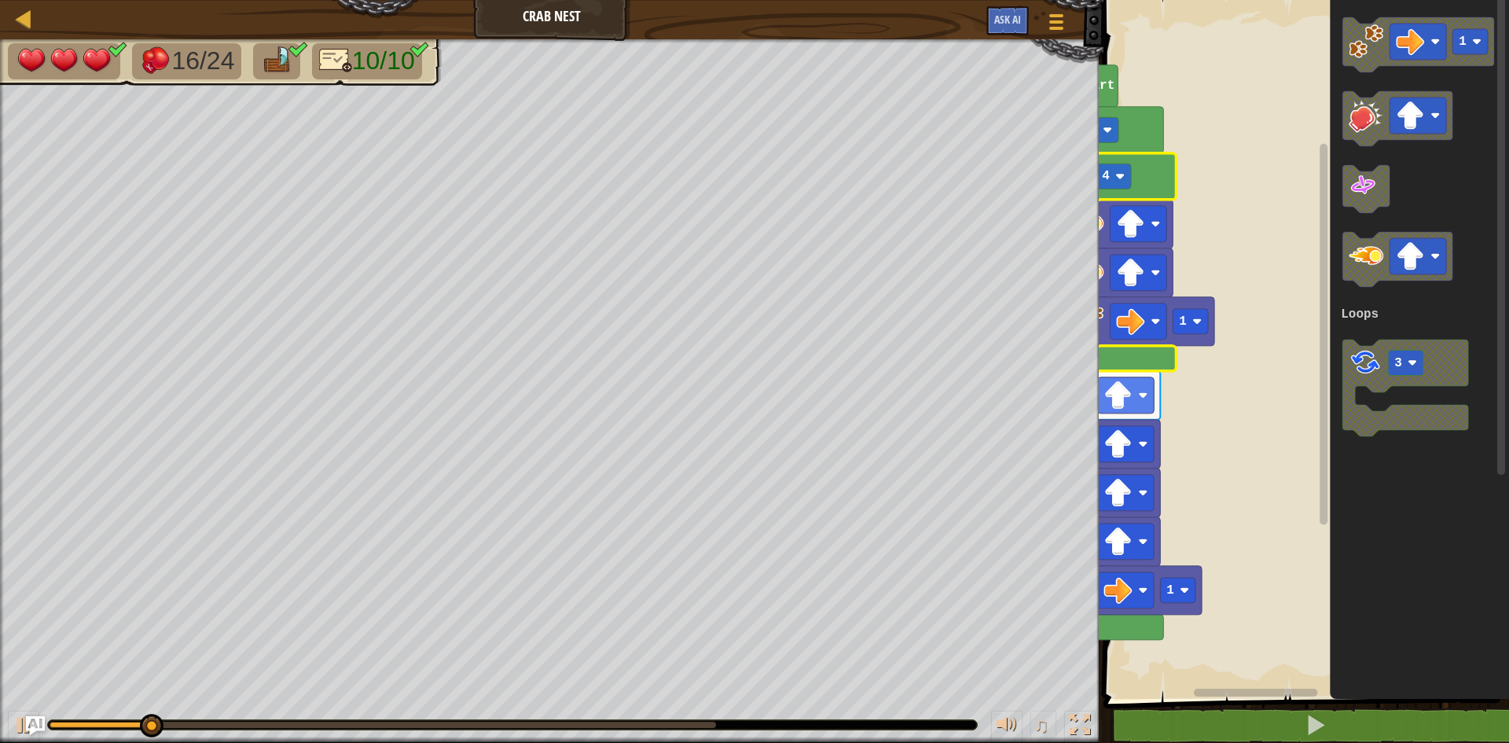
click at [1293, 693] on g "Blockly Workspace" at bounding box center [1208, 693] width 218 height 12
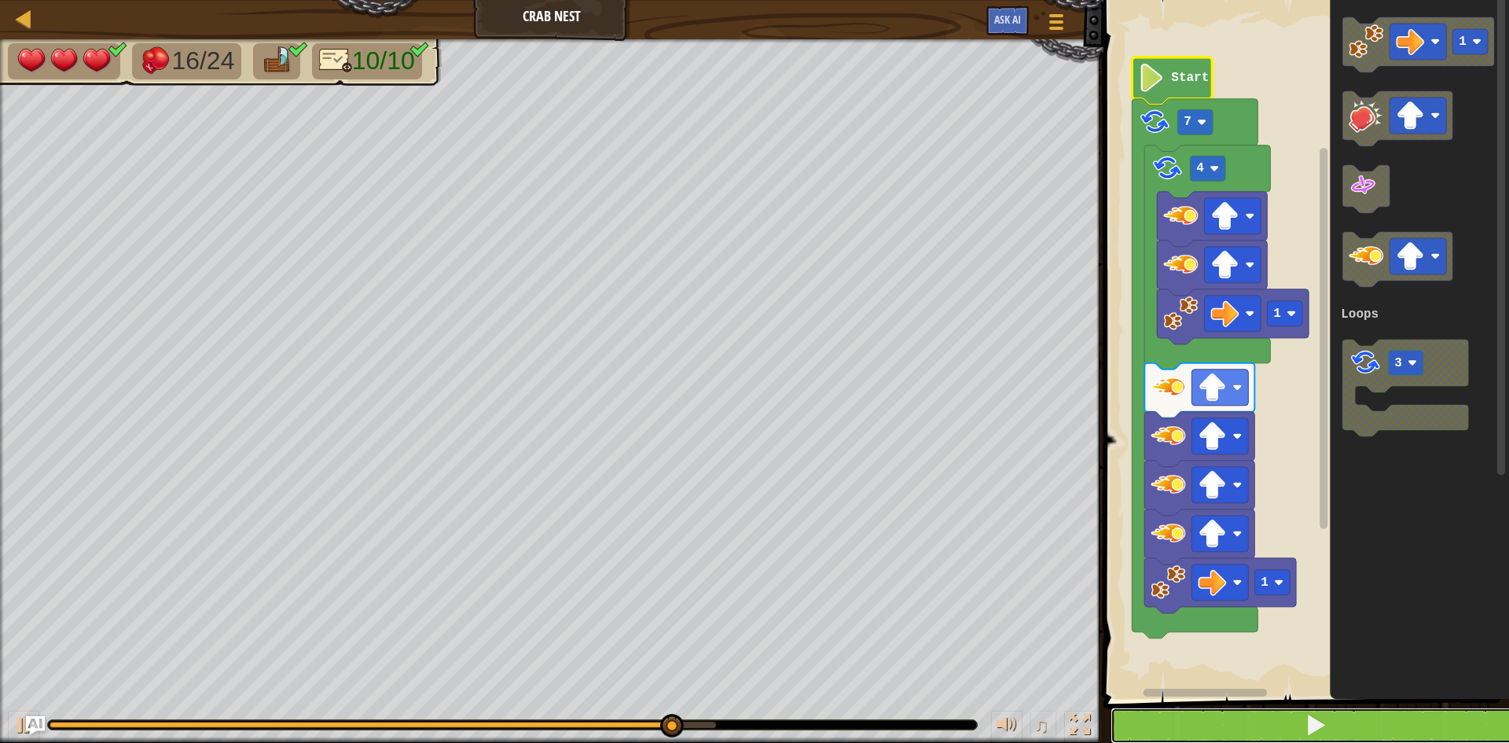
click at [1173, 713] on button at bounding box center [1315, 725] width 410 height 36
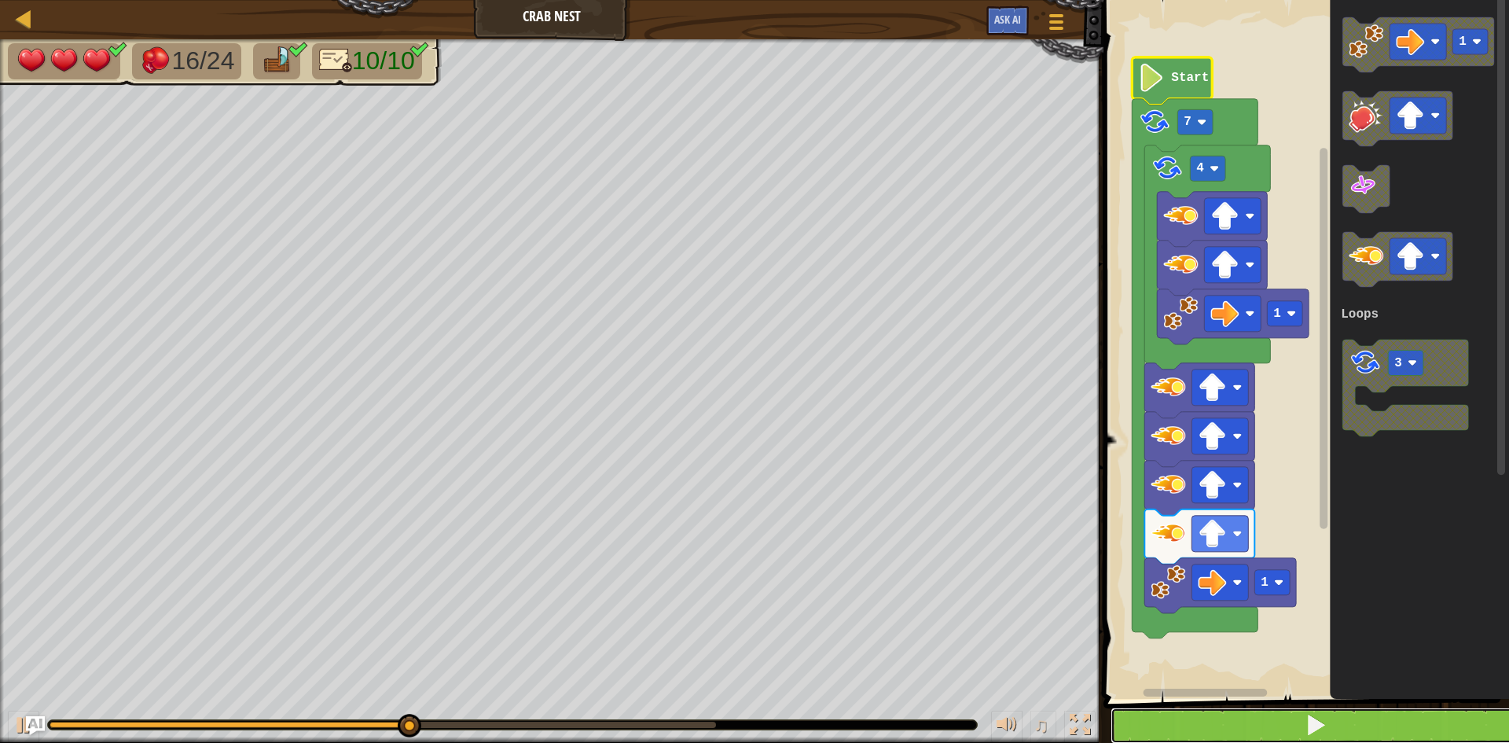
click at [1248, 717] on button at bounding box center [1315, 725] width 410 height 36
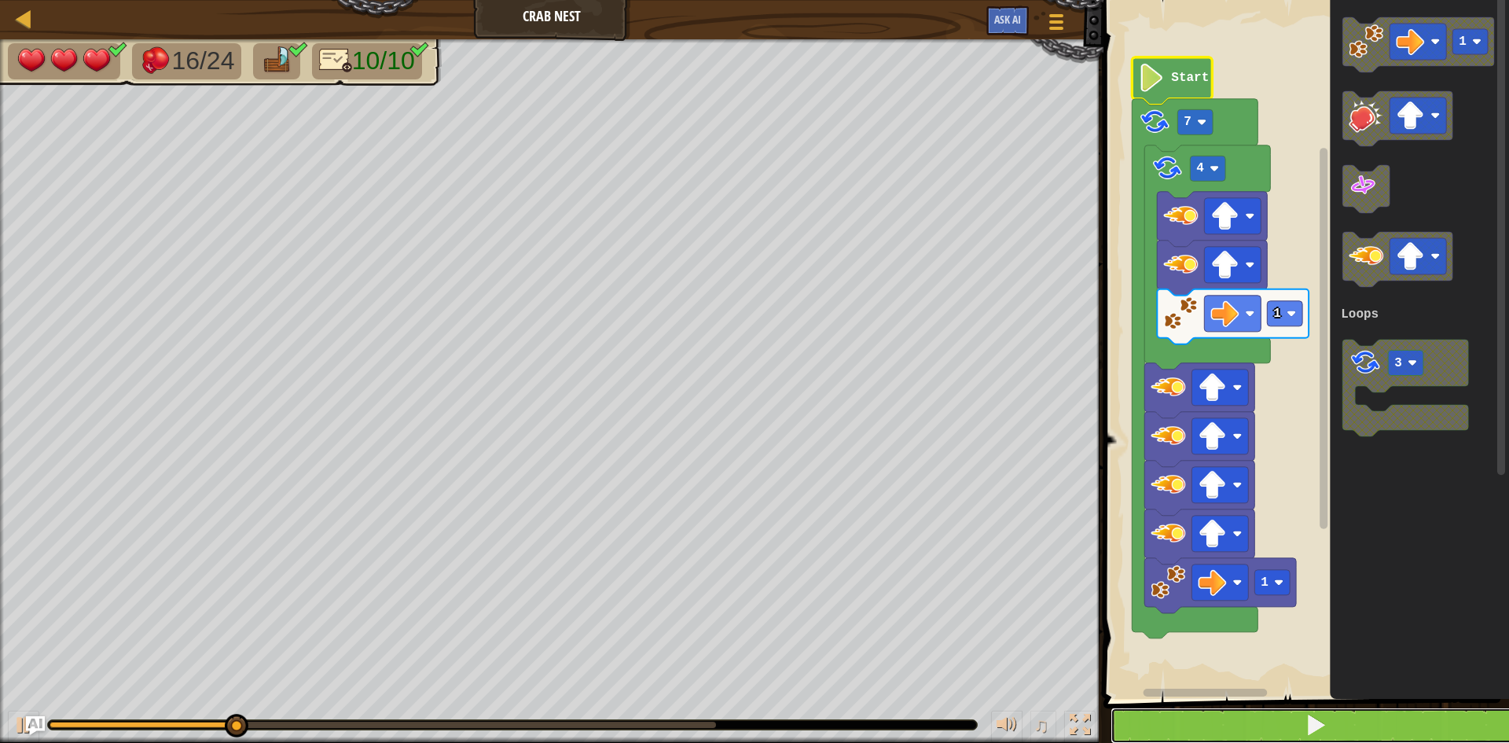
click at [1246, 724] on button at bounding box center [1315, 725] width 410 height 36
click at [1244, 728] on button at bounding box center [1315, 725] width 410 height 36
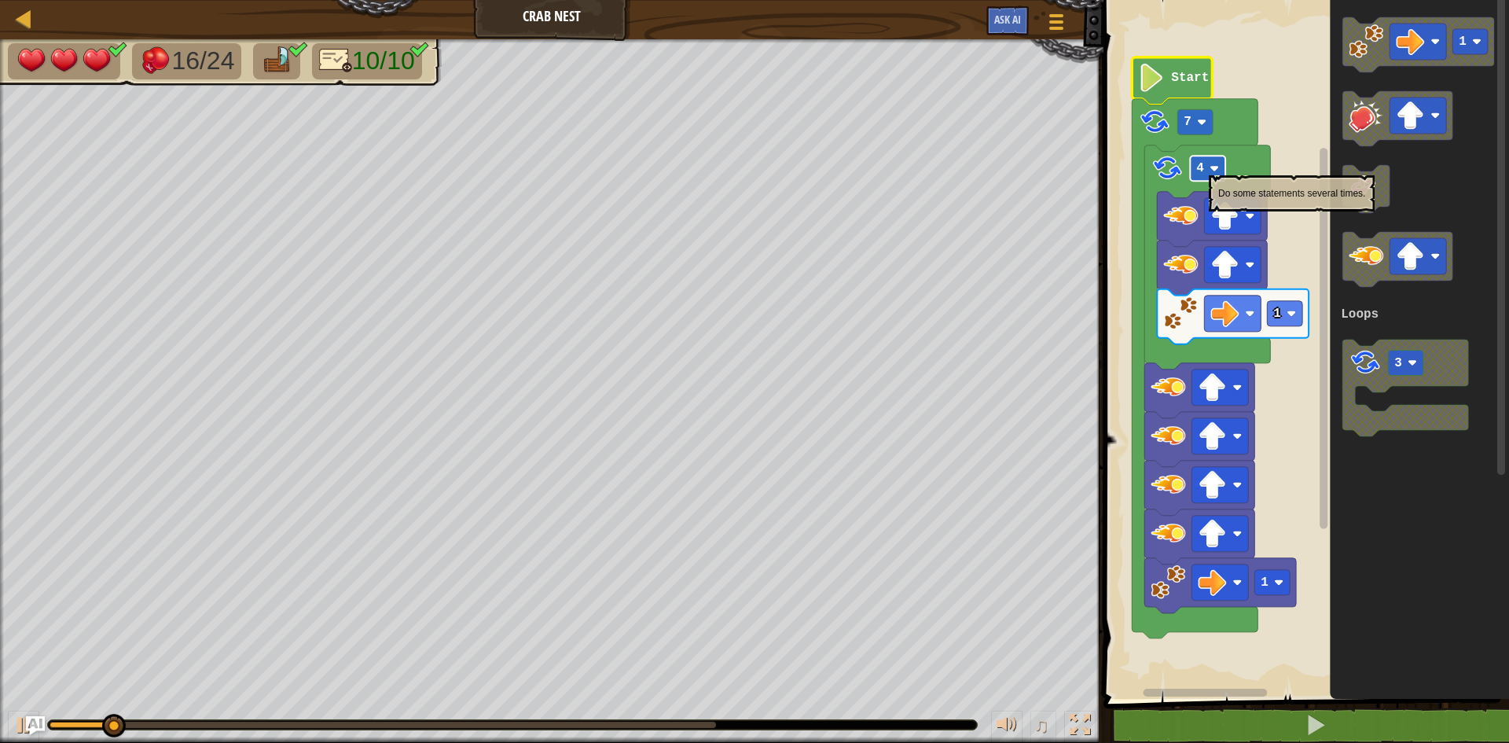
click at [1208, 167] on rect "Blockly Workspace" at bounding box center [1207, 168] width 35 height 25
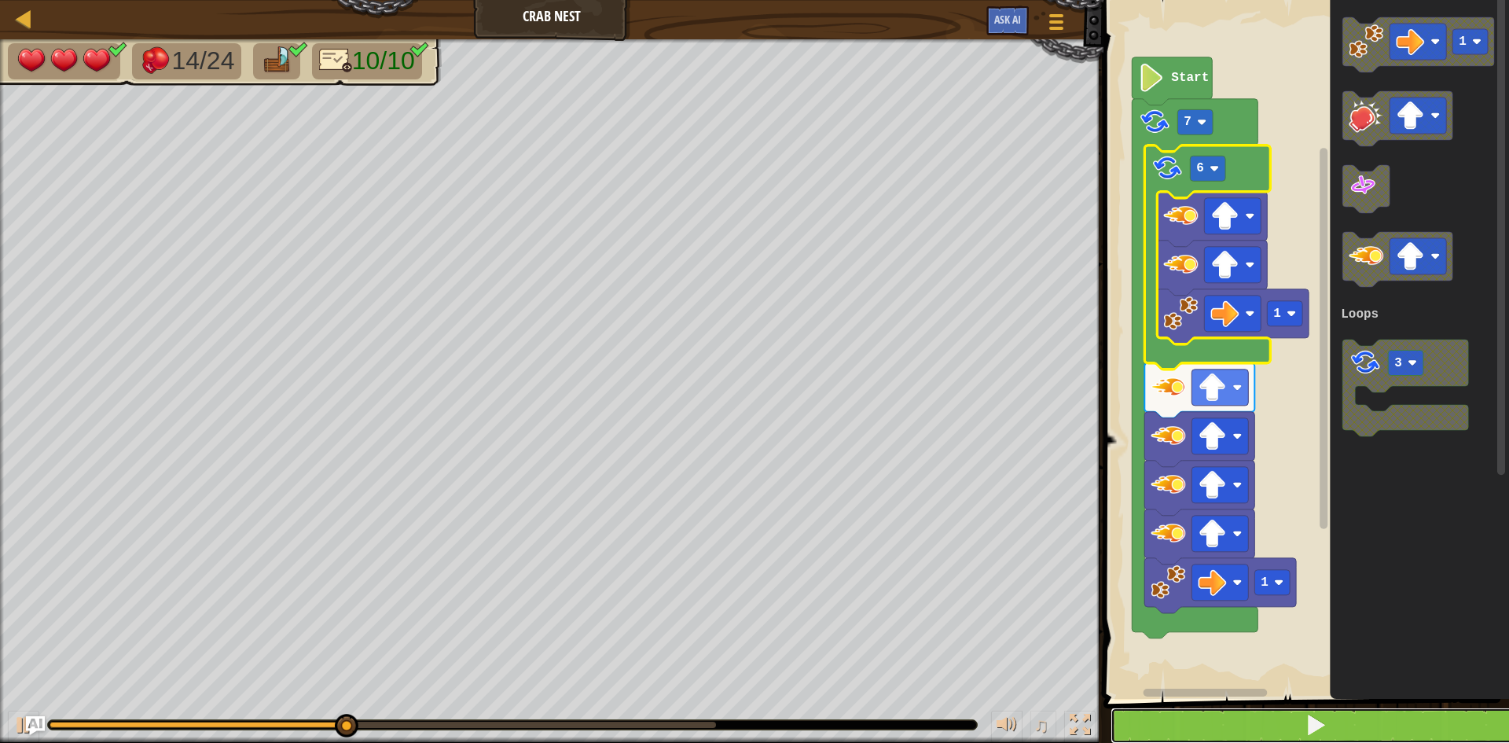
click at [1226, 714] on button at bounding box center [1315, 725] width 410 height 36
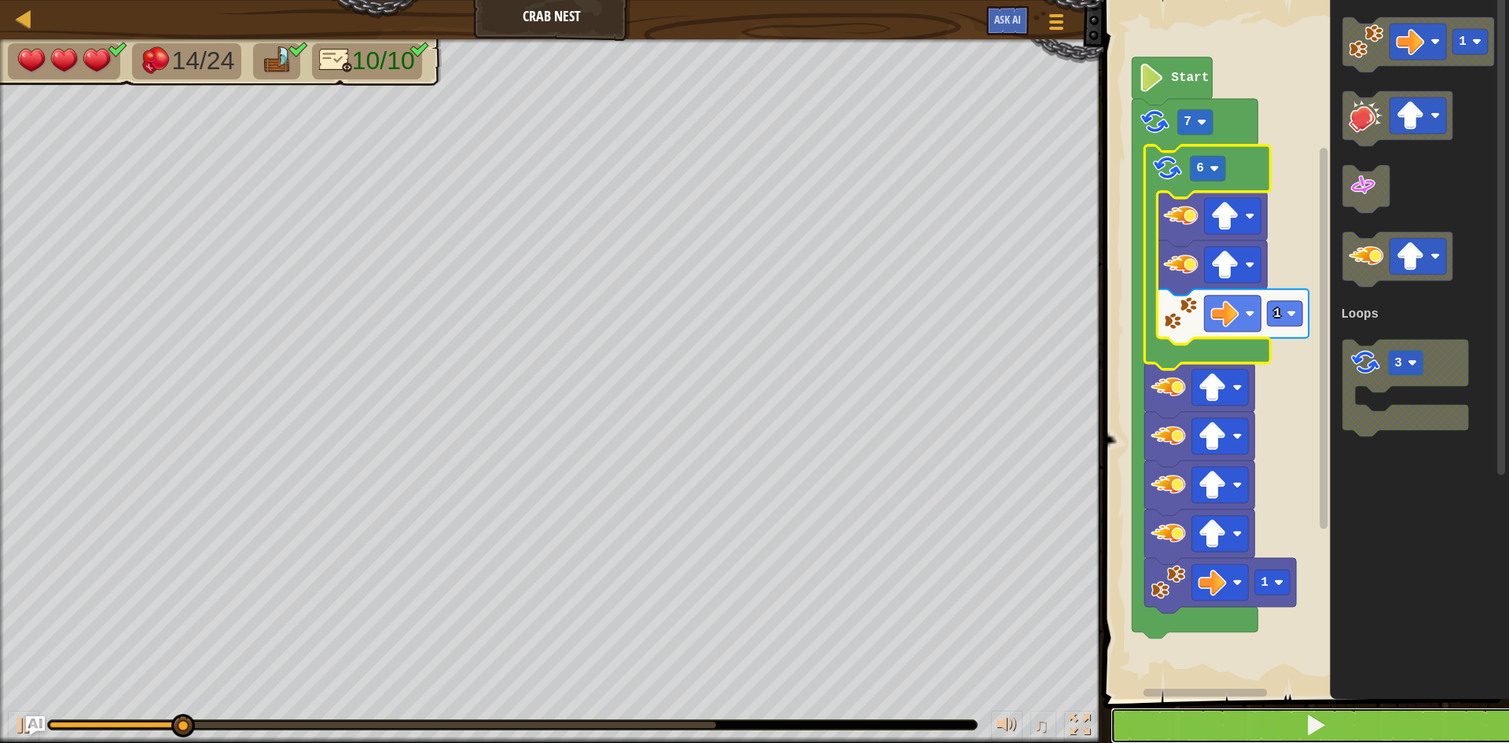
click at [1227, 724] on button at bounding box center [1315, 725] width 410 height 36
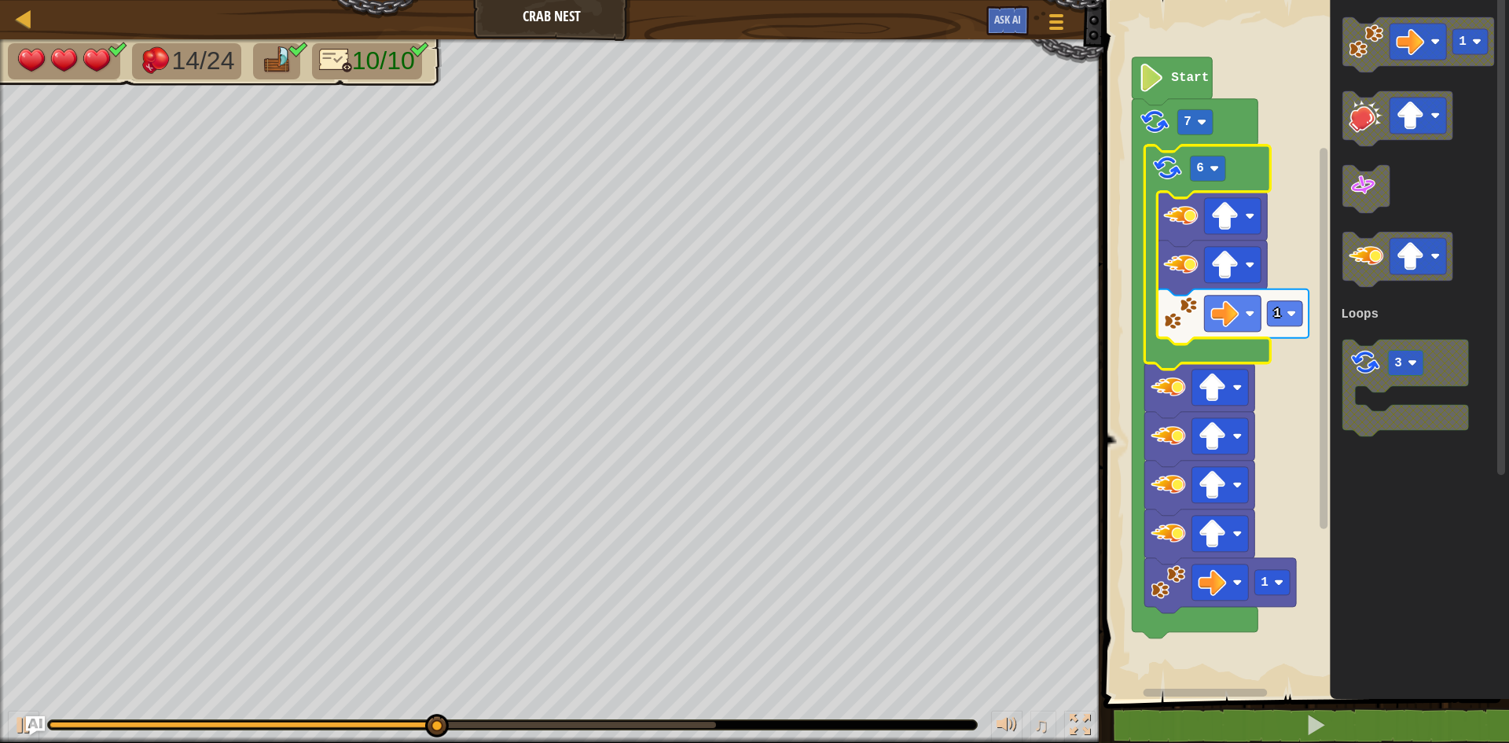
click at [1258, 460] on rect "Blockly Workspace" at bounding box center [1303, 345] width 410 height 706
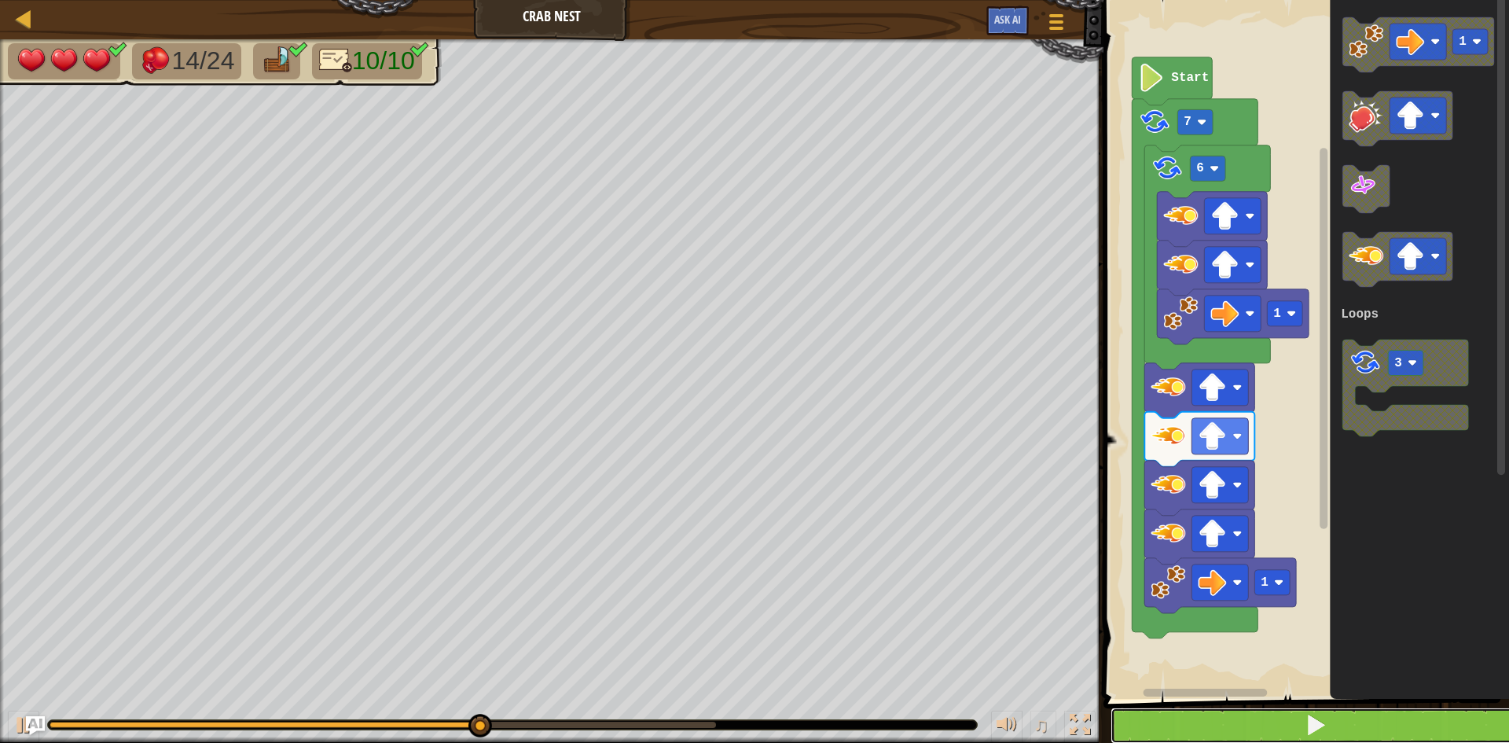
click at [1209, 713] on button at bounding box center [1315, 725] width 410 height 36
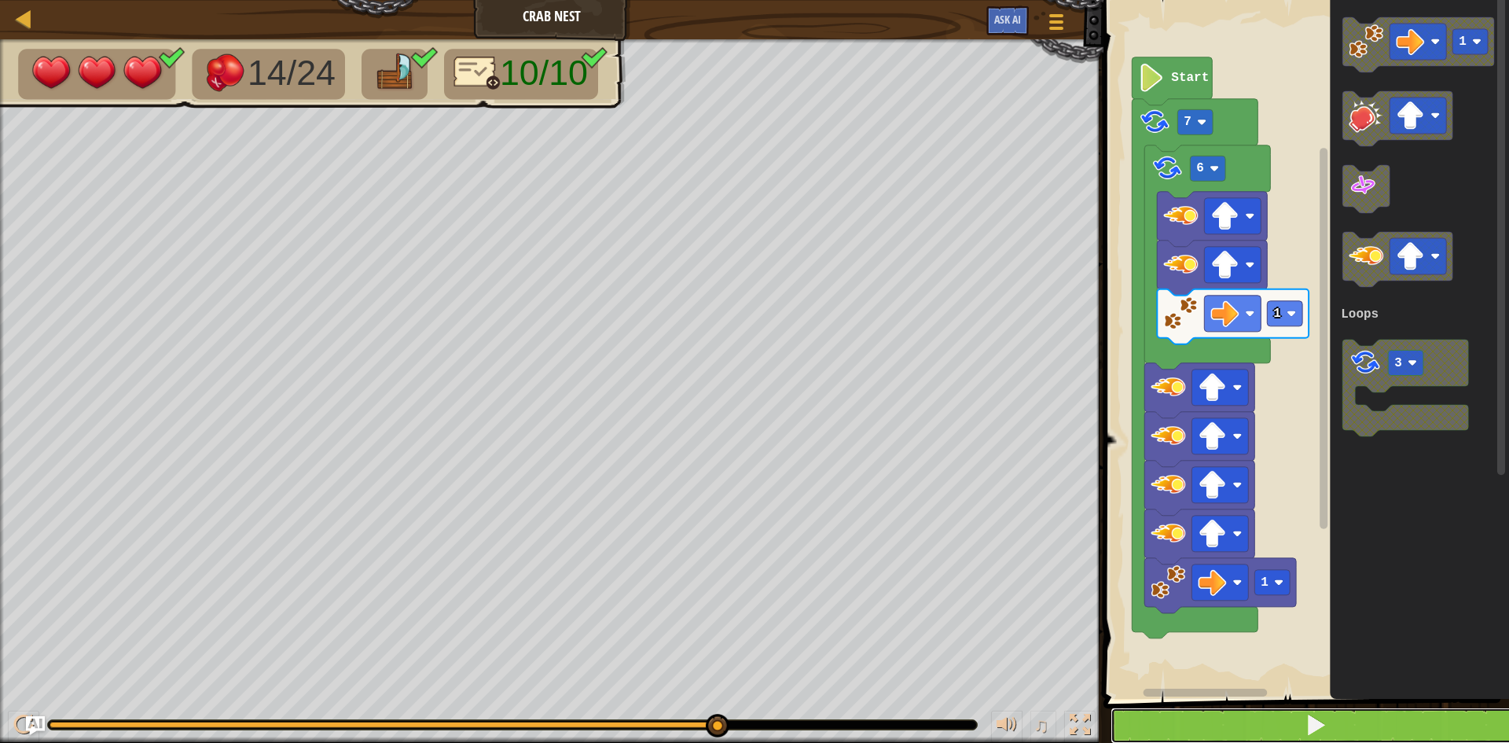
click at [1209, 713] on button at bounding box center [1315, 725] width 410 height 36
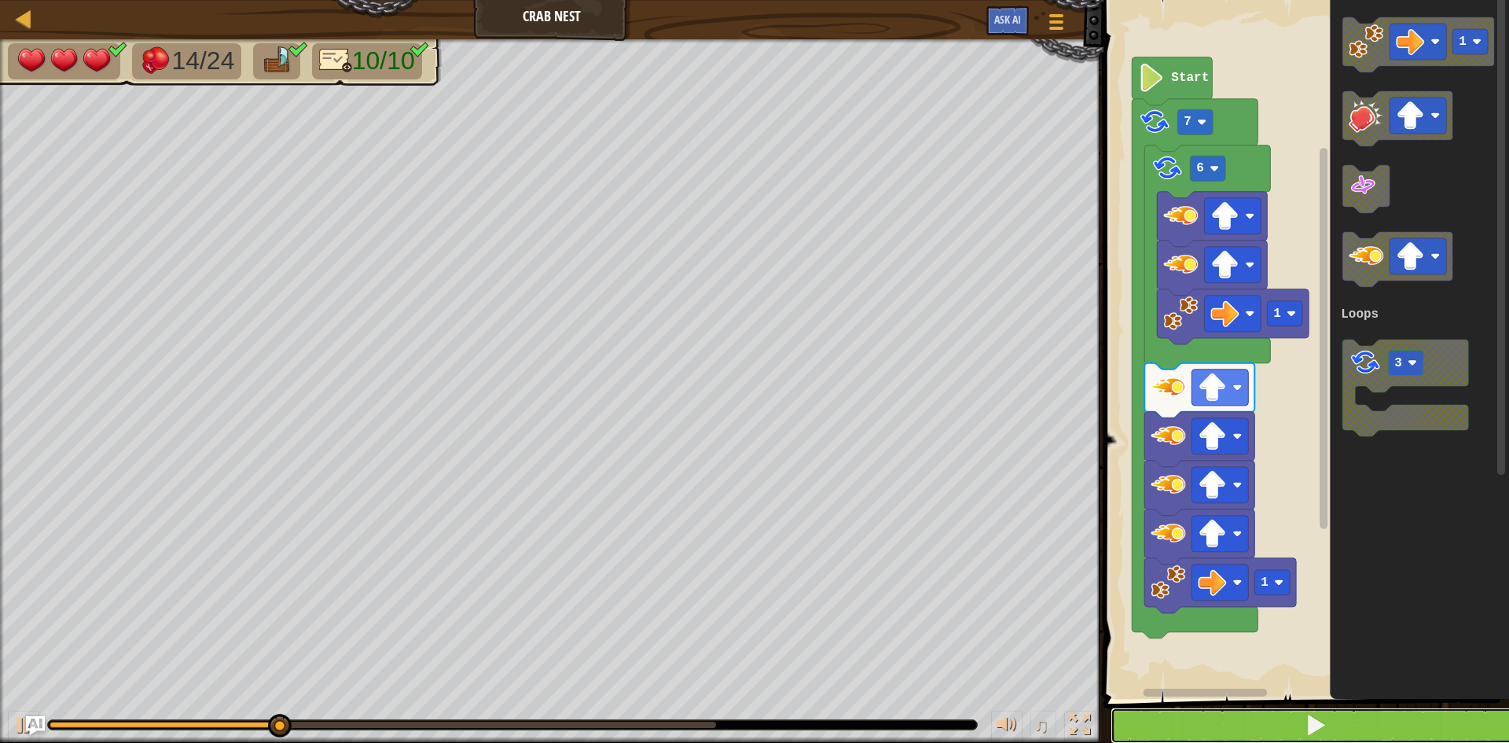
click at [1209, 713] on button at bounding box center [1315, 725] width 410 height 36
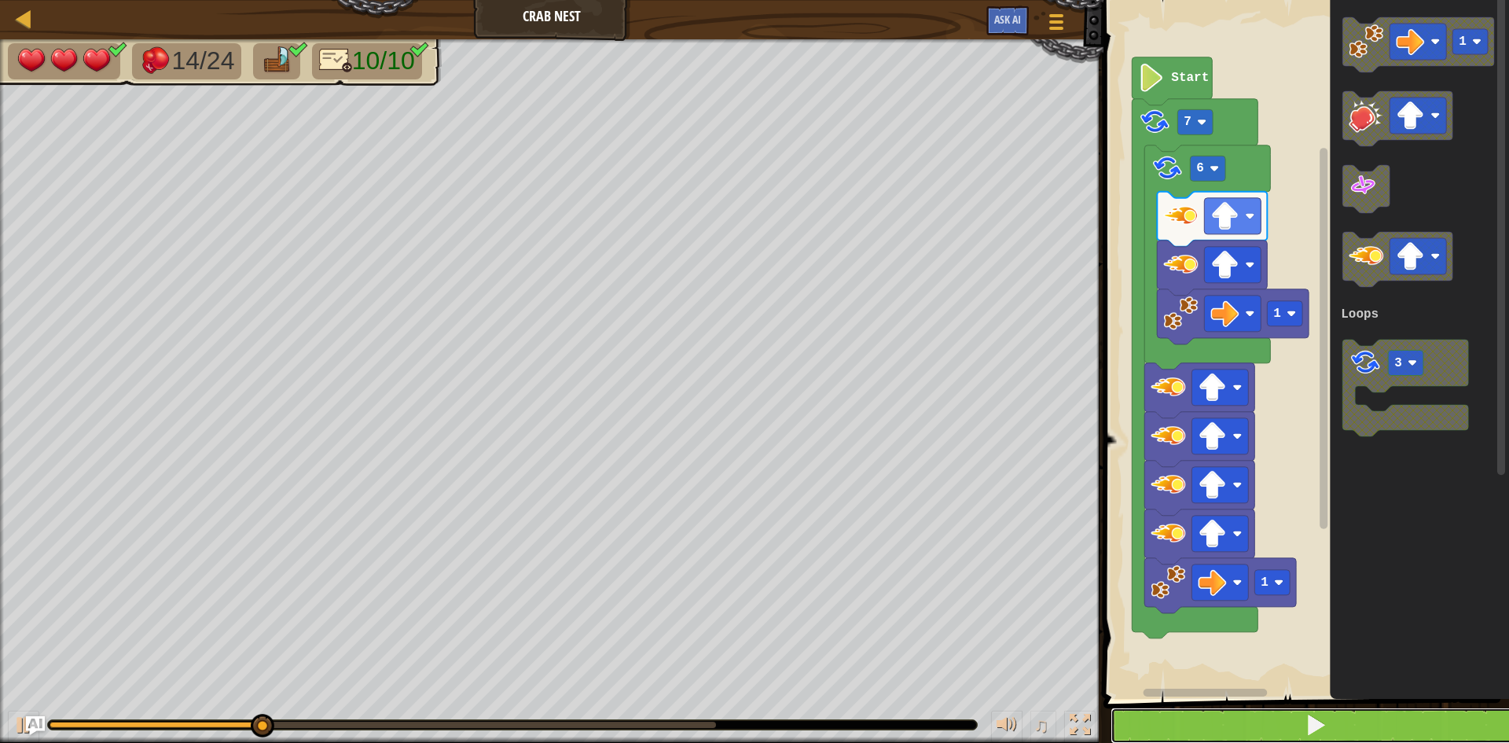
click at [1113, 724] on button at bounding box center [1315, 725] width 410 height 36
click at [1141, 740] on button at bounding box center [1315, 725] width 410 height 36
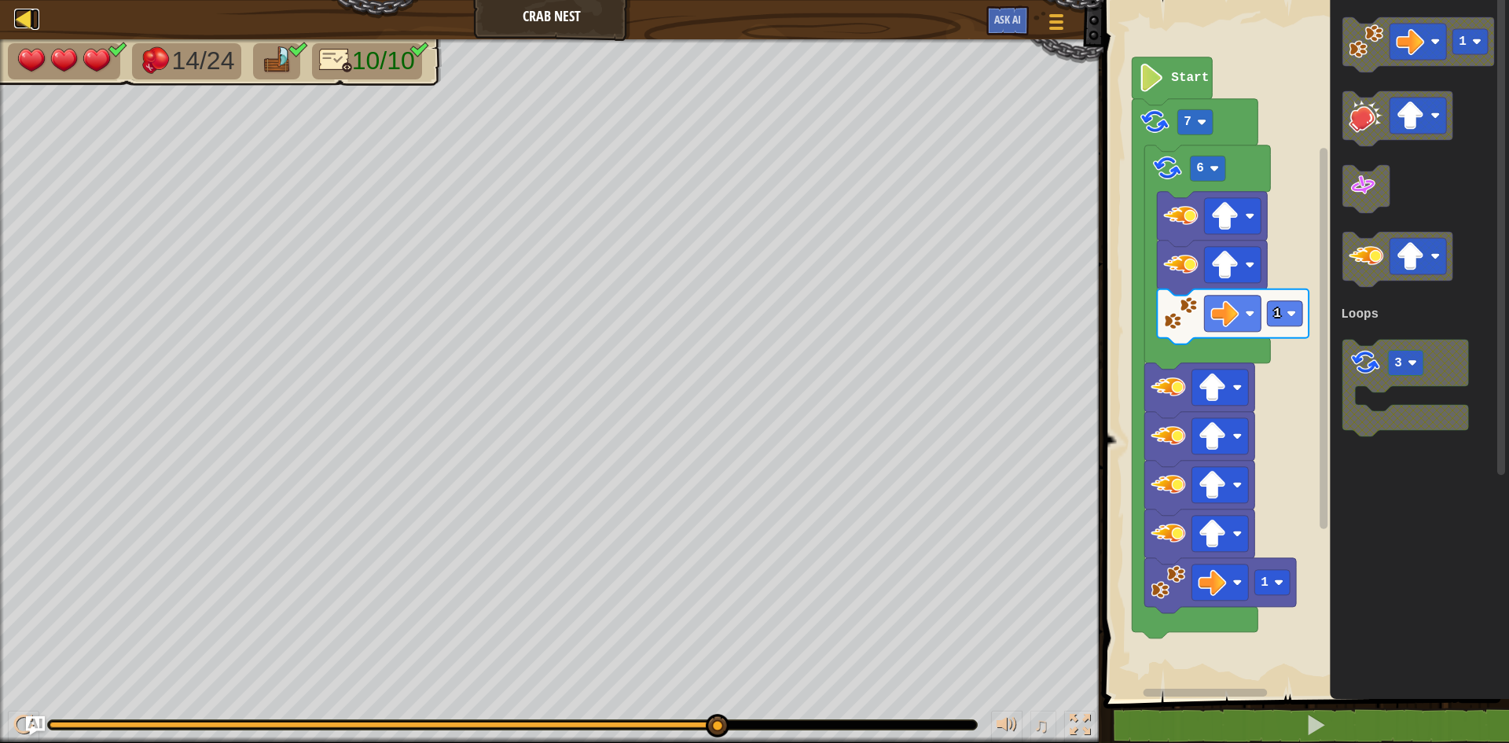
click at [26, 19] on div at bounding box center [24, 19] width 20 height 20
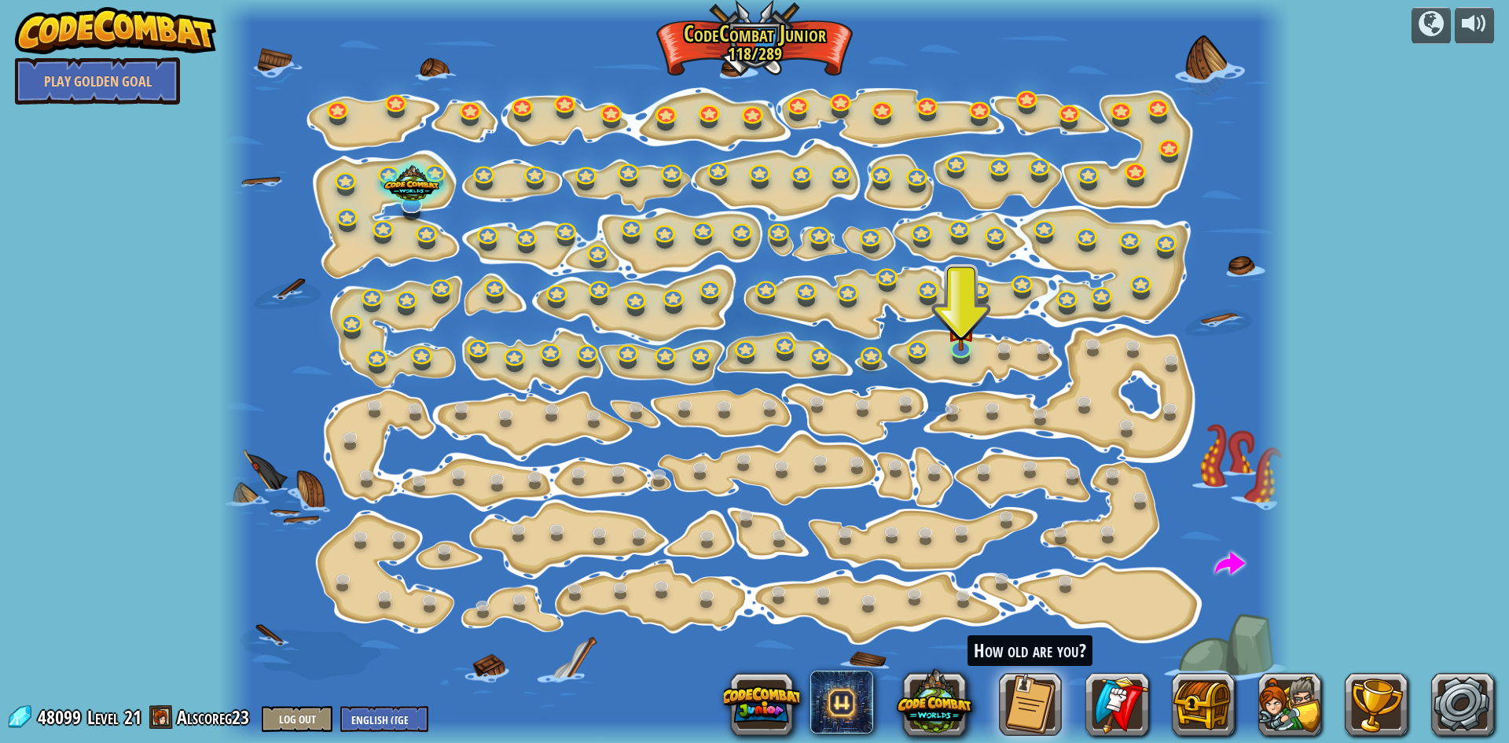
click at [130, 717] on span "21" at bounding box center [132, 716] width 17 height 25
drag, startPoint x: 947, startPoint y: 350, endPoint x: 897, endPoint y: 482, distance: 141.0
click at [897, 482] on div at bounding box center [754, 371] width 1070 height 743
click at [956, 407] on link at bounding box center [953, 409] width 31 height 31
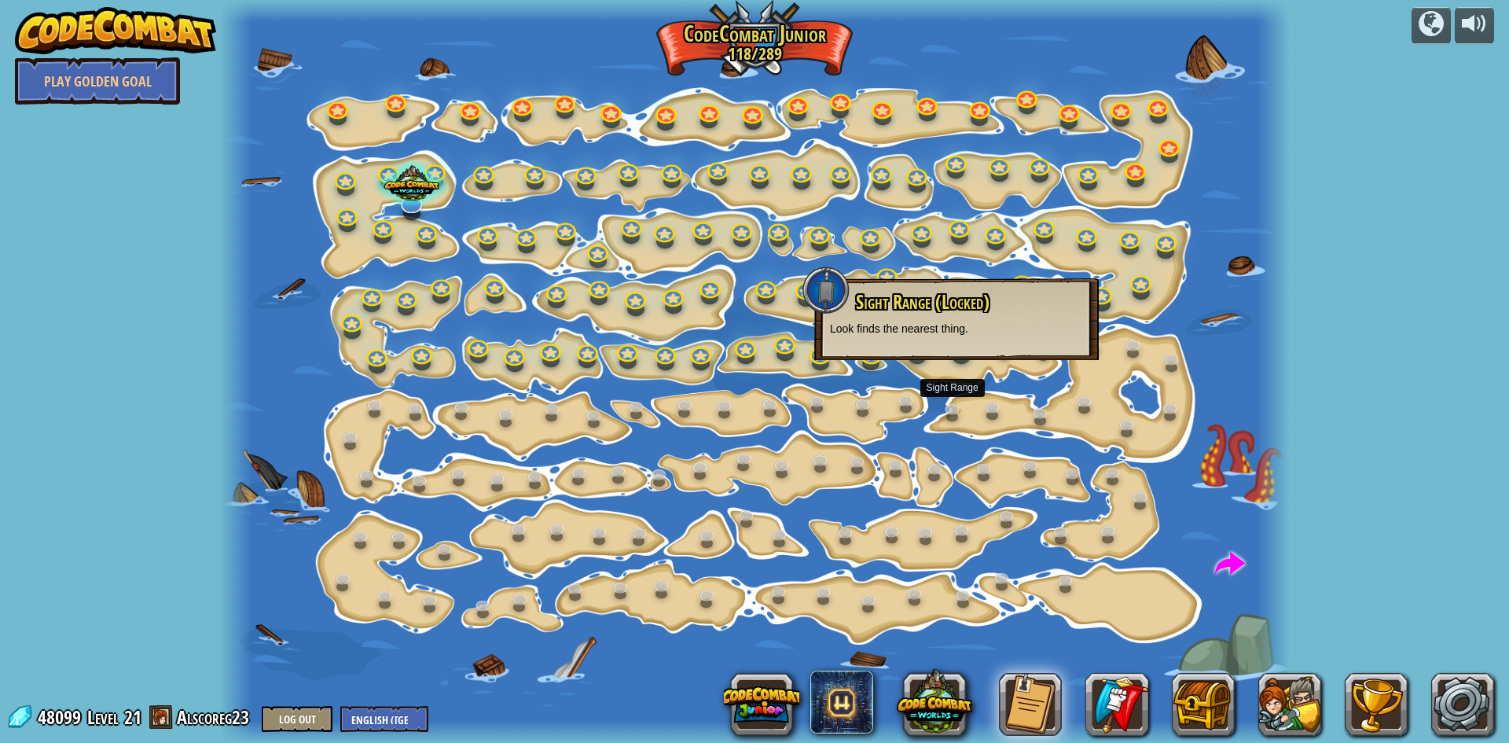
click at [953, 361] on div at bounding box center [754, 371] width 1070 height 743
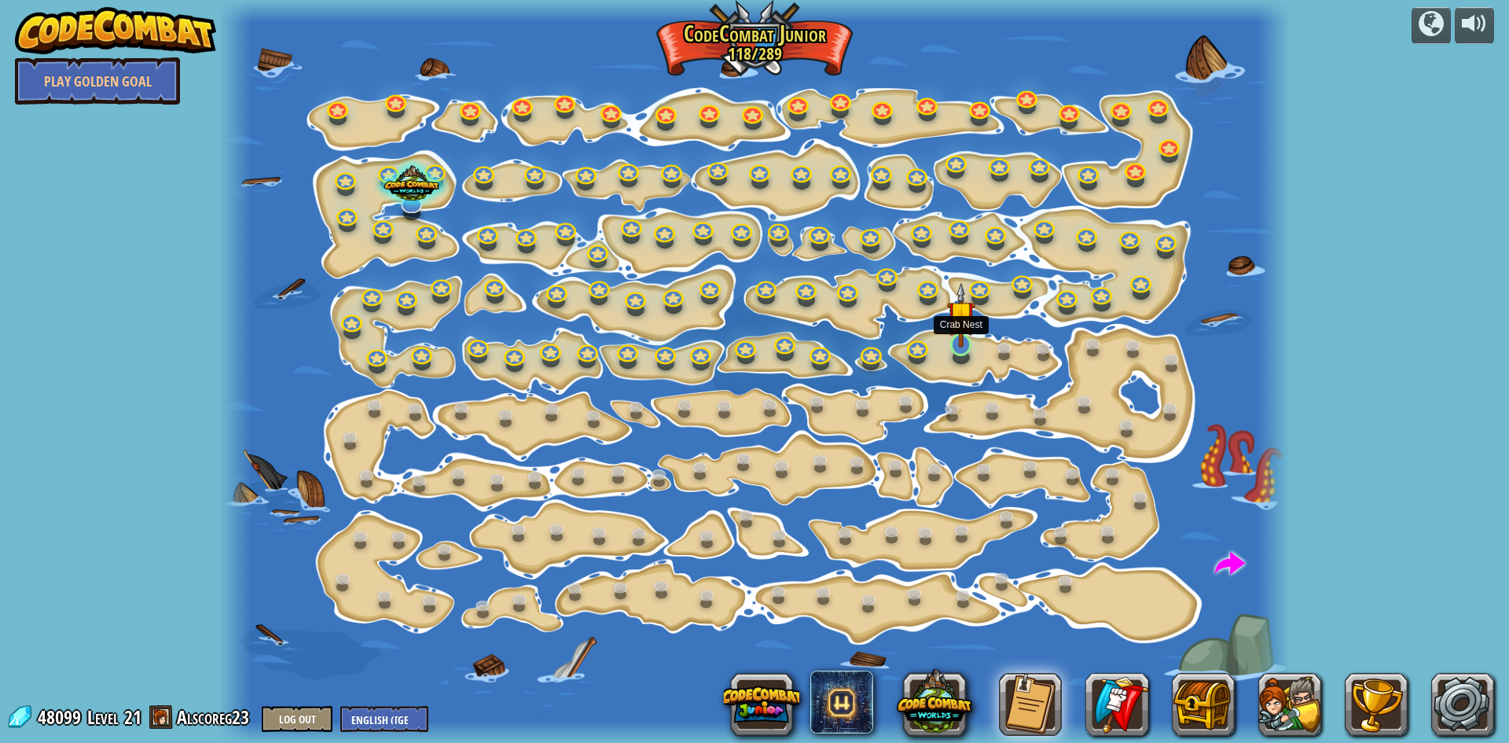
click at [960, 308] on img at bounding box center [961, 314] width 28 height 65
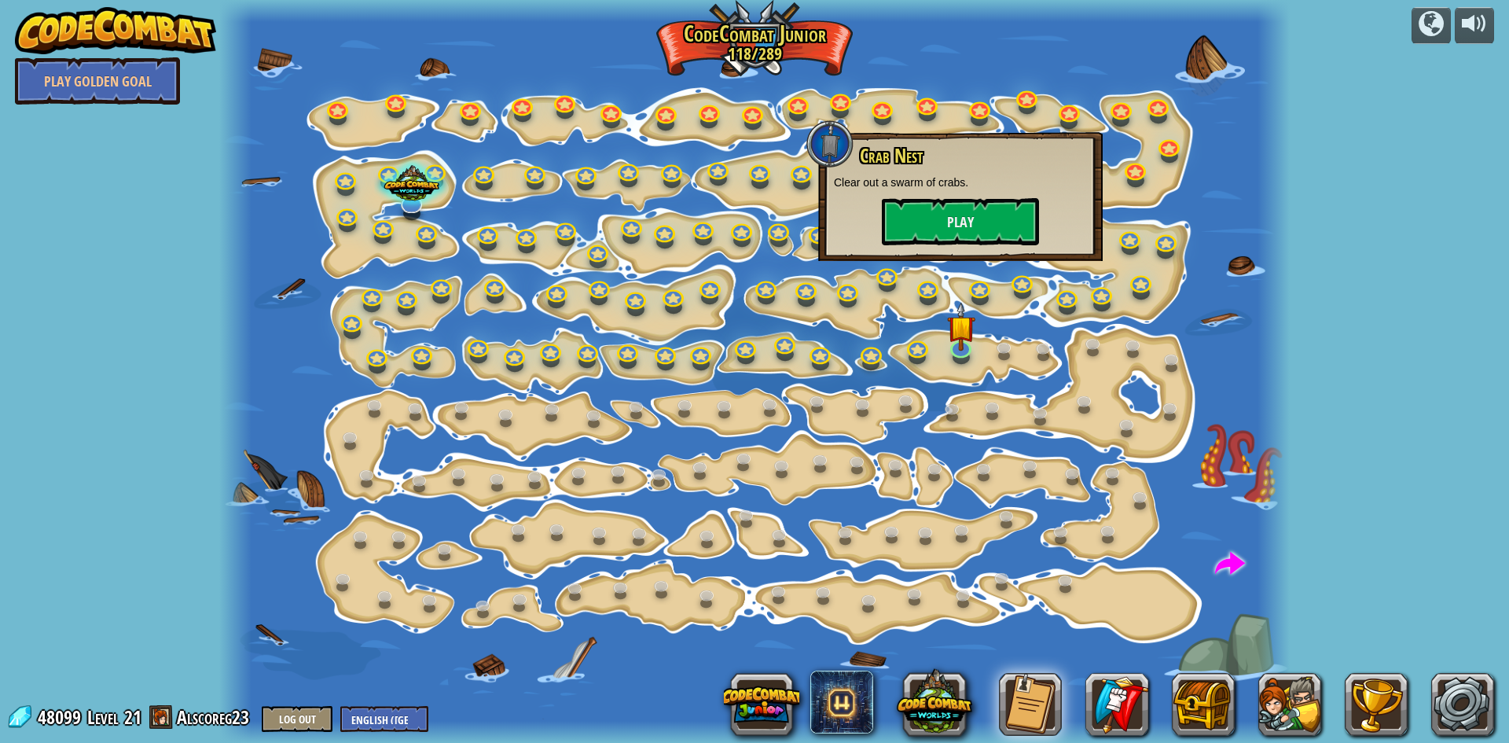
click at [1314, 198] on div "powered by Play Golden Goal Step Change Change step arguments. 15a. Step Change…" at bounding box center [754, 371] width 1509 height 743
click at [966, 321] on img at bounding box center [961, 314] width 28 height 65
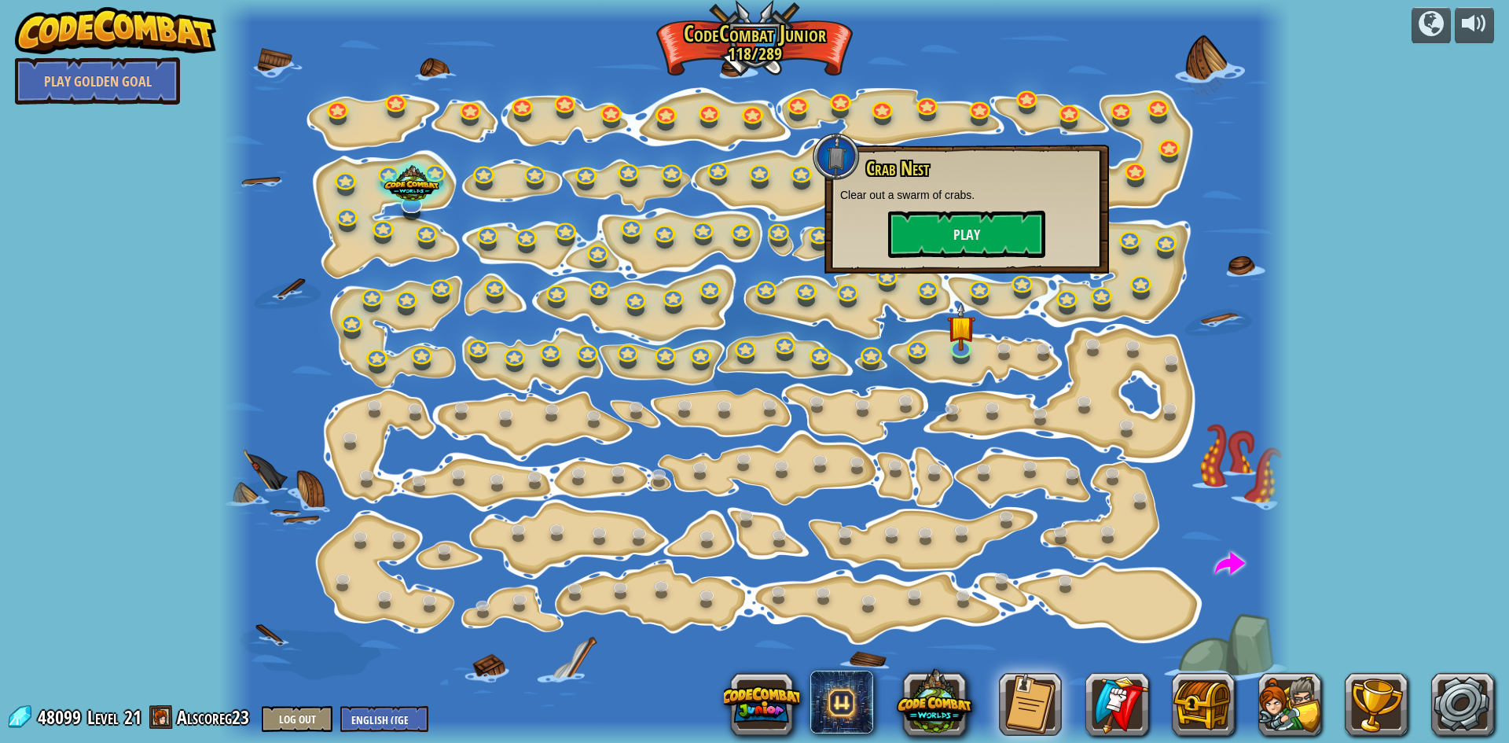
click at [1331, 240] on div "powered by Play Golden Goal Step Change Change step arguments. 15a. Step Change…" at bounding box center [754, 371] width 1509 height 743
click at [939, 493] on div at bounding box center [754, 371] width 1070 height 743
